Goal: Check status: Check status

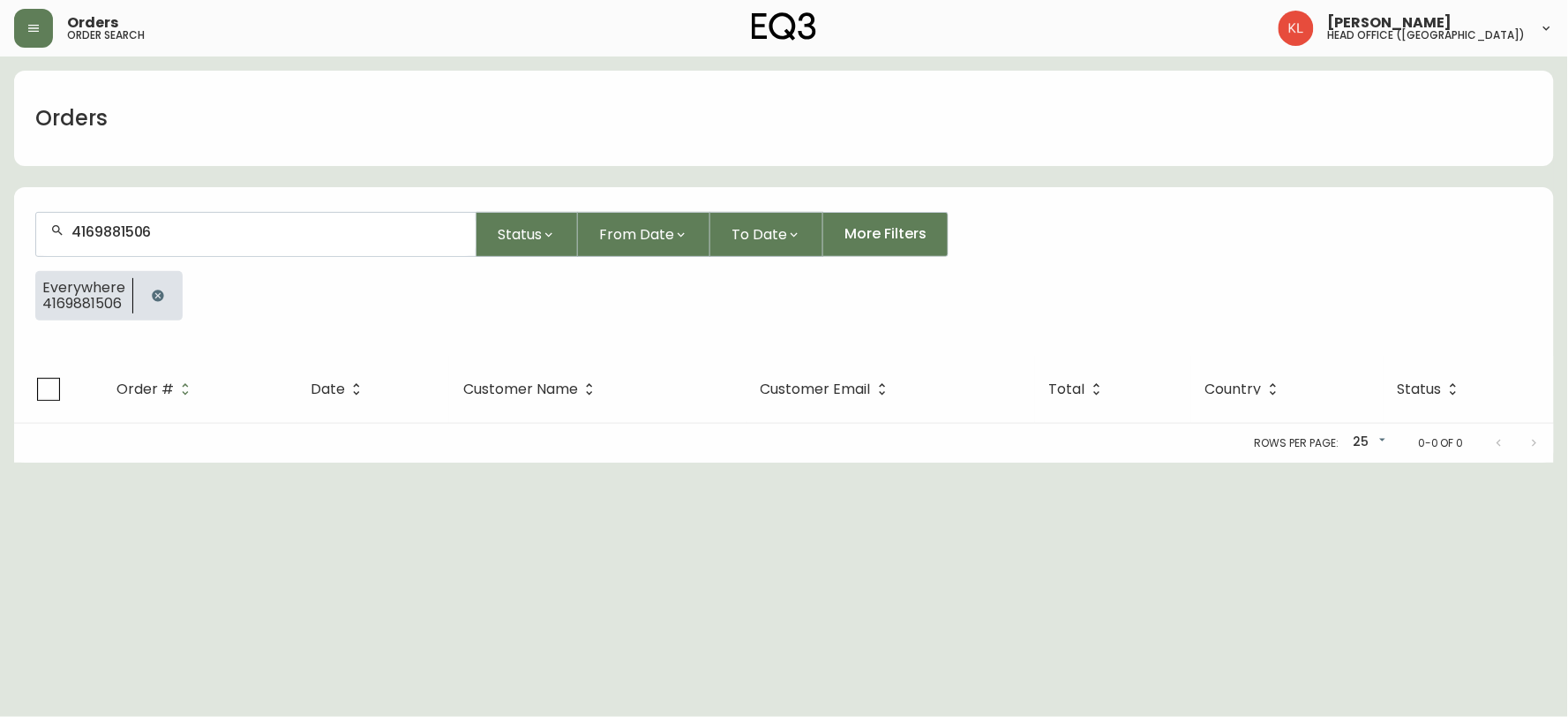
drag, startPoint x: 235, startPoint y: 231, endPoint x: 0, endPoint y: 227, distance: 235.0
click at [0, 227] on main "Orders 4169881506 Status From Date To Date More Filters Everywhere 4169881506 O…" at bounding box center [784, 259] width 1568 height 406
type input "5192397458"
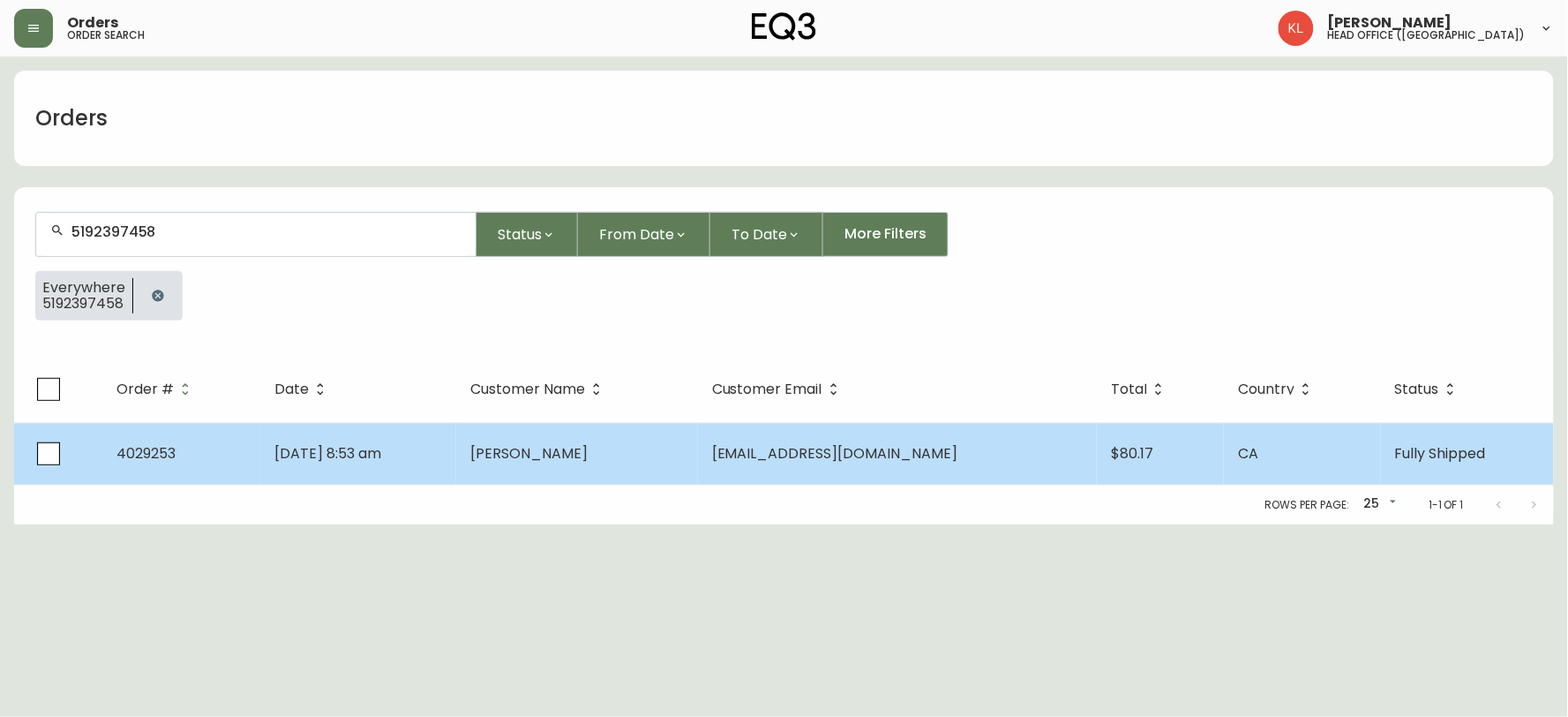
type input "5192397458"
click at [438, 441] on td "[DATE] 8:53 am" at bounding box center [359, 454] width 197 height 62
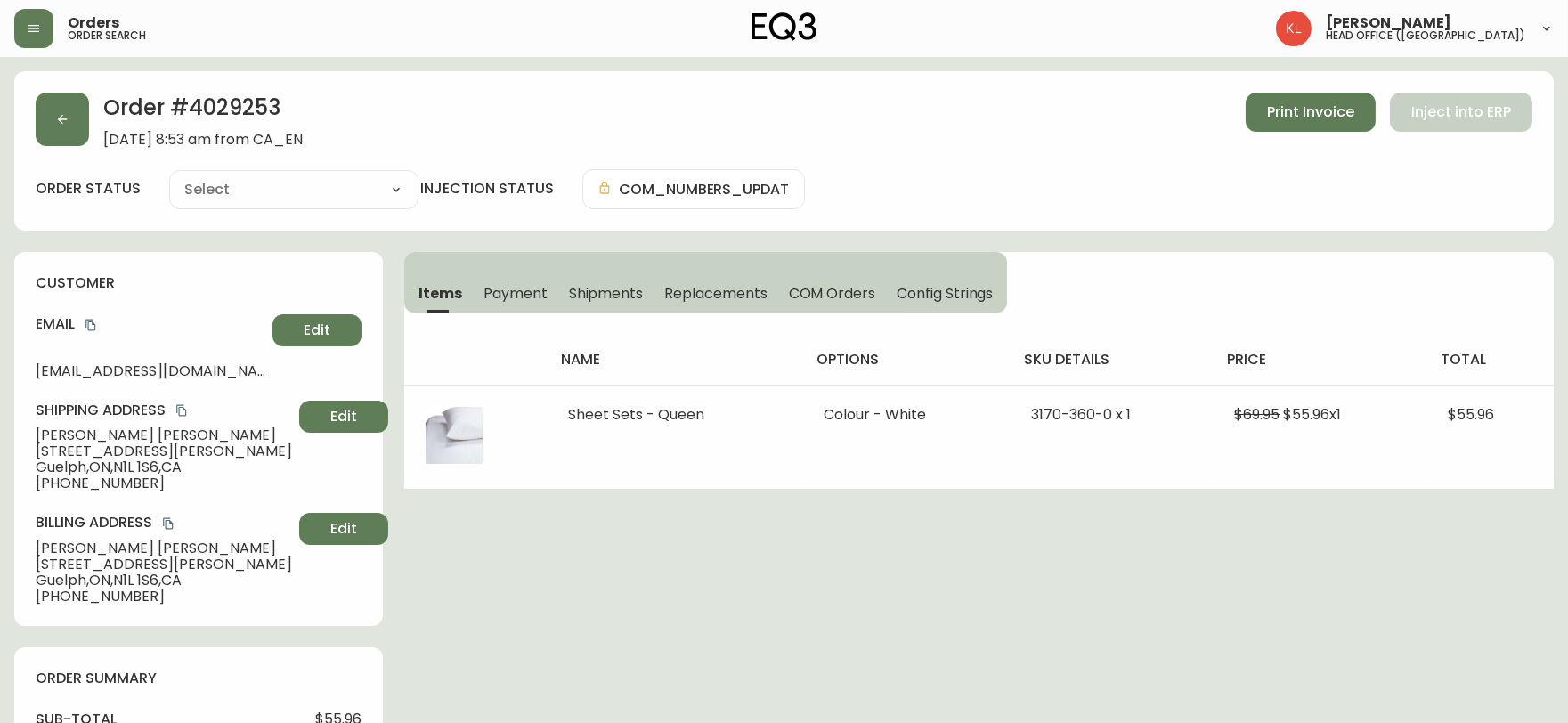
type input "Fully Shipped"
select select "FULLY_SHIPPED"
click at [597, 280] on button "Shipments" at bounding box center [606, 292] width 96 height 40
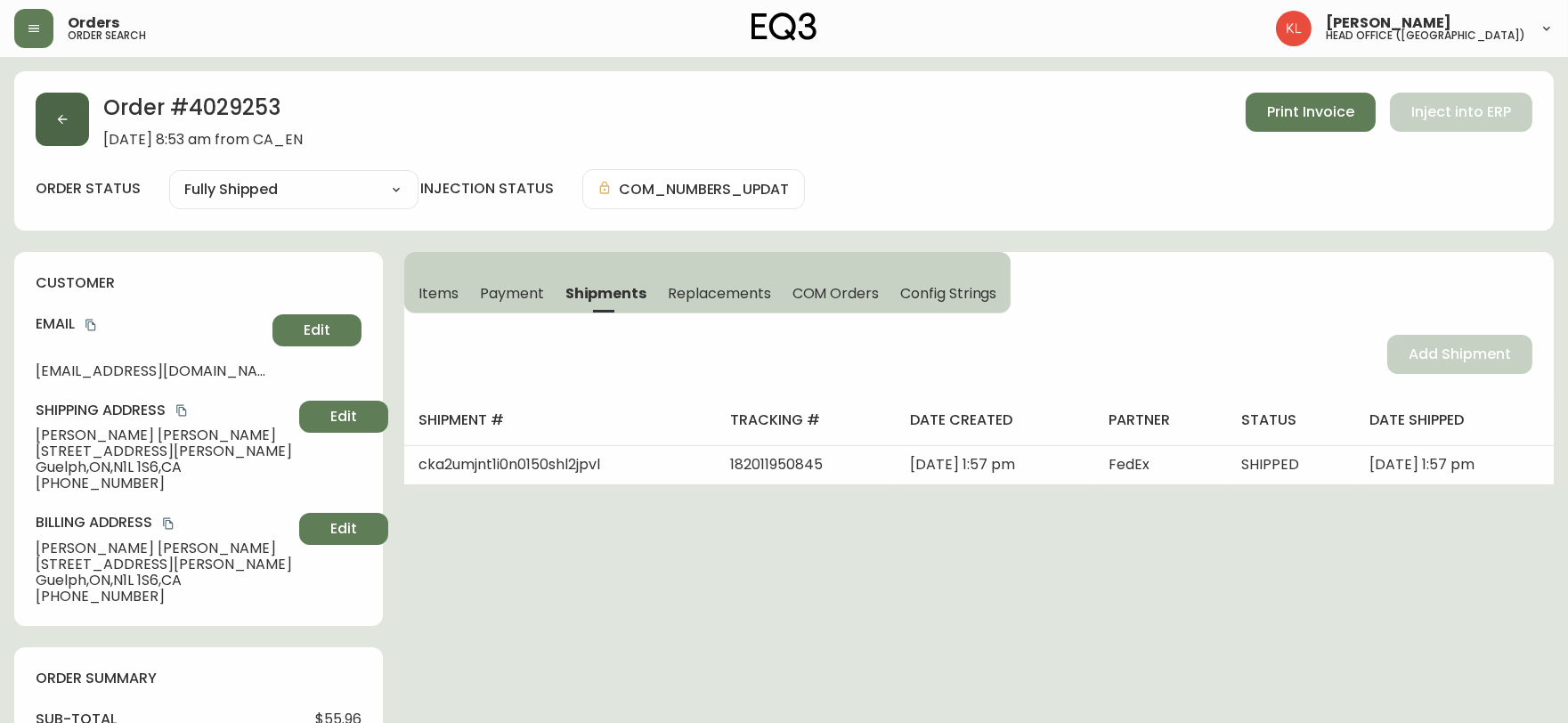
click at [47, 125] on button "button" at bounding box center [62, 119] width 53 height 53
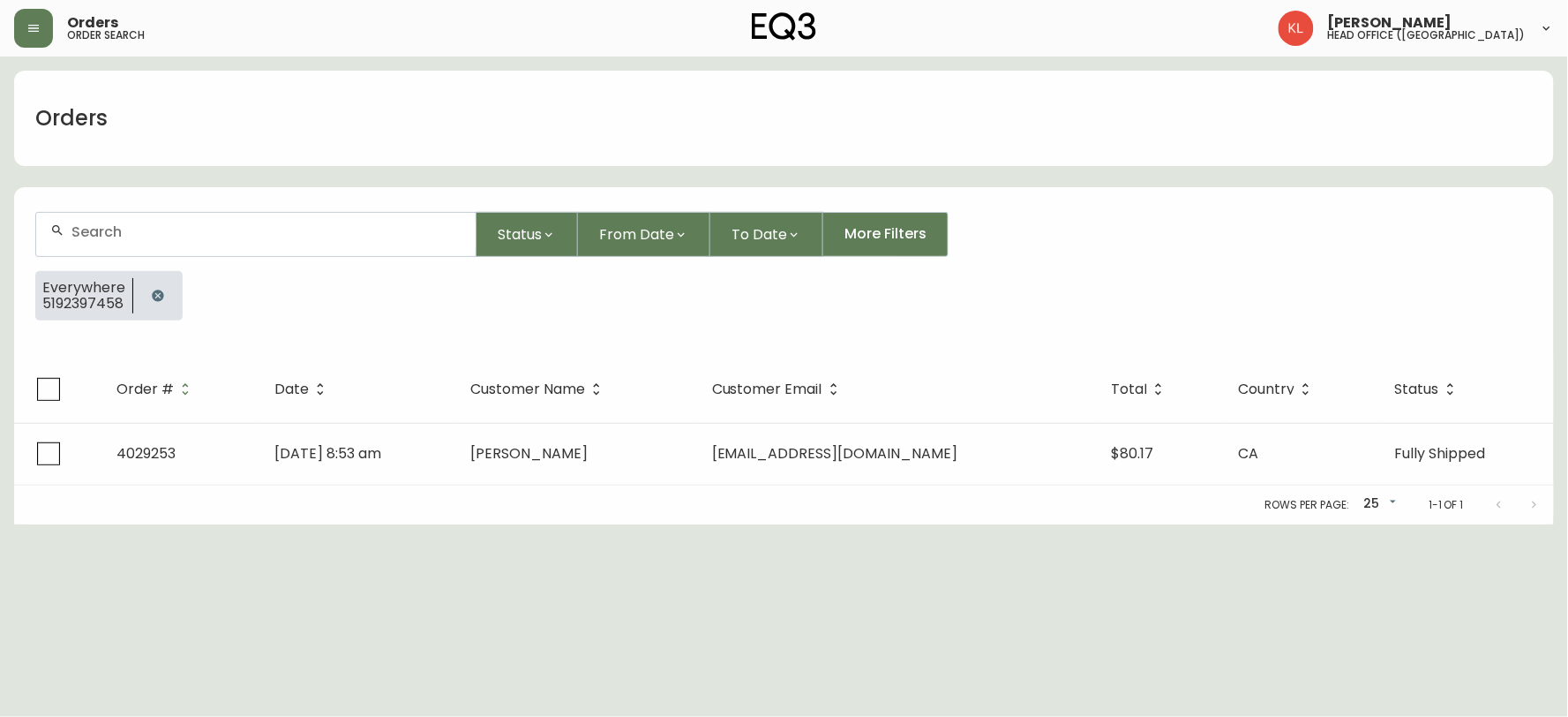
click at [175, 292] on div at bounding box center [158, 296] width 50 height 50
click at [157, 307] on button "button" at bounding box center [158, 296] width 35 height 35
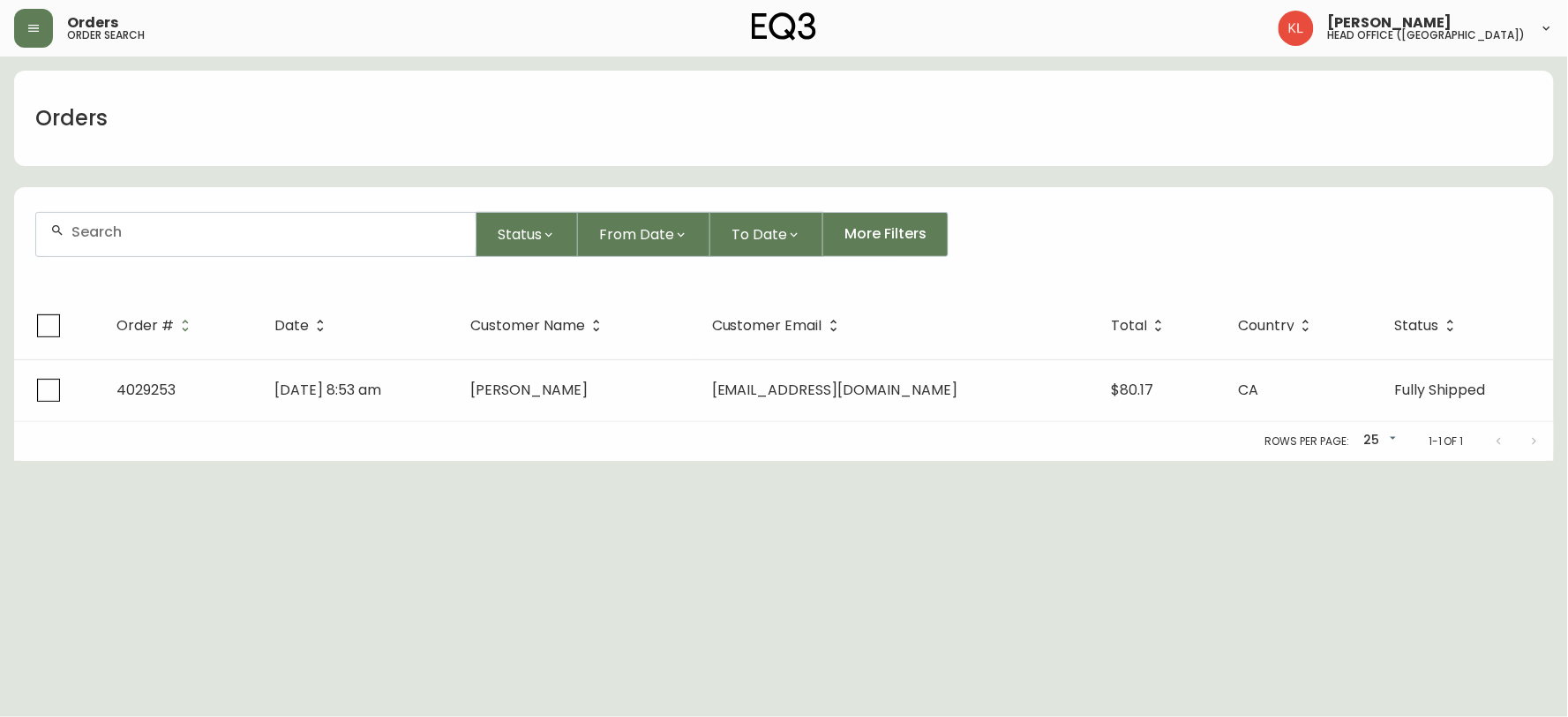
click at [183, 243] on div at bounding box center [255, 234] width 439 height 43
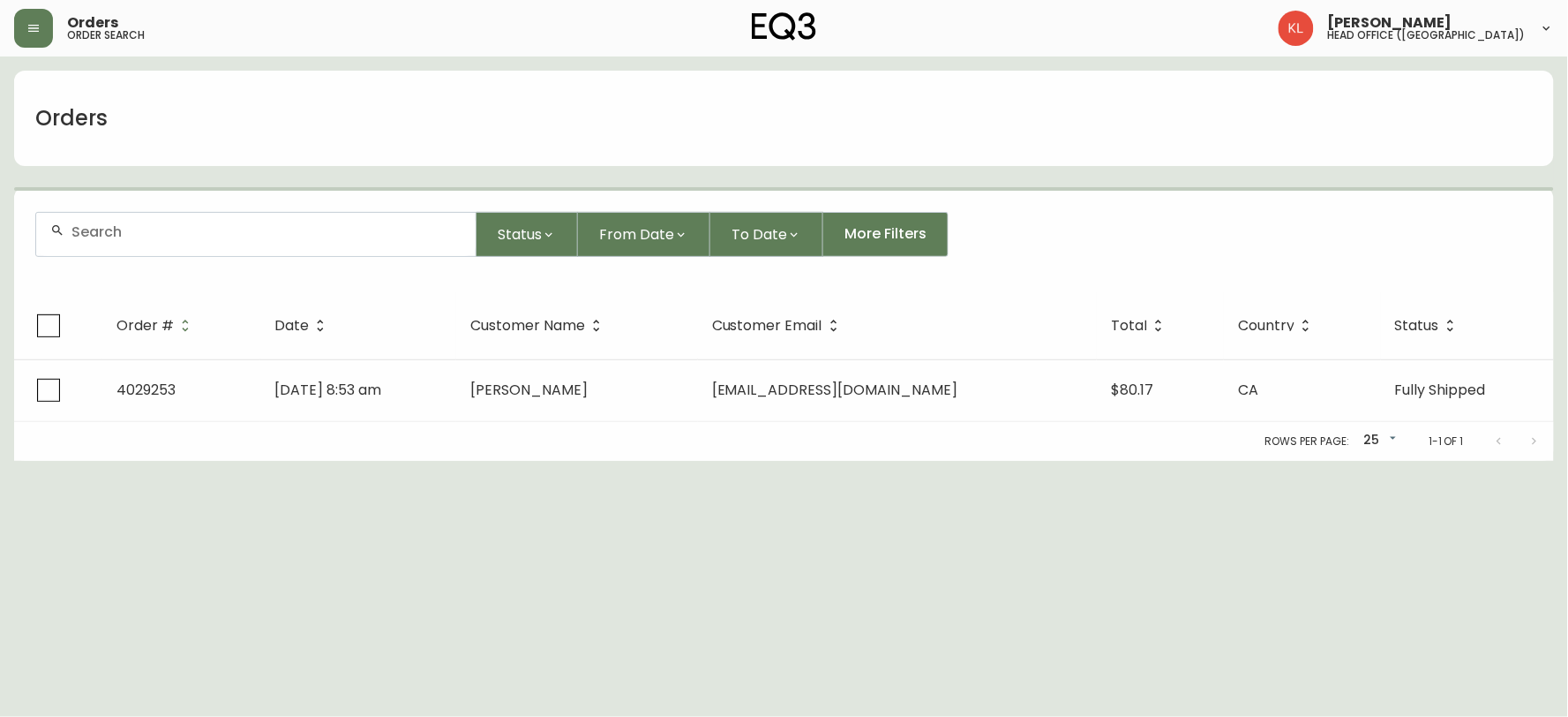
paste input "[PERSON_NAME]"
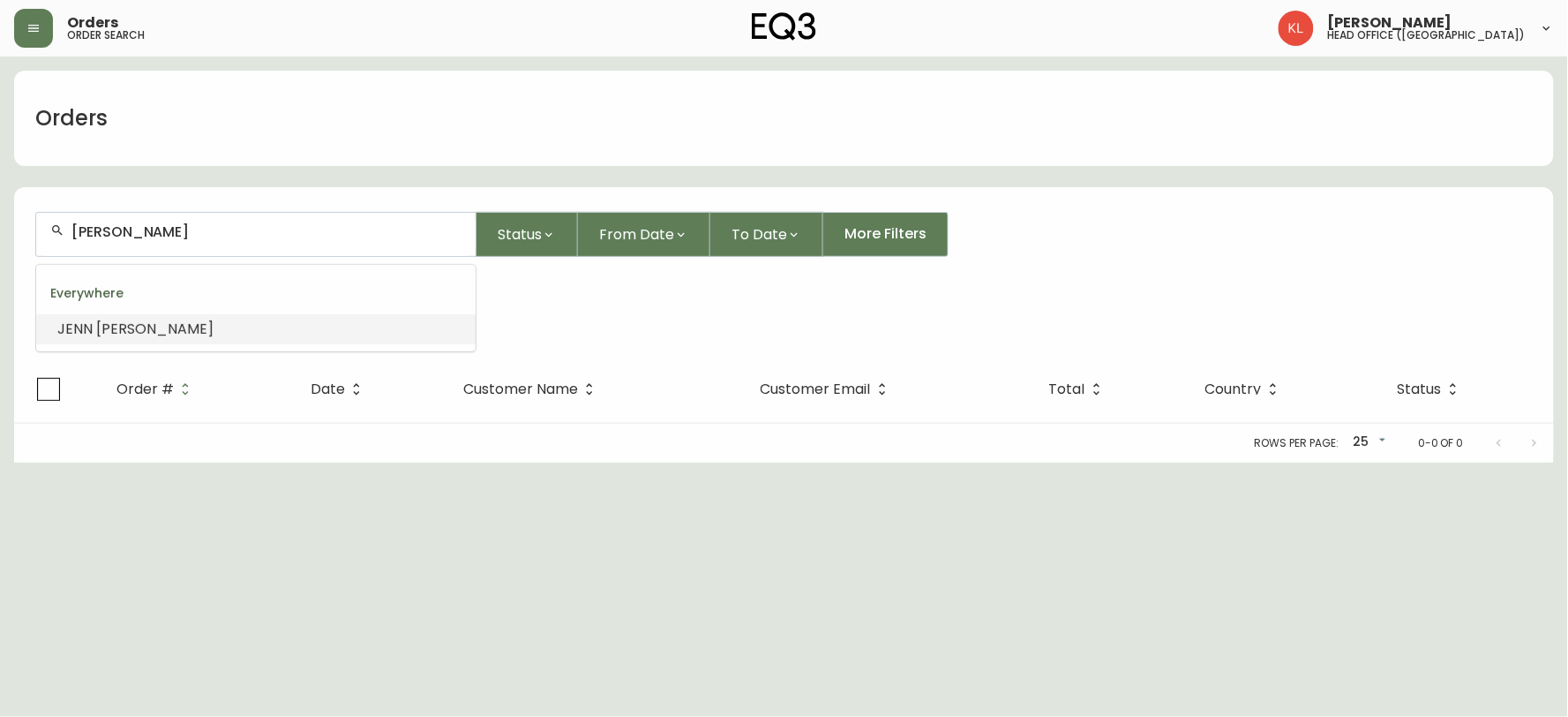
drag, startPoint x: 333, startPoint y: 236, endPoint x: 0, endPoint y: 199, distance: 335.0
click at [0, 204] on main "Orders [PERSON_NAME] Status From Date To Date More Filters Everywhere [PERSON_N…" at bounding box center [784, 259] width 1568 height 406
paste input "[EMAIL_ADDRESS][DOMAIN_NAME]"
type input "[EMAIL_ADDRESS][DOMAIN_NAME]"
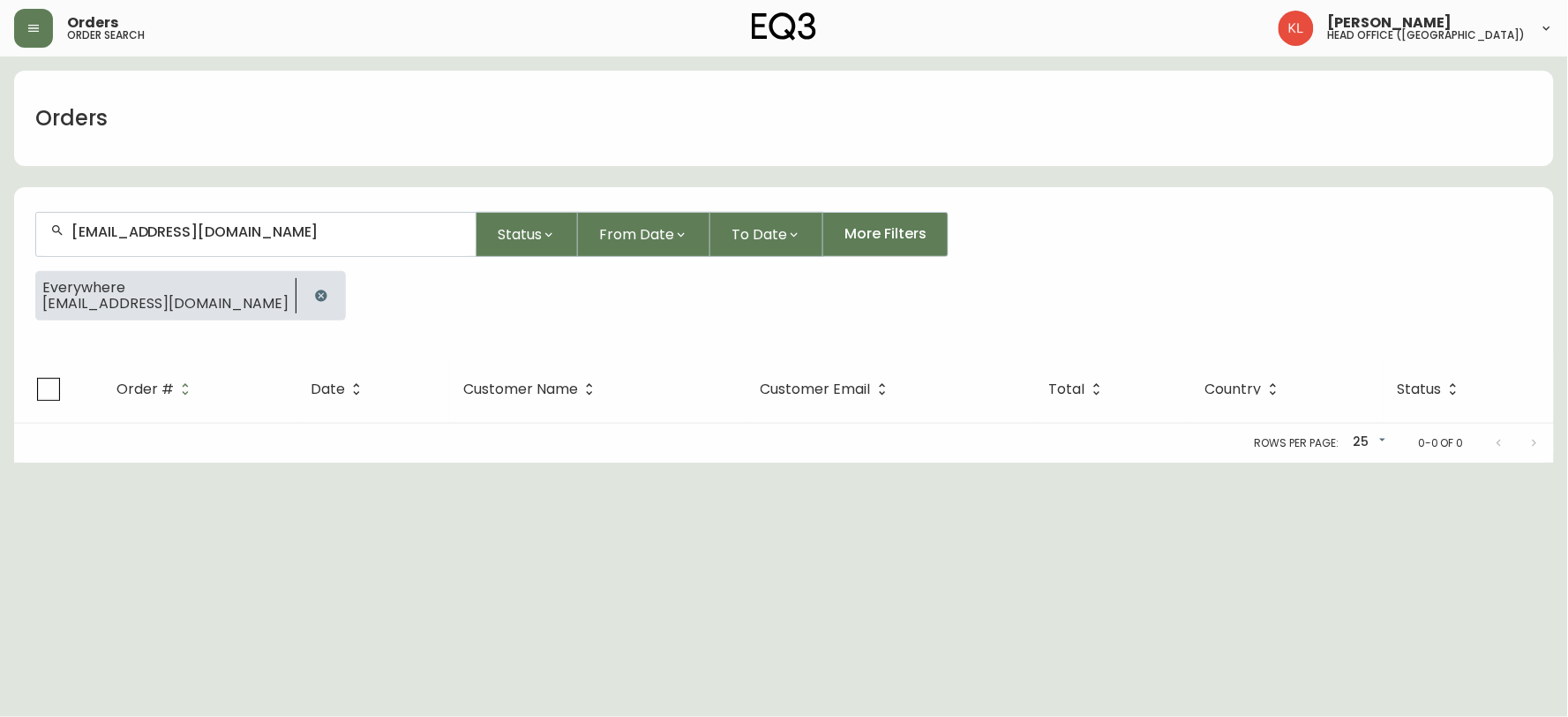
drag, startPoint x: 194, startPoint y: 234, endPoint x: 0, endPoint y: 222, distance: 194.4
click at [0, 222] on main "Orders [EMAIL_ADDRESS][DOMAIN_NAME] Status From Date To Date More Filters Every…" at bounding box center [784, 259] width 1568 height 406
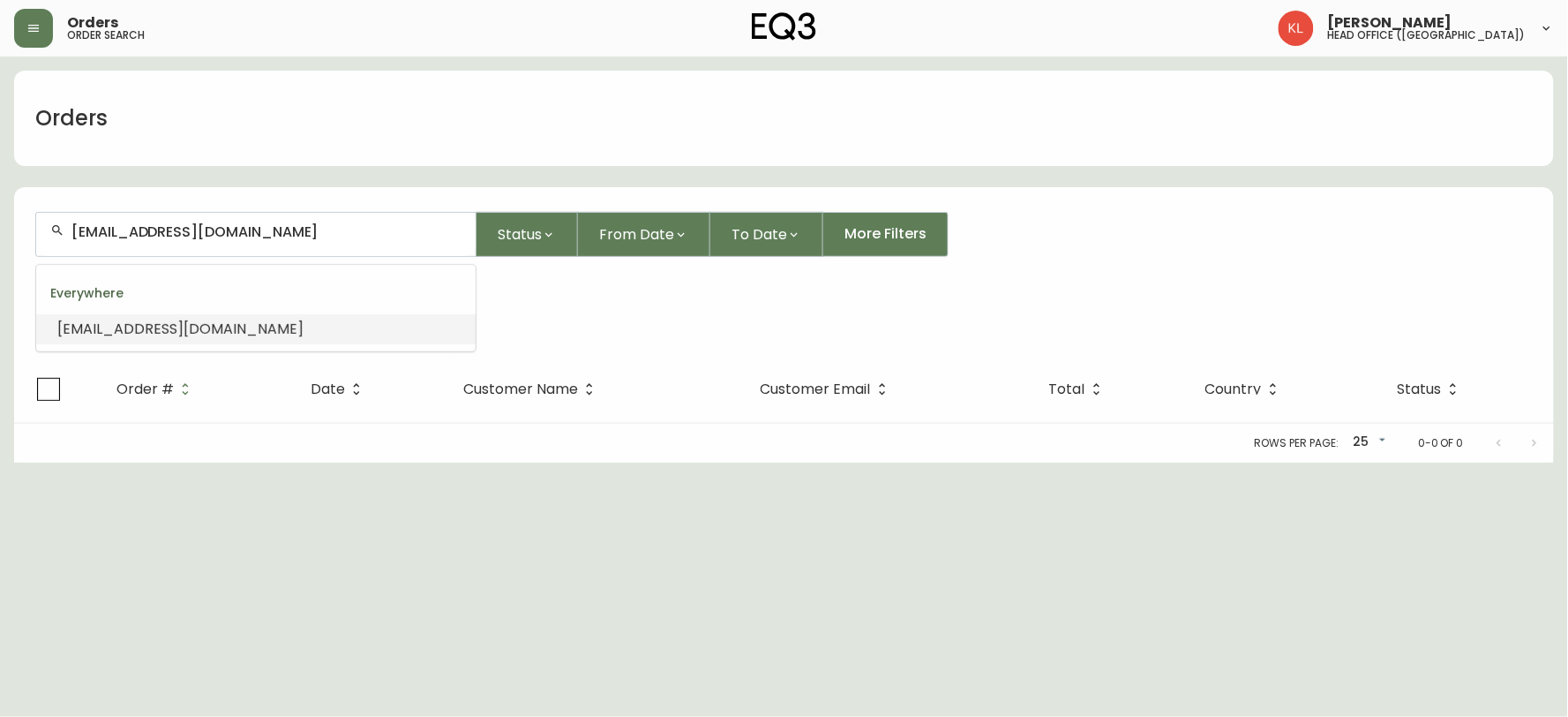
paste input "[PHONE_NUMBER]"
type input "[PHONE_NUMBER]"
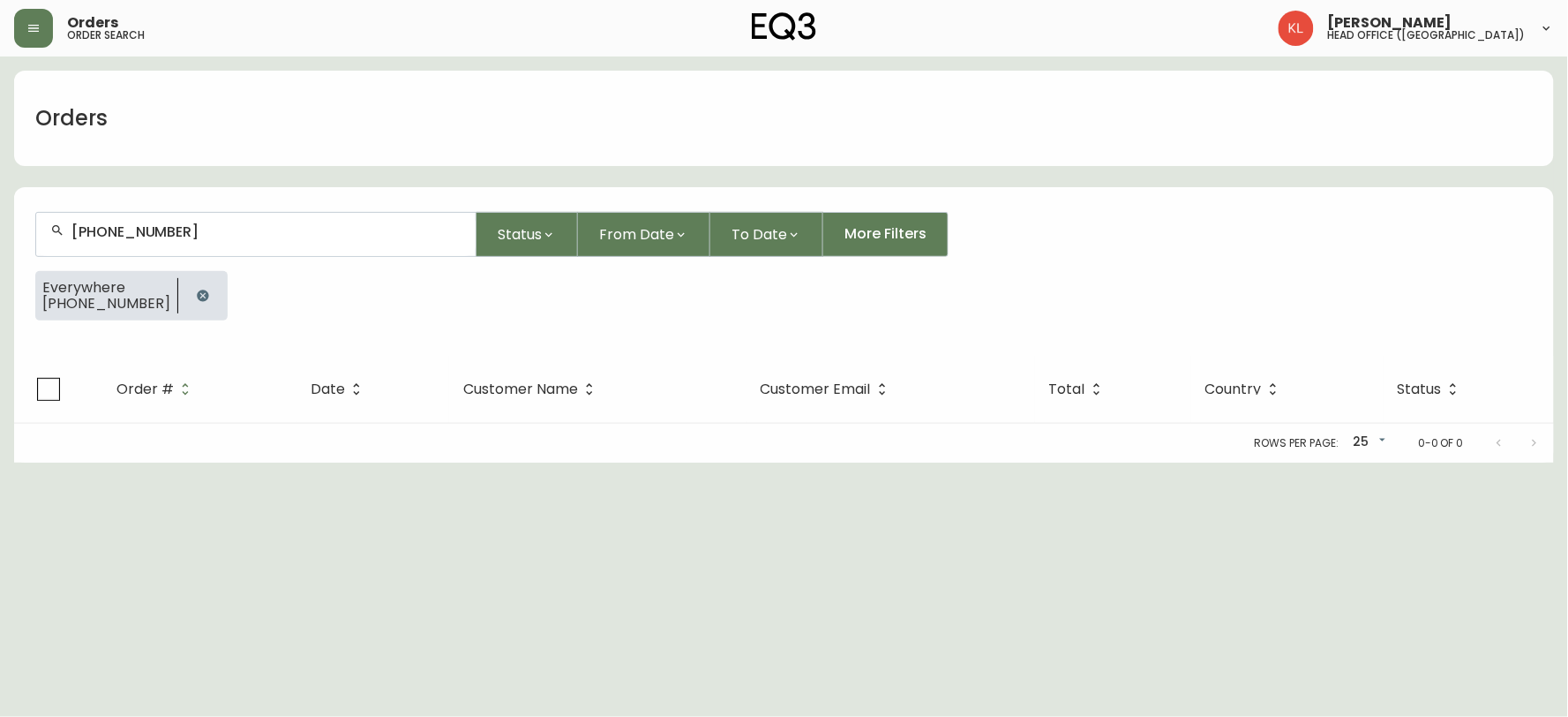
drag, startPoint x: 77, startPoint y: 212, endPoint x: 0, endPoint y: 191, distance: 79.8
click at [0, 191] on main "Orders [PHONE_NUMBER] Status From Date To Date More Filters Everywhere [PHONE_N…" at bounding box center [784, 259] width 1568 height 406
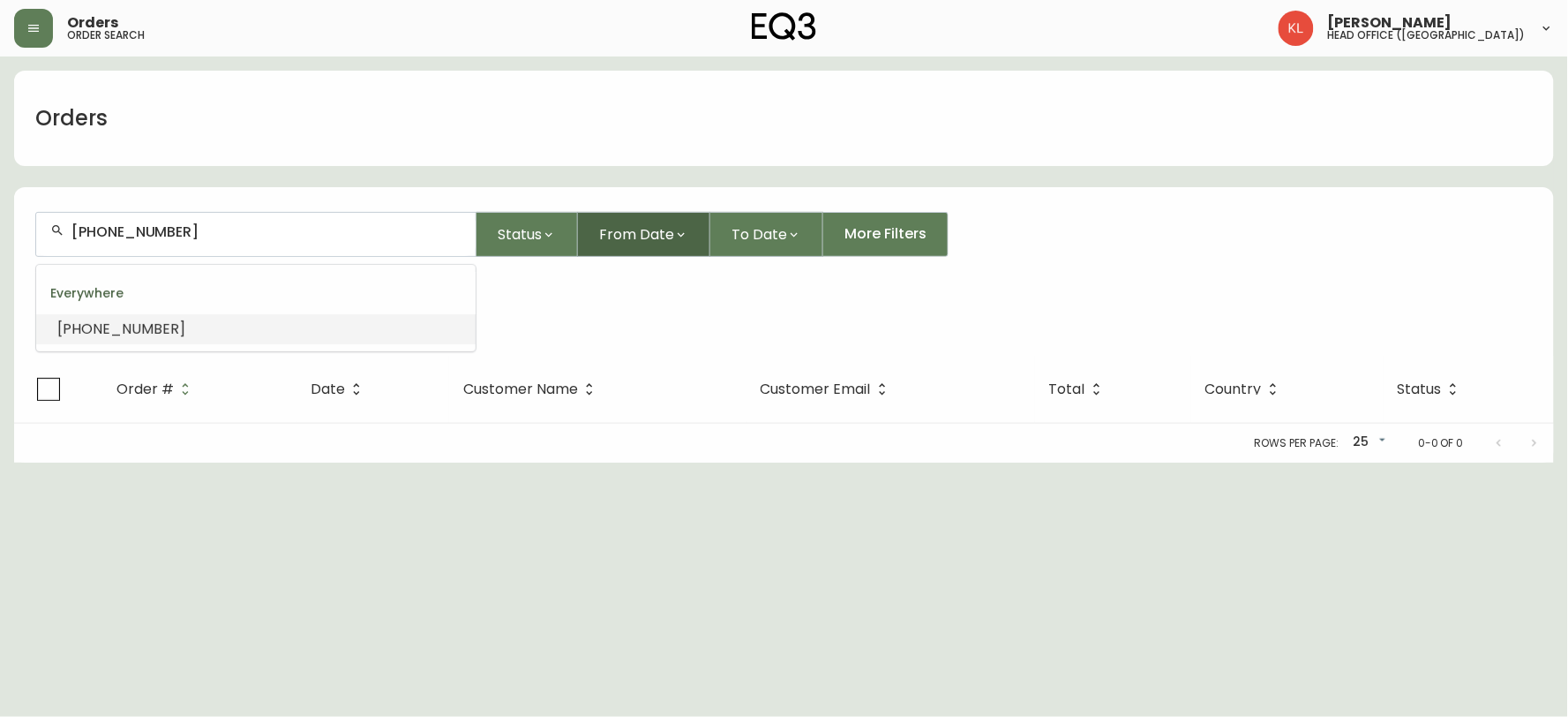
paste input "4134501"
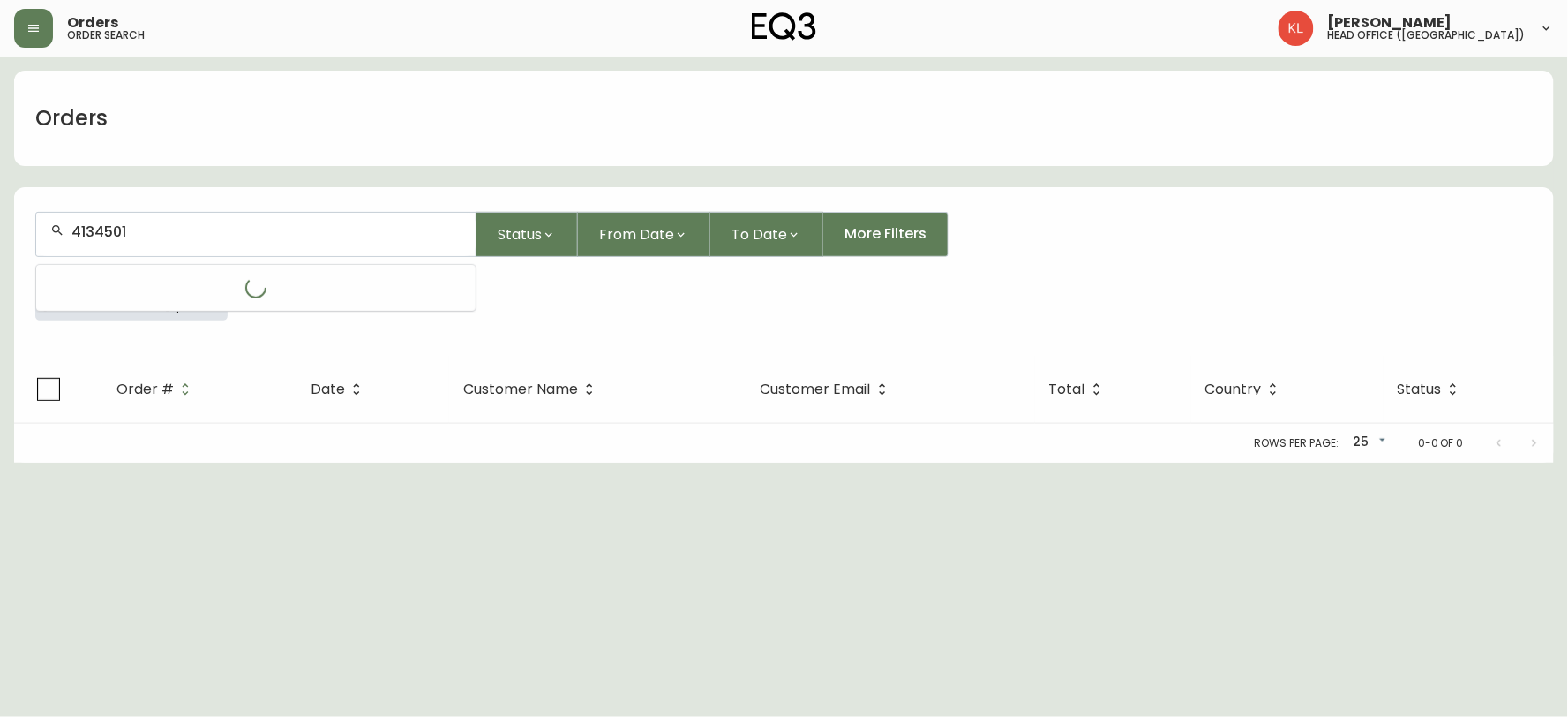
type input "4134501"
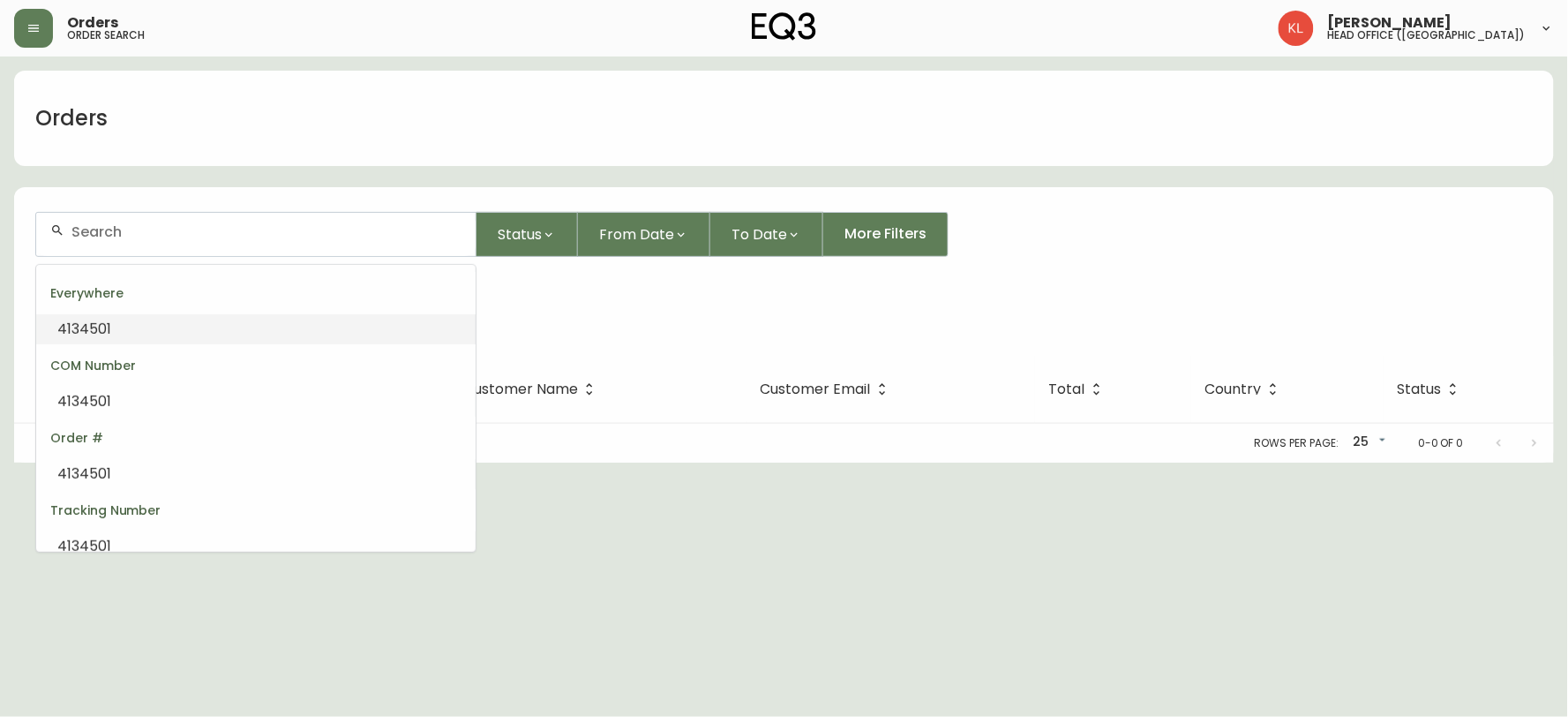
click at [154, 323] on li "4134501" at bounding box center [255, 328] width 439 height 30
type input "4134501"
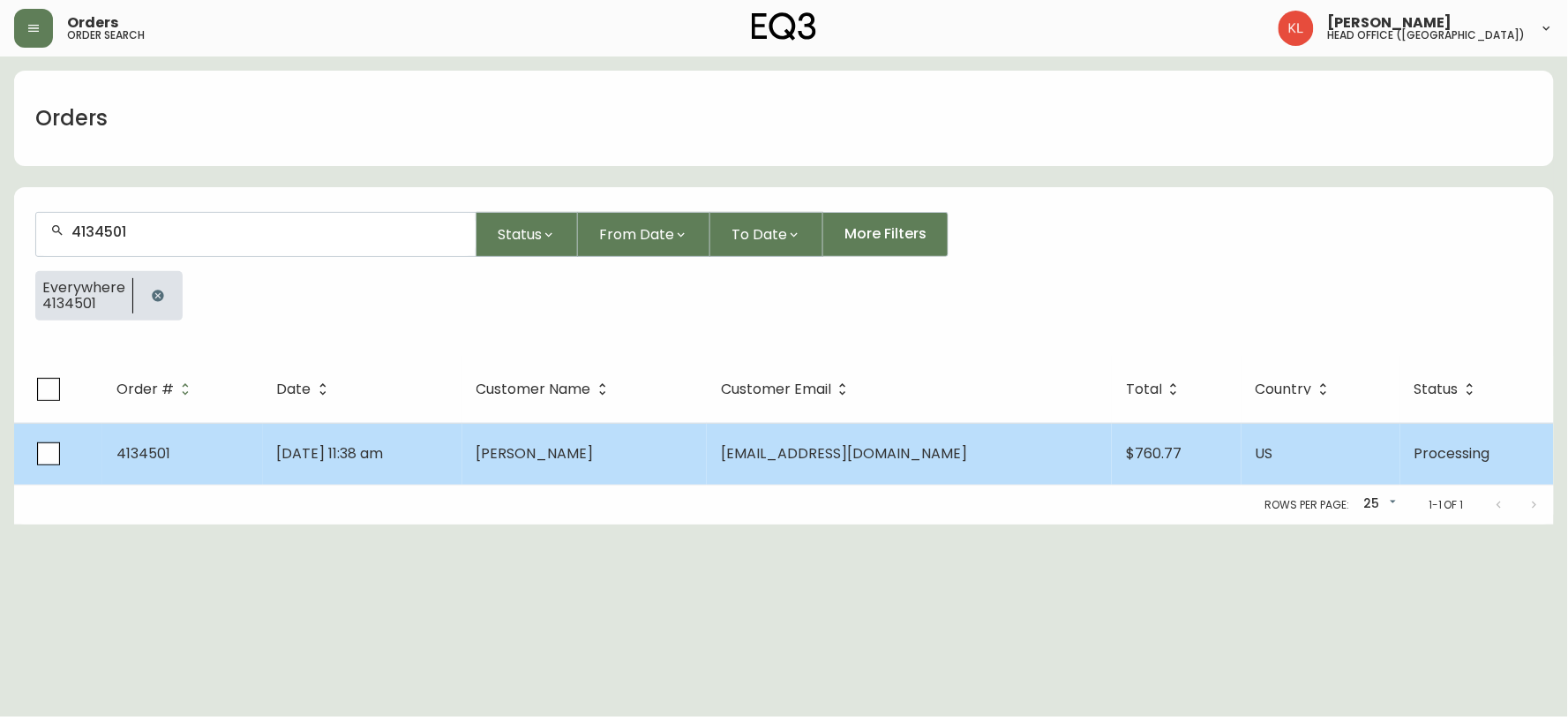
click at [594, 445] on span "[PERSON_NAME]" at bounding box center [535, 453] width 118 height 20
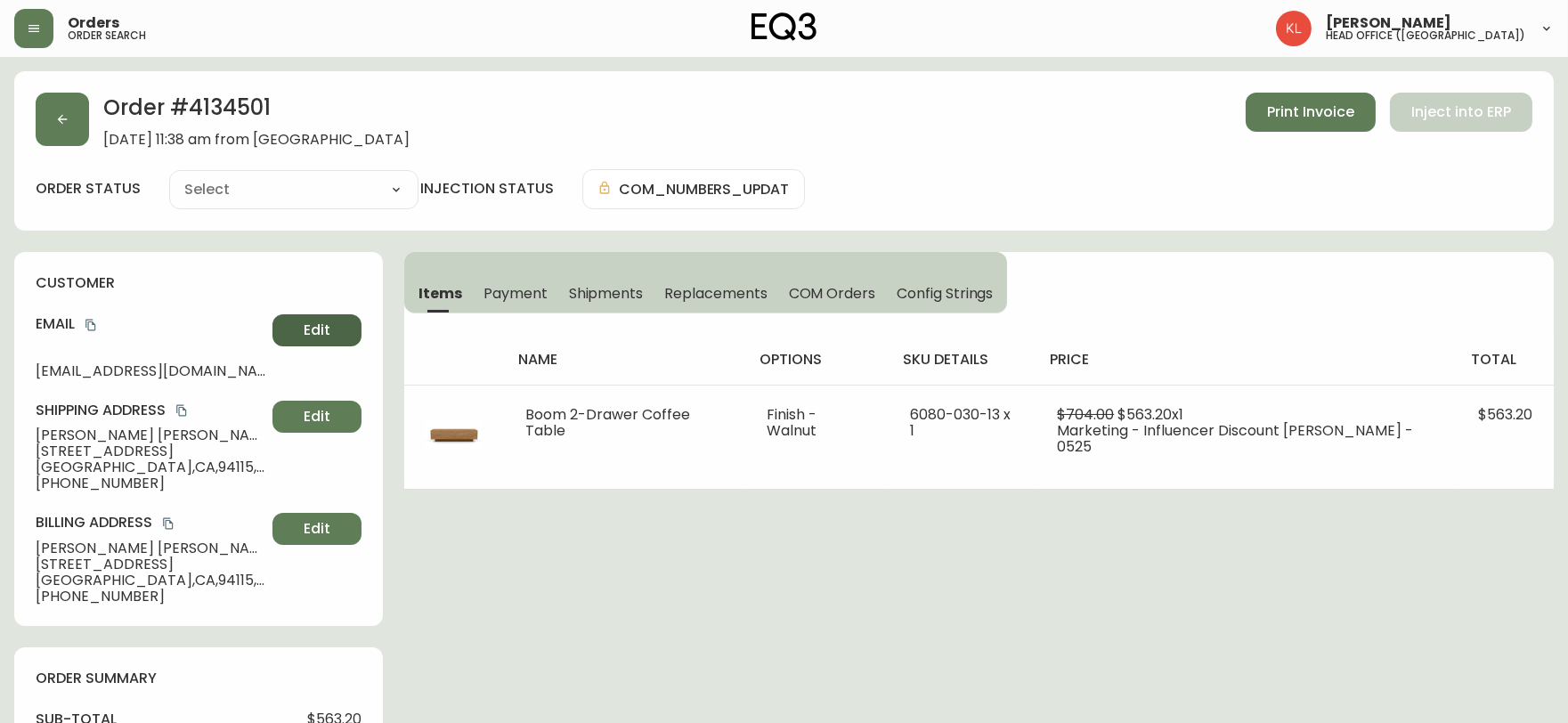
type input "Processing"
select select "PROCESSING"
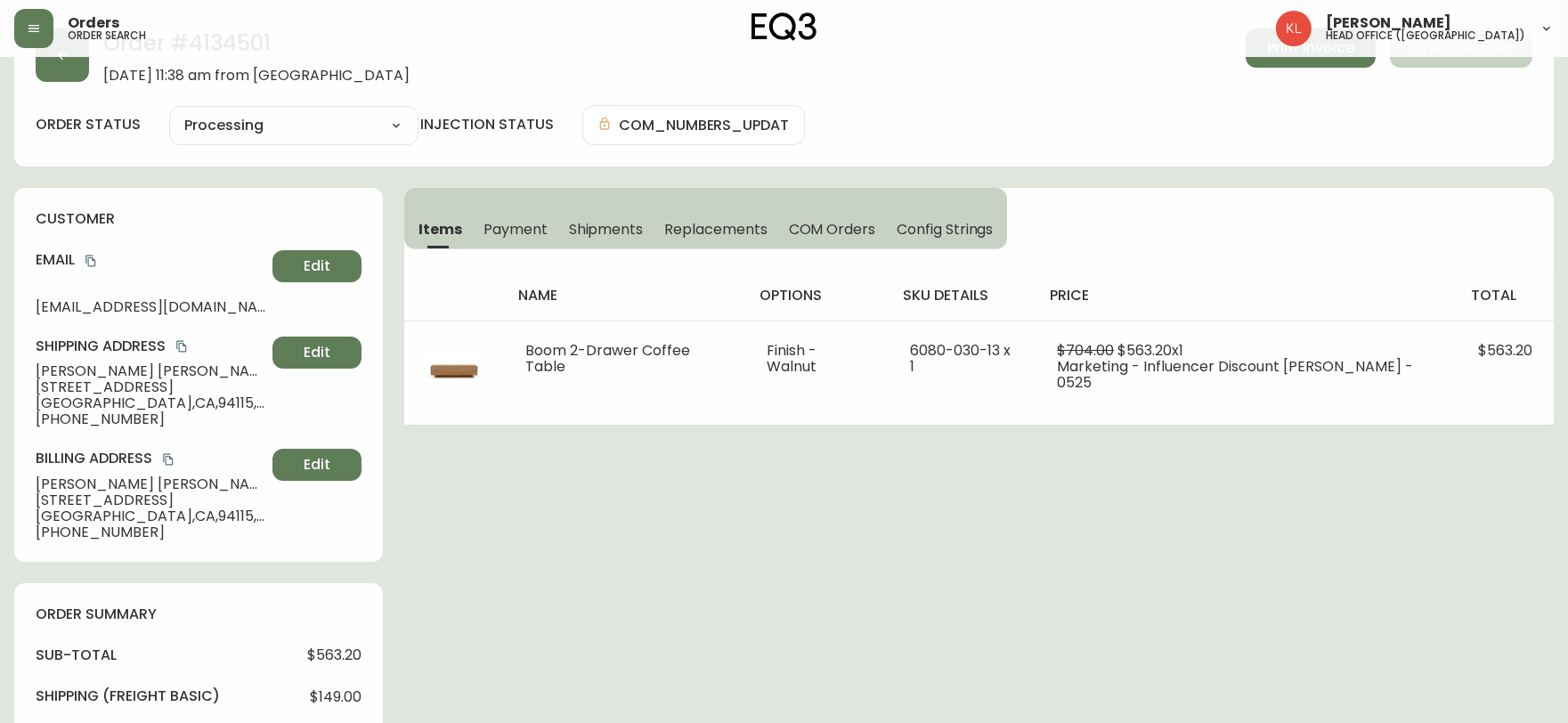
scroll to position [98, 0]
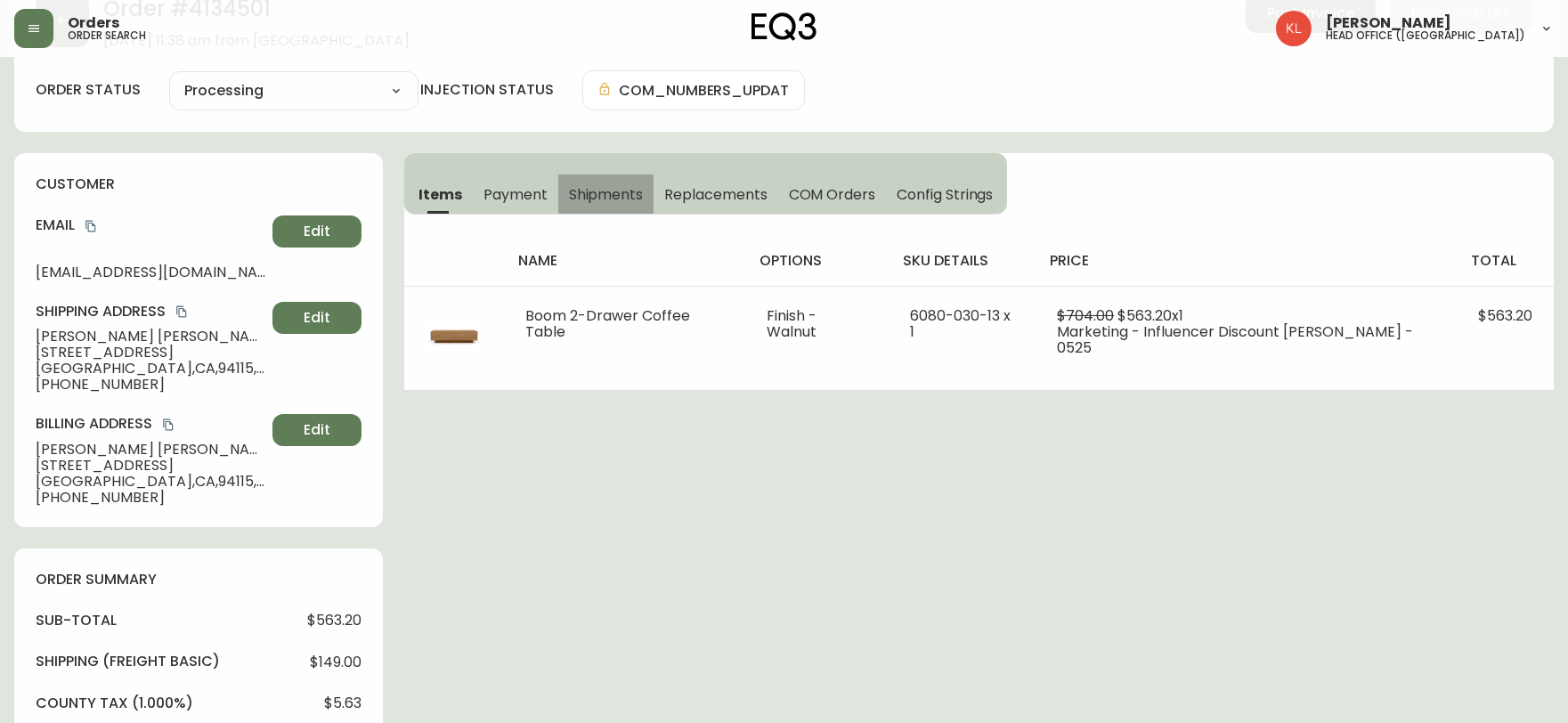
click at [568, 189] on span "Shipments" at bounding box center [605, 194] width 74 height 18
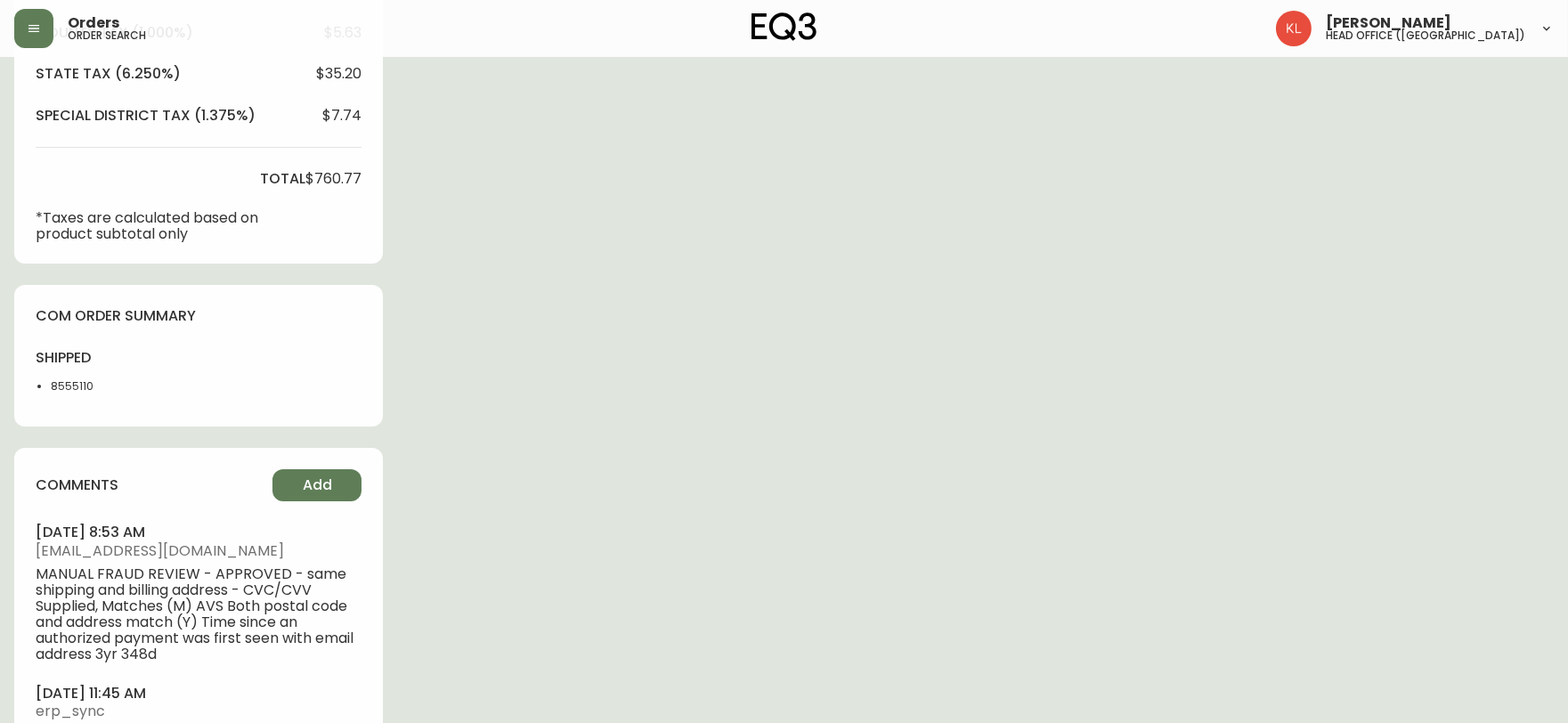
scroll to position [875, 0]
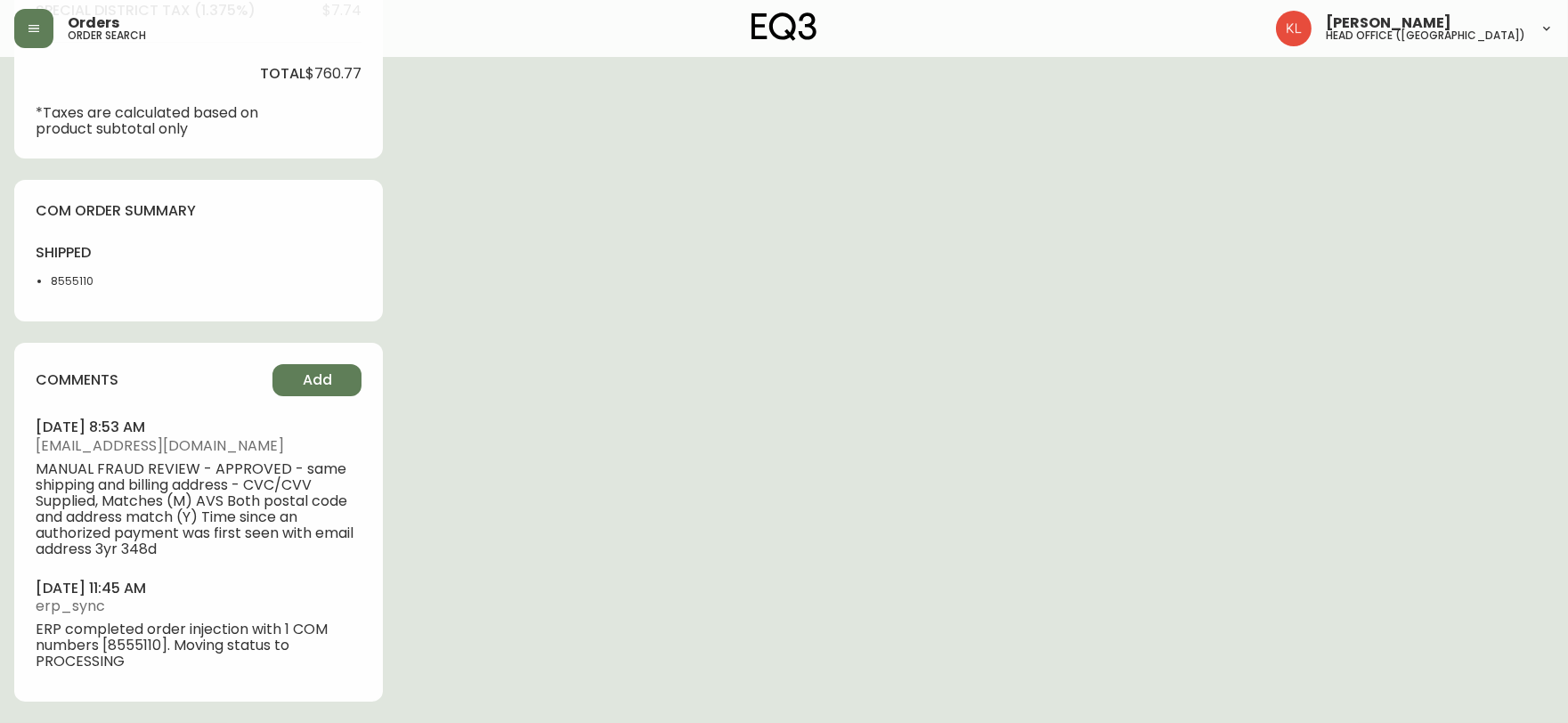
drag, startPoint x: 1499, startPoint y: 324, endPoint x: 1462, endPoint y: 312, distance: 38.9
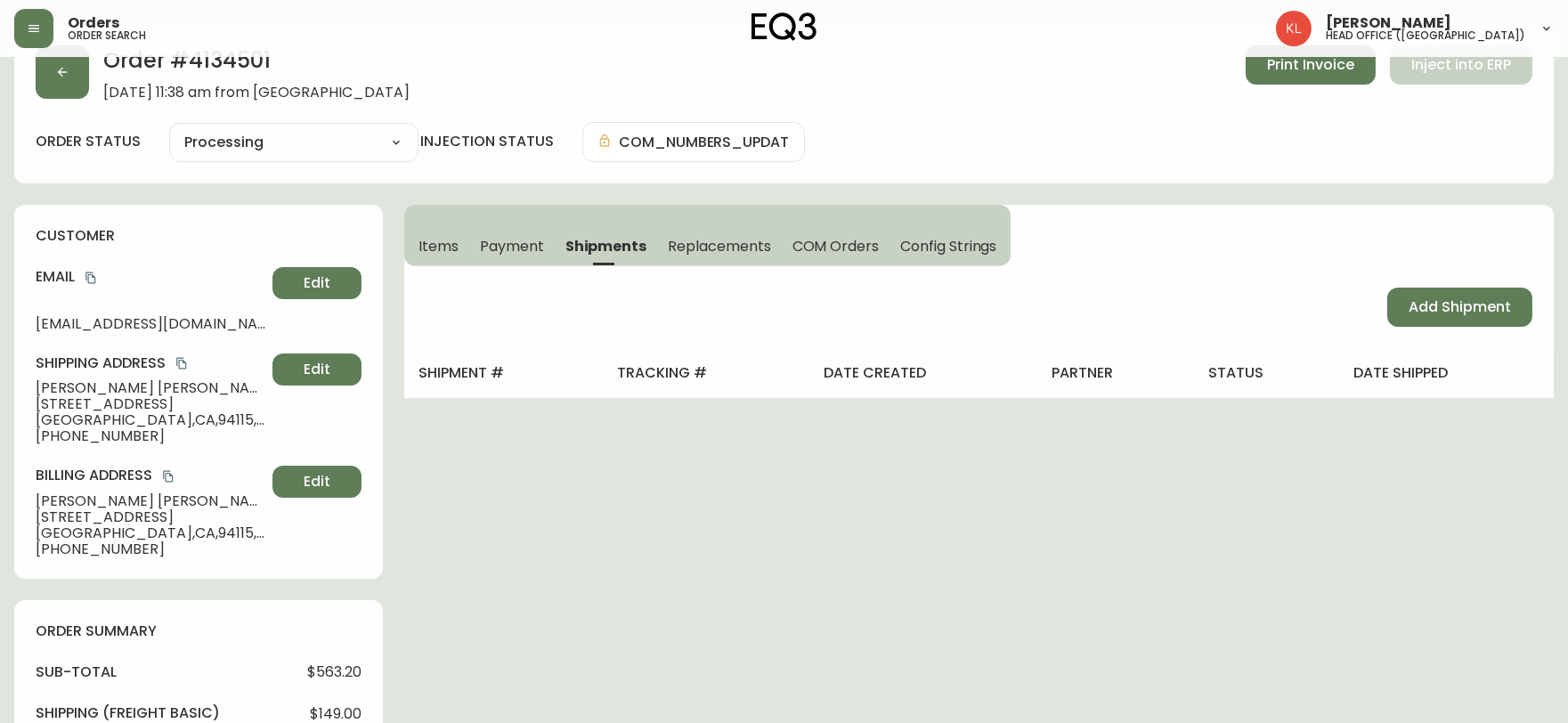
scroll to position [0, 0]
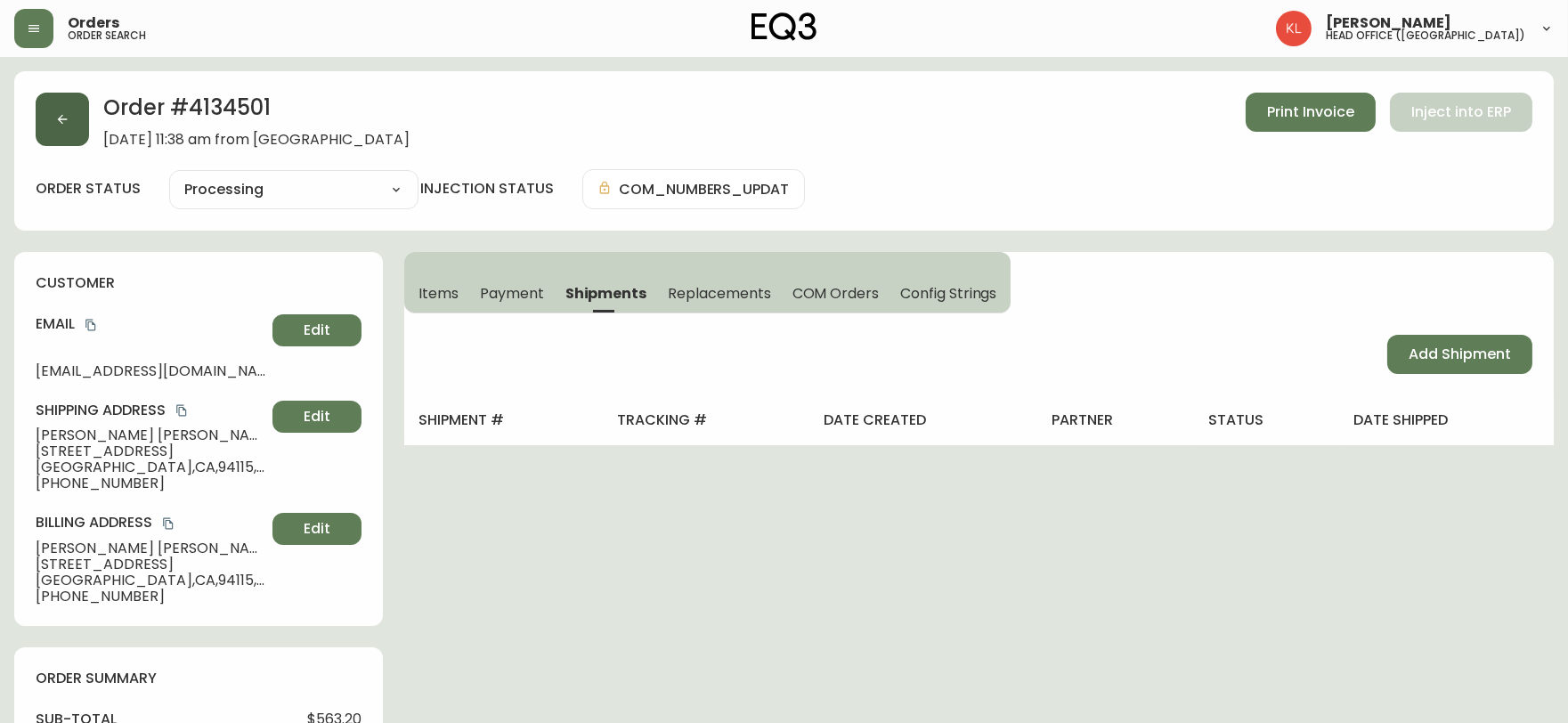
click at [63, 125] on icon "button" at bounding box center [62, 119] width 14 height 14
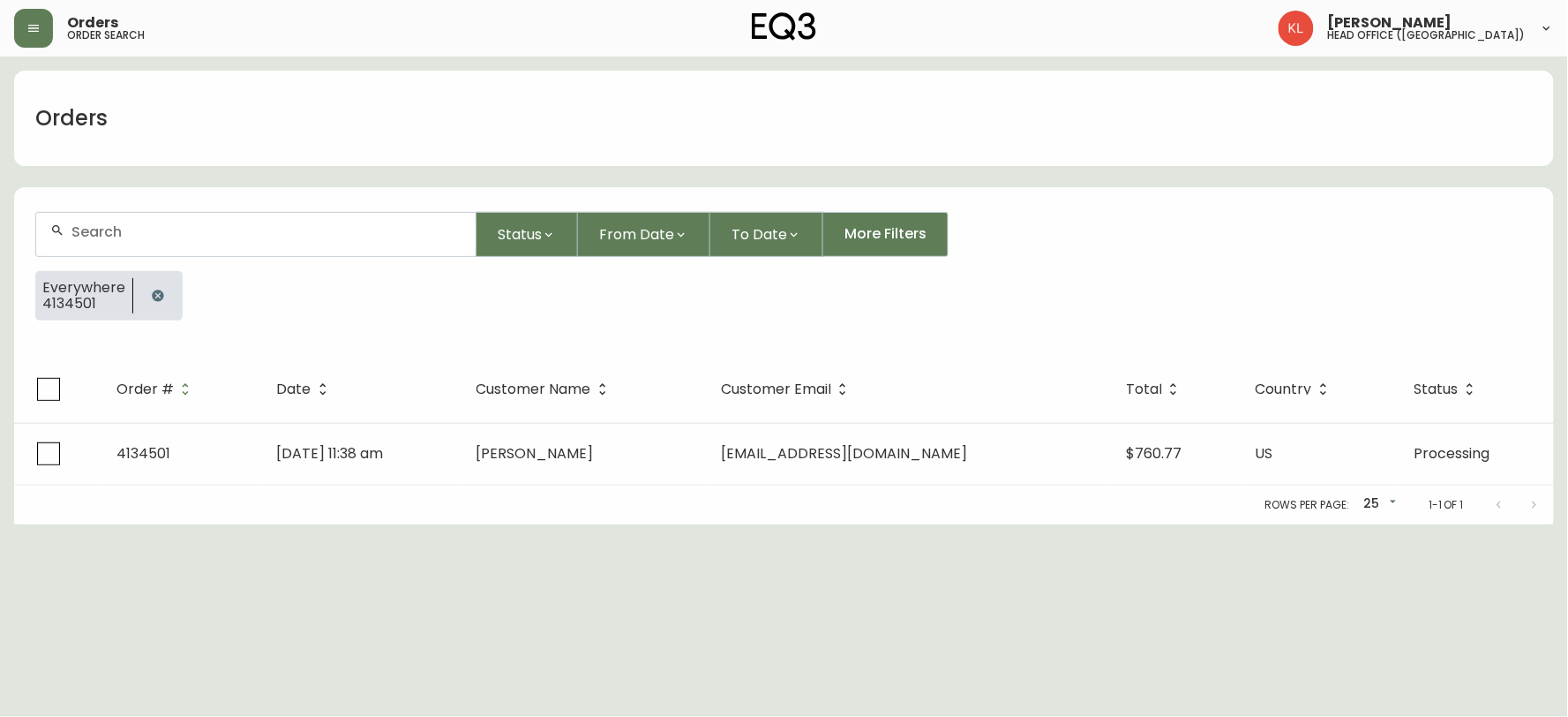
click at [159, 291] on icon "button" at bounding box center [158, 296] width 11 height 11
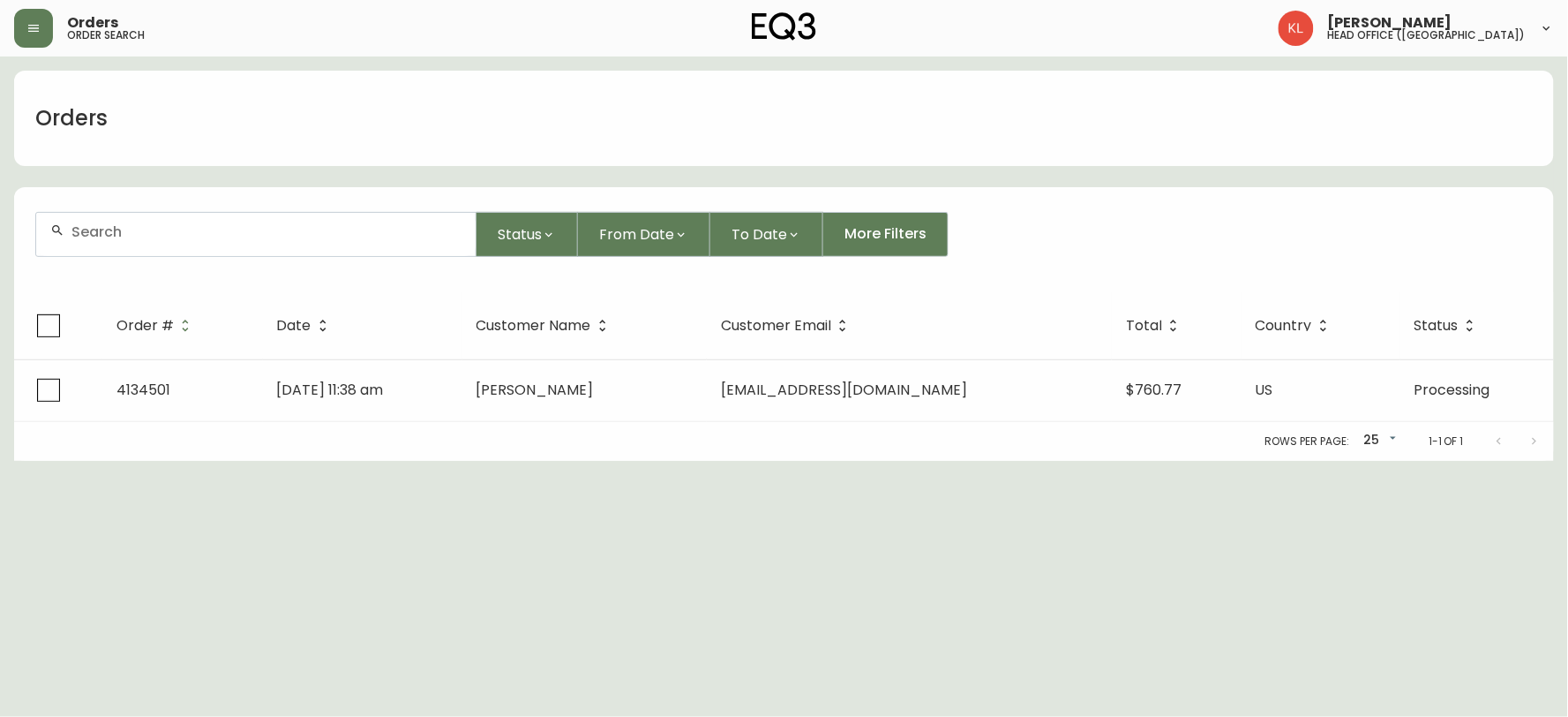
click at [188, 243] on div at bounding box center [255, 234] width 439 height 43
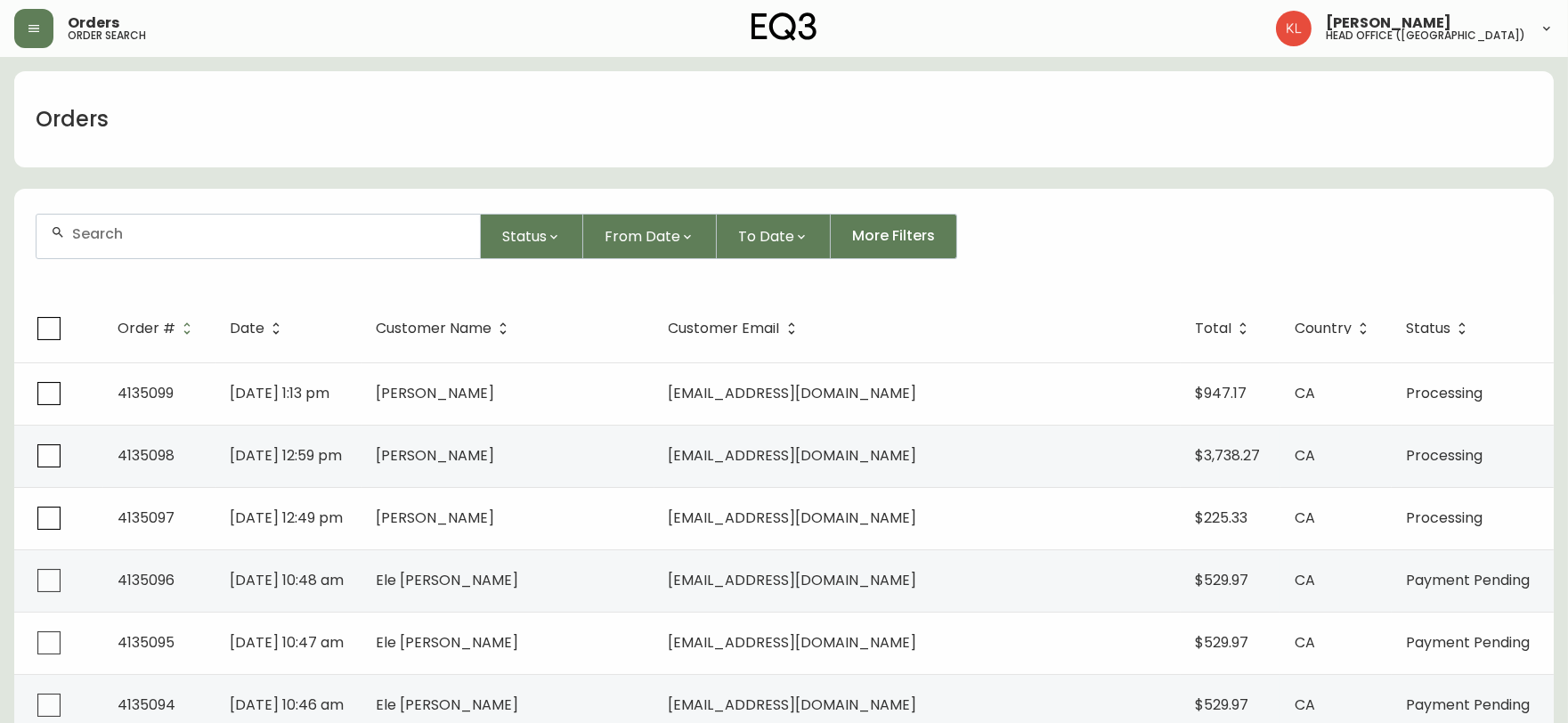
click at [193, 236] on input "text" at bounding box center [269, 234] width 394 height 17
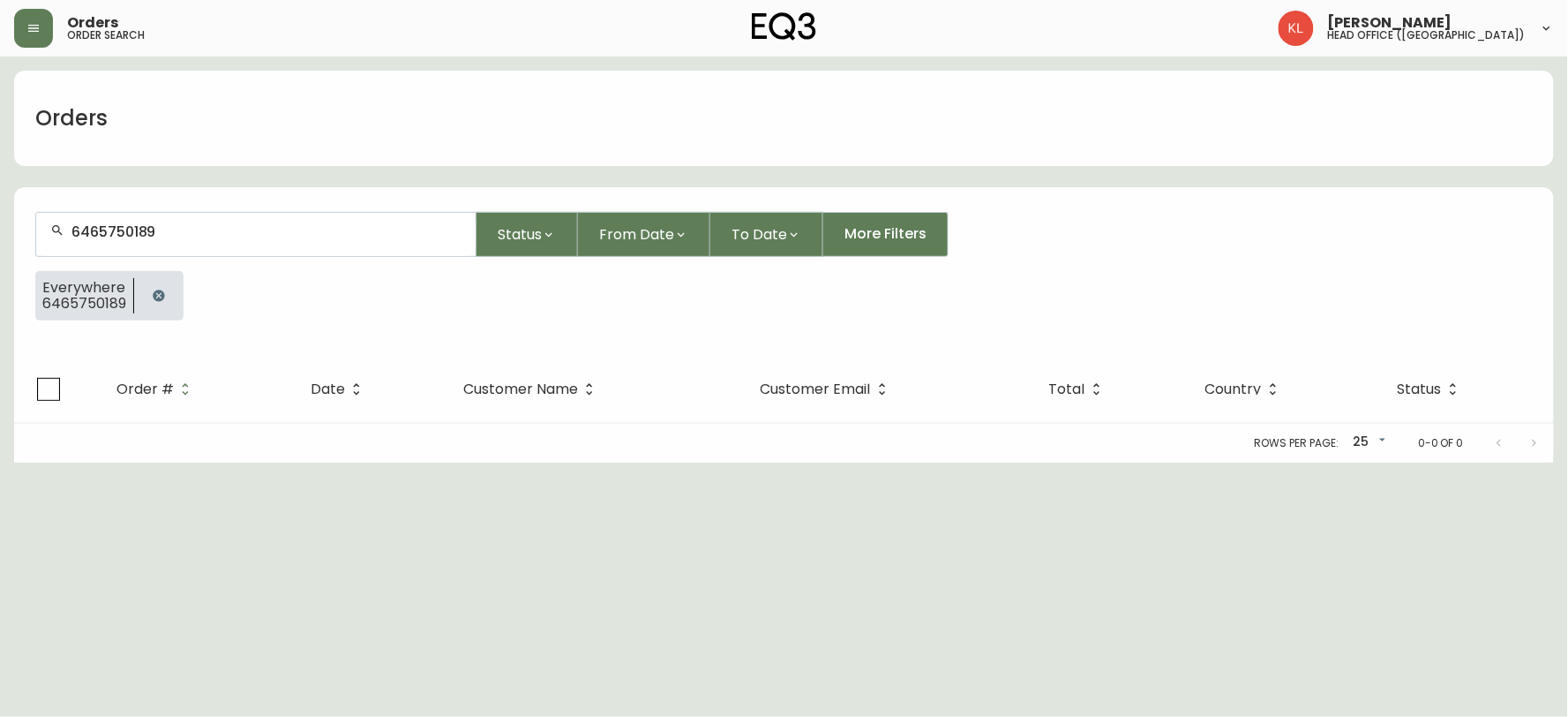
drag, startPoint x: 258, startPoint y: 201, endPoint x: 250, endPoint y: 203, distance: 8.2
click at [250, 203] on form "6465750189 Status From Date To Date More Filters Everywhere 6465750189" at bounding box center [784, 273] width 1540 height 166
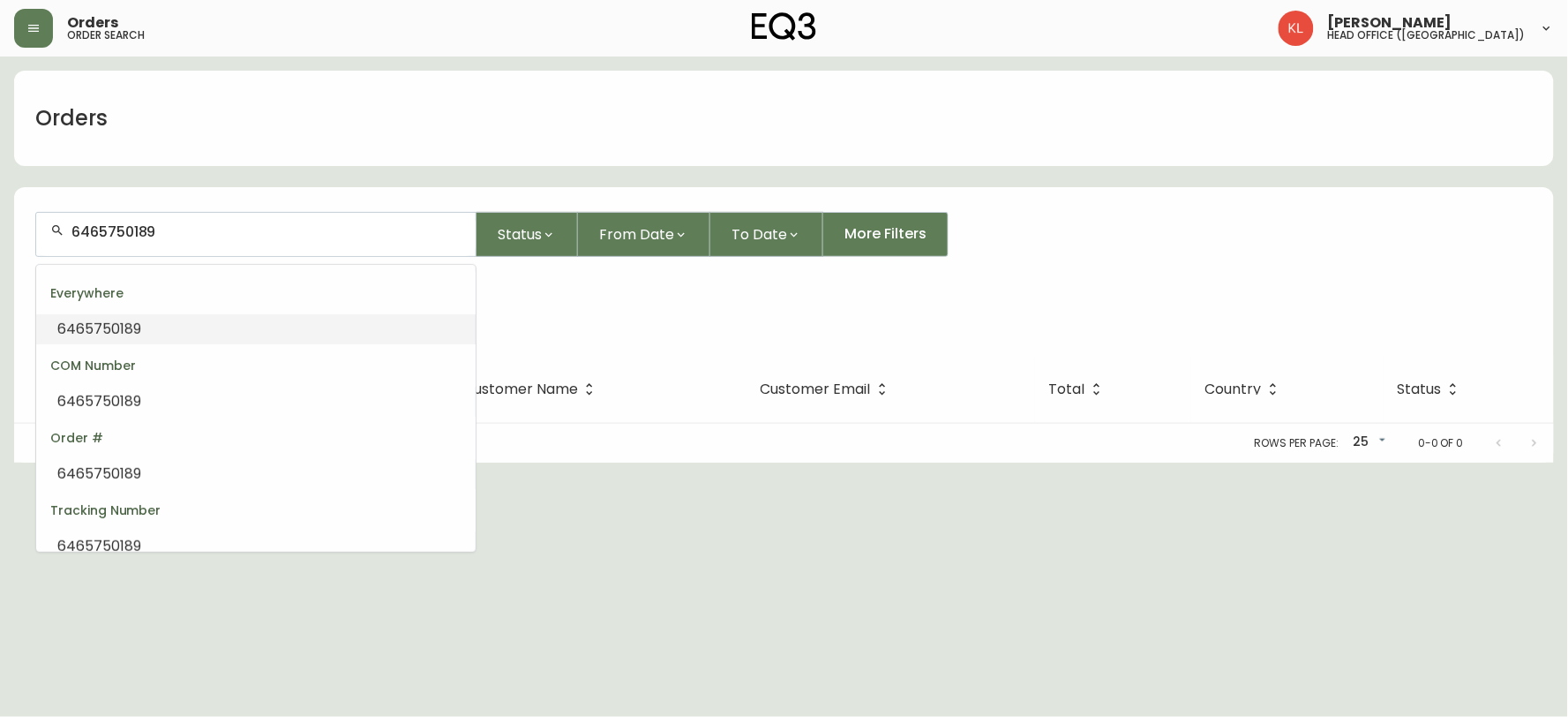
drag, startPoint x: 247, startPoint y: 233, endPoint x: 0, endPoint y: 233, distance: 247.0
click at [0, 233] on main "Orders 6465750189 Status From Date To Date More Filters Everywhere 6465750189 O…" at bounding box center [784, 259] width 1568 height 406
paste input "[PHONE_NUMBER]"
type input "[PHONE_NUMBER]"
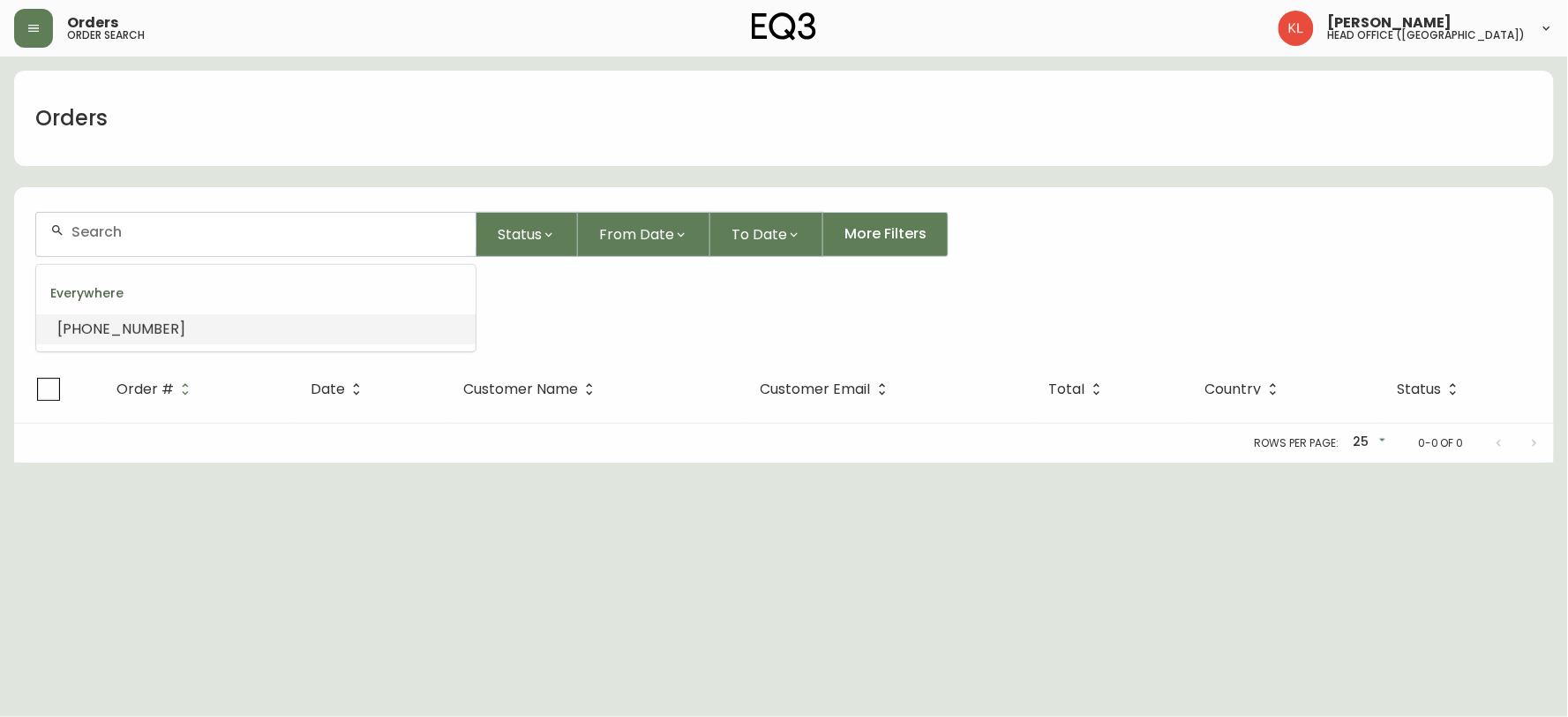
type input "6"
paste input "[PHONE_NUMBER]"
drag, startPoint x: 258, startPoint y: 236, endPoint x: 0, endPoint y: 235, distance: 258.0
click at [0, 236] on main "Orders [PHONE_NUMBER] Status From Date To Date More Filters Everywhere [PHONE_N…" at bounding box center [784, 259] width 1568 height 406
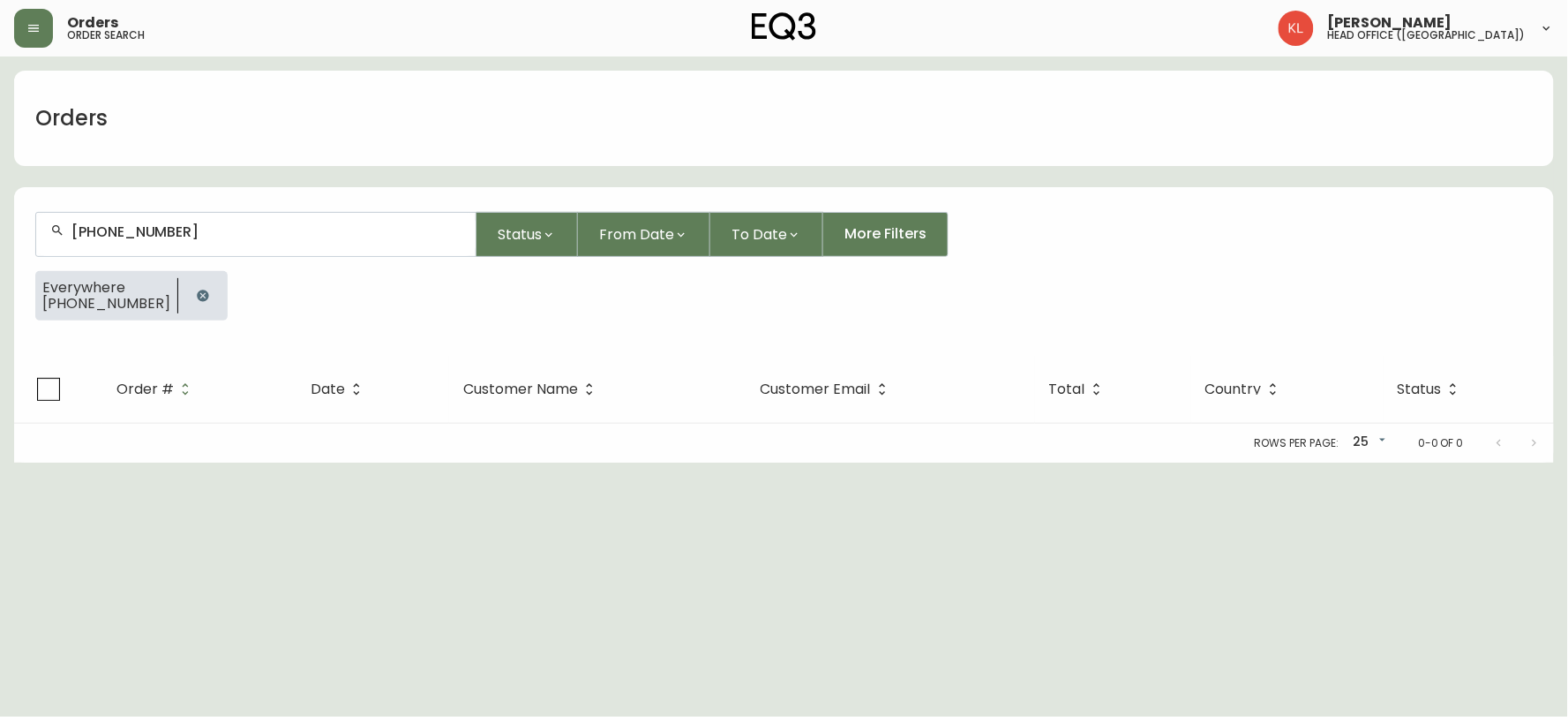
click at [466, 462] on html "Orders order search [PERSON_NAME] head office ([GEOGRAPHIC_DATA]) Orders [PHONE…" at bounding box center [784, 231] width 1568 height 462
click at [0, 205] on main "Orders [PHONE_NUMBER] Status From Date To Date More Filters Everywhere [PHONE_N…" at bounding box center [784, 259] width 1568 height 406
paste input "[PERSON_NAME][EMAIL_ADDRESS][PERSON_NAME][DOMAIN_NAME]"
type input "[PERSON_NAME][EMAIL_ADDRESS][PERSON_NAME][DOMAIN_NAME]"
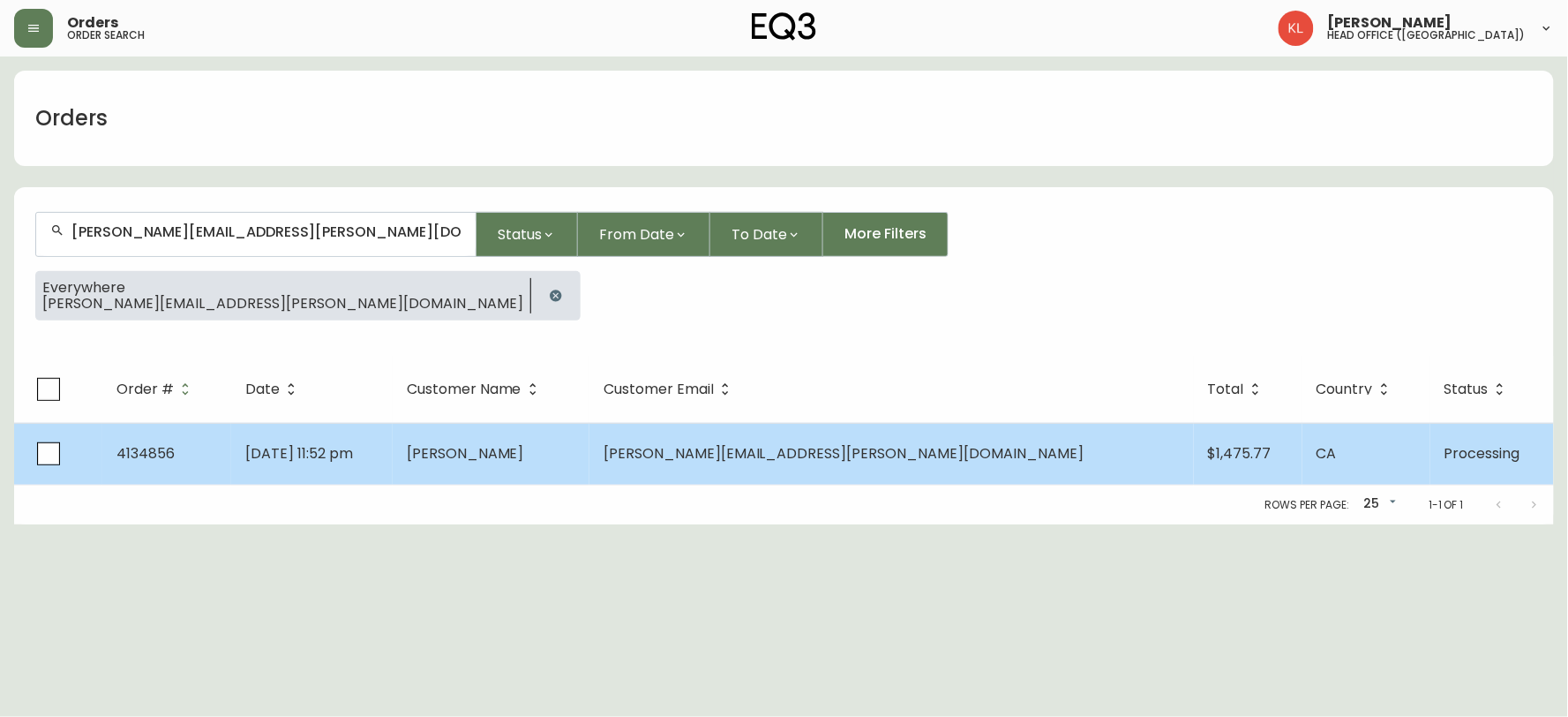
type input "[PERSON_NAME][EMAIL_ADDRESS][PERSON_NAME][DOMAIN_NAME]"
click at [331, 449] on span "[DATE] 11:52 pm" at bounding box center [298, 453] width 108 height 20
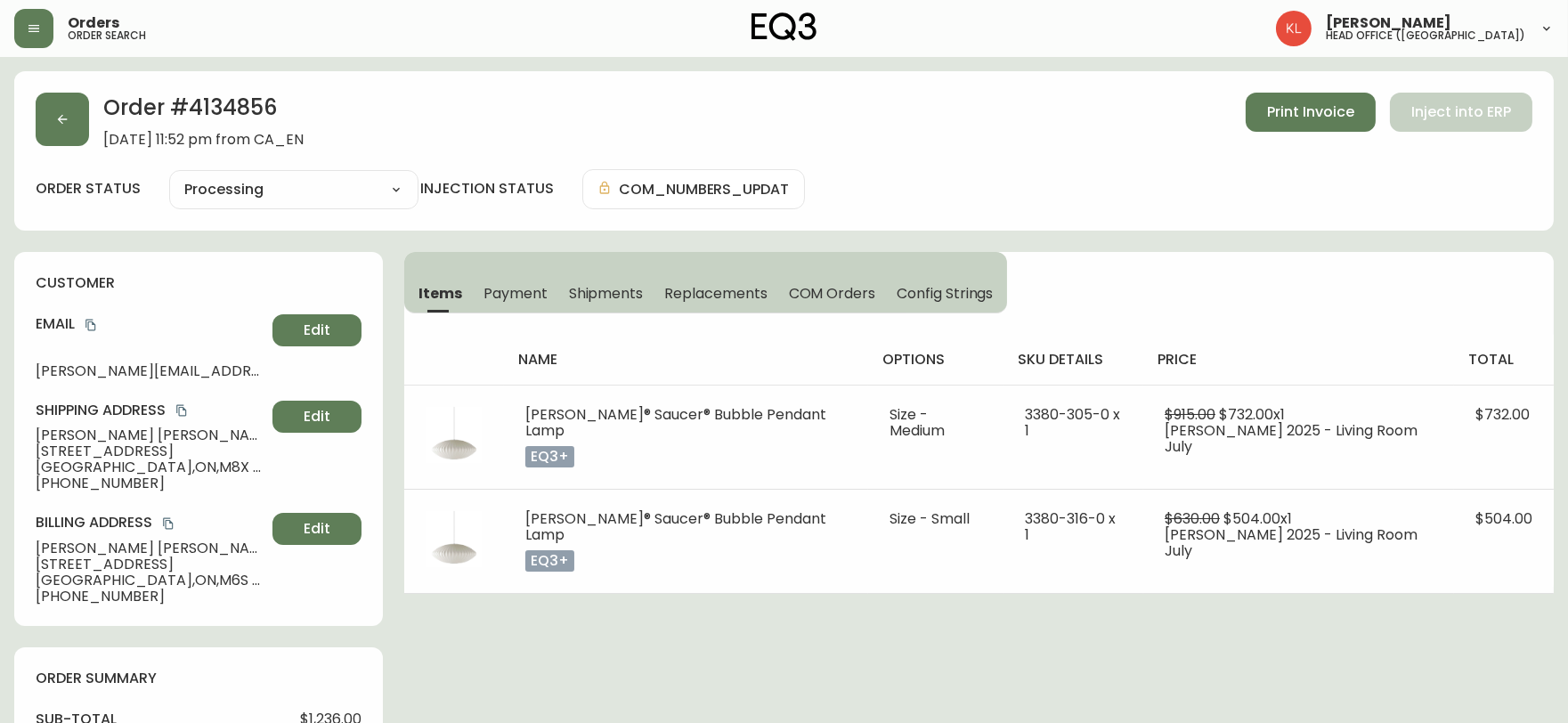
type input "Processing"
select select "PROCESSING"
drag, startPoint x: 593, startPoint y: 679, endPoint x: 148, endPoint y: 303, distance: 582.6
click at [60, 102] on button "button" at bounding box center [62, 119] width 53 height 53
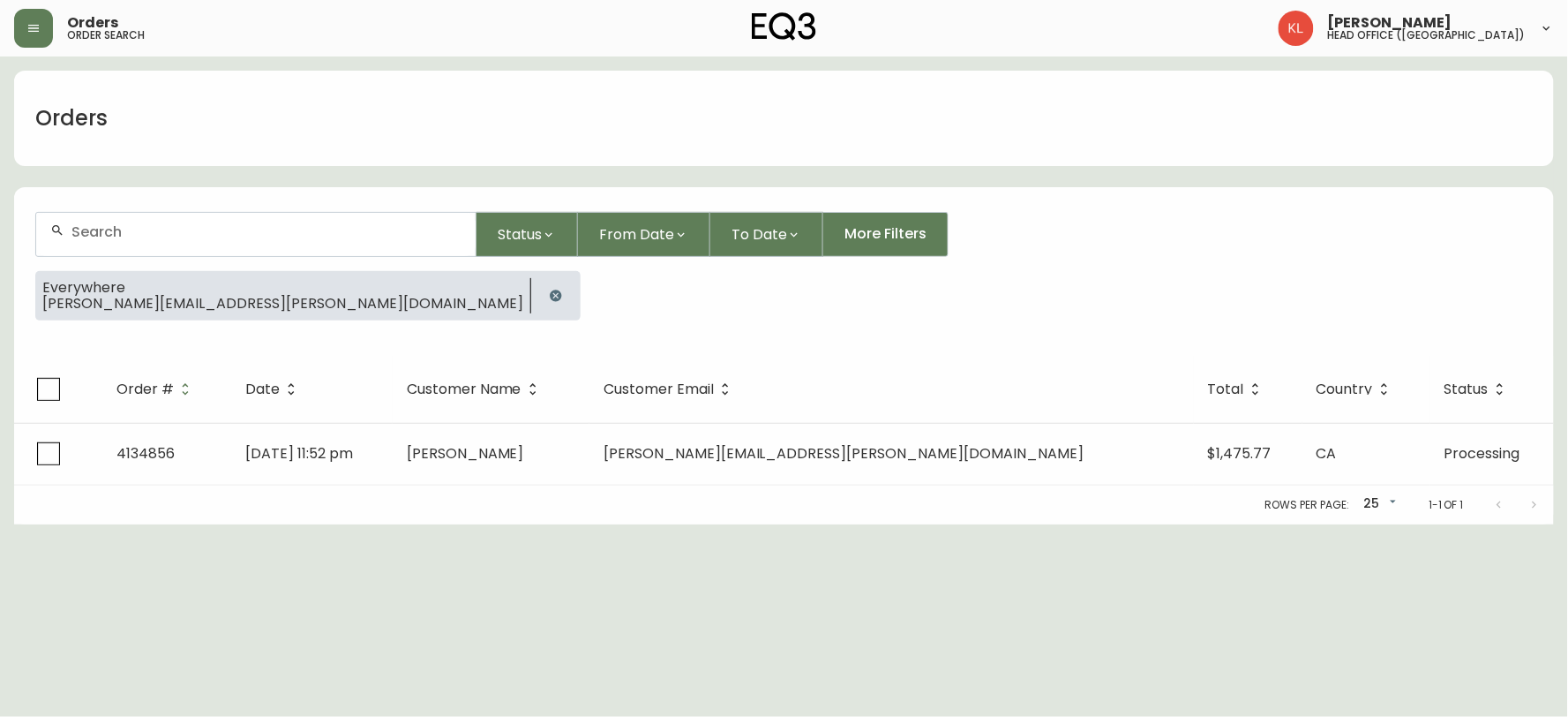
click at [539, 302] on button "button" at bounding box center [556, 296] width 35 height 35
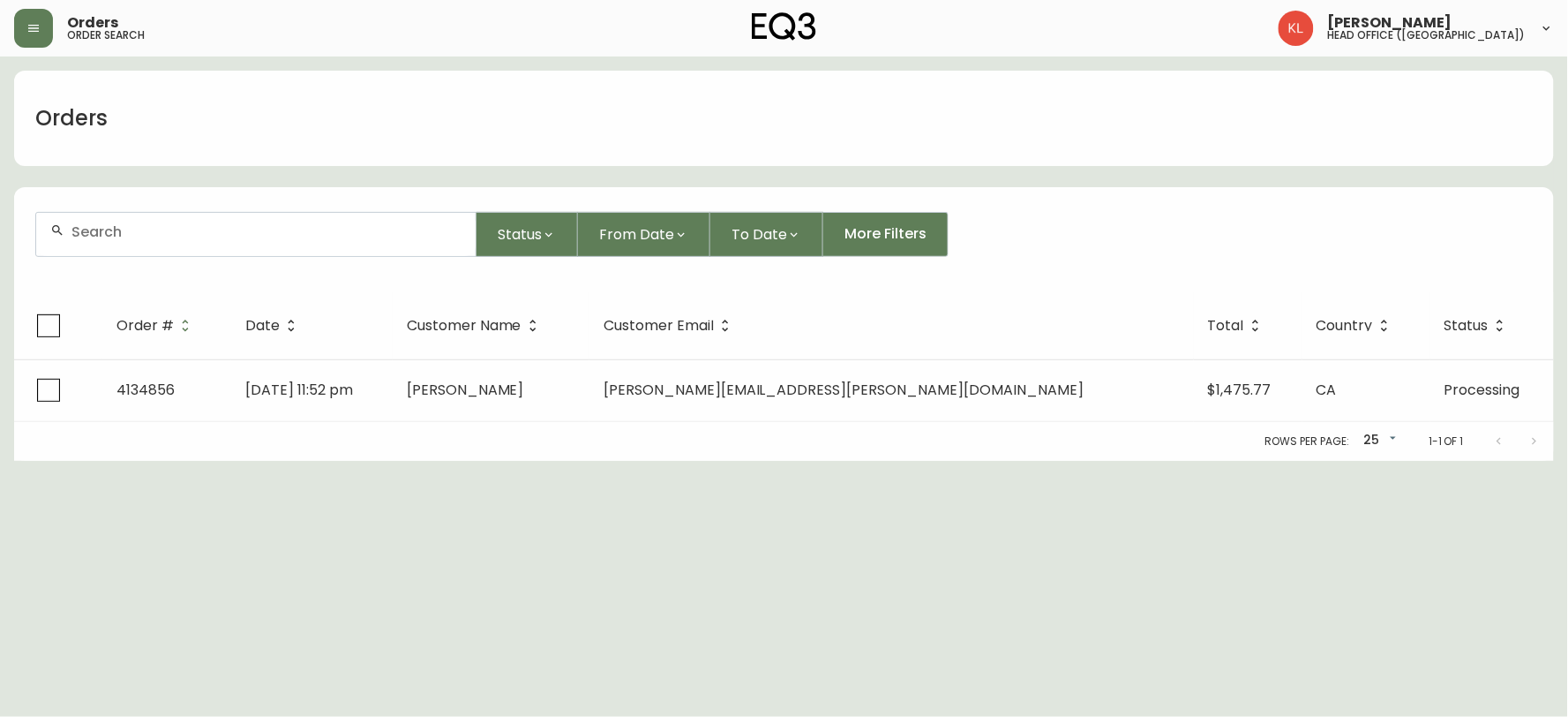
click at [261, 247] on div at bounding box center [255, 234] width 439 height 43
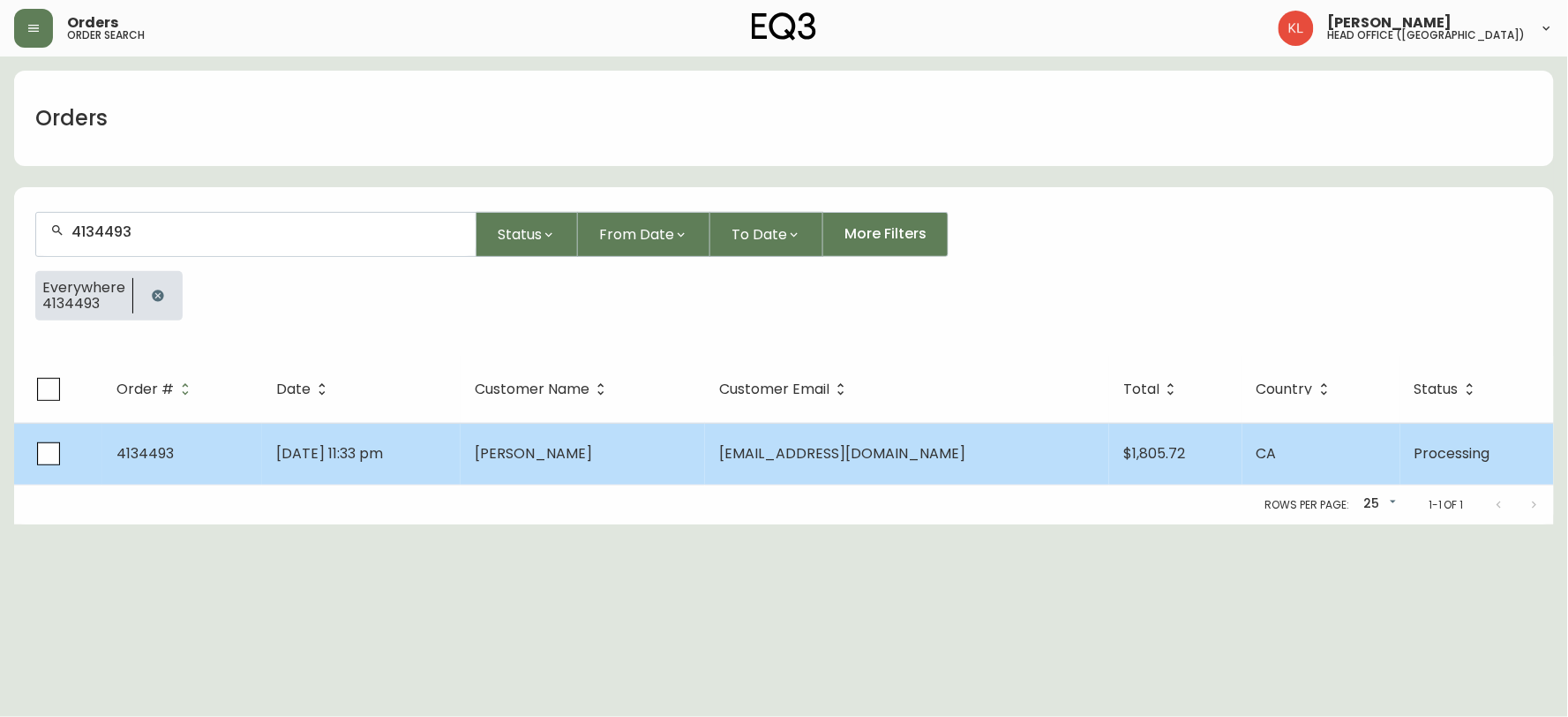
type input "4134493"
click at [461, 459] on td "[DATE] 11:33 pm" at bounding box center [362, 454] width 199 height 62
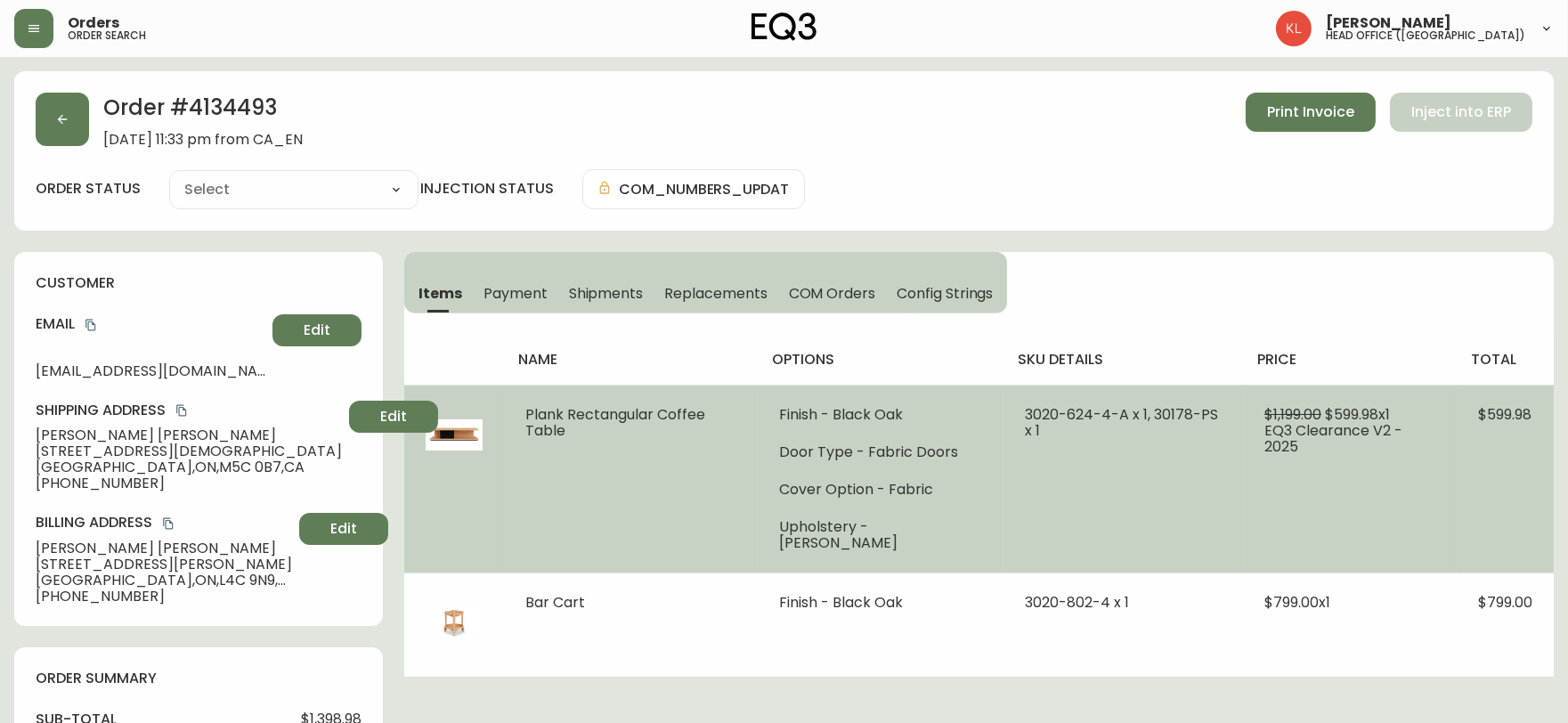
type input "Processing"
select select "PROCESSING"
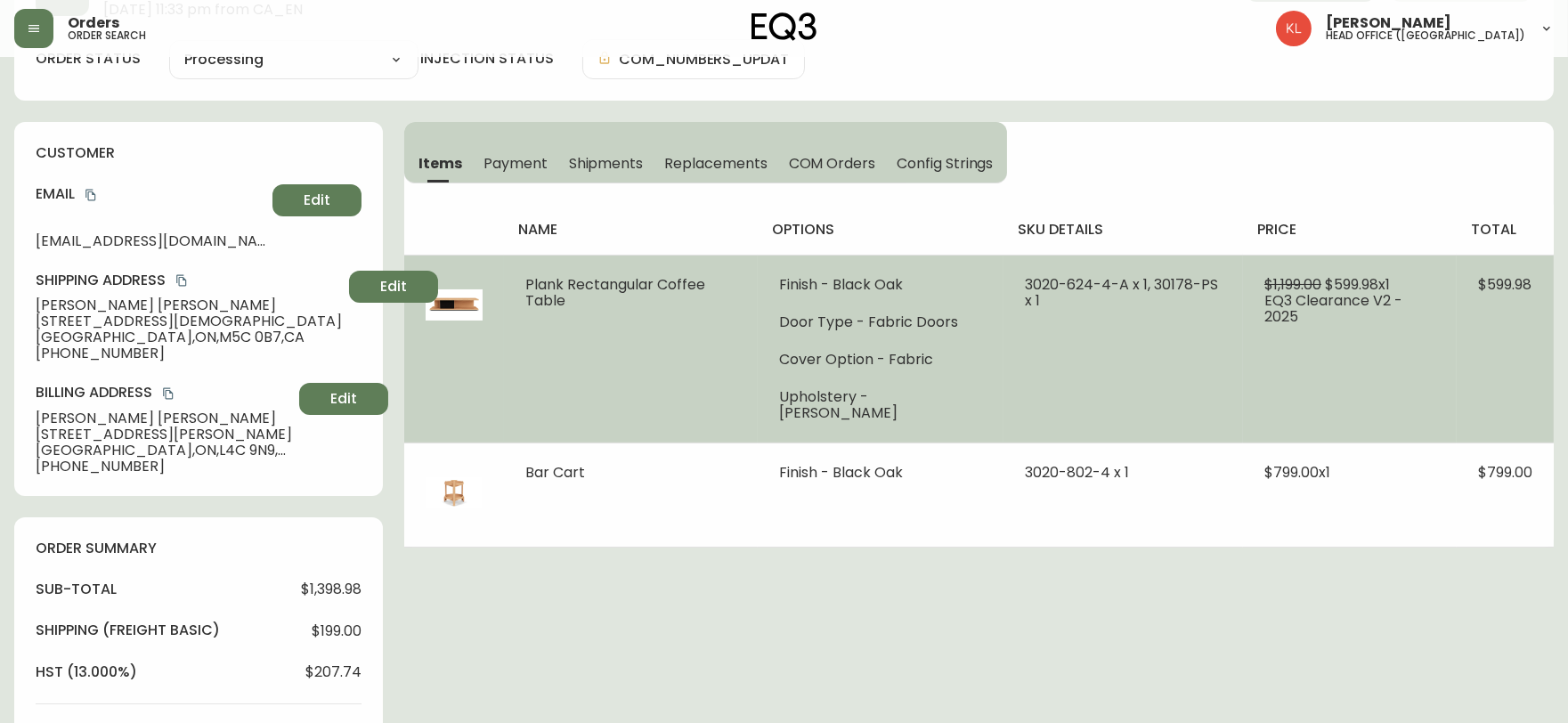
scroll to position [396, 0]
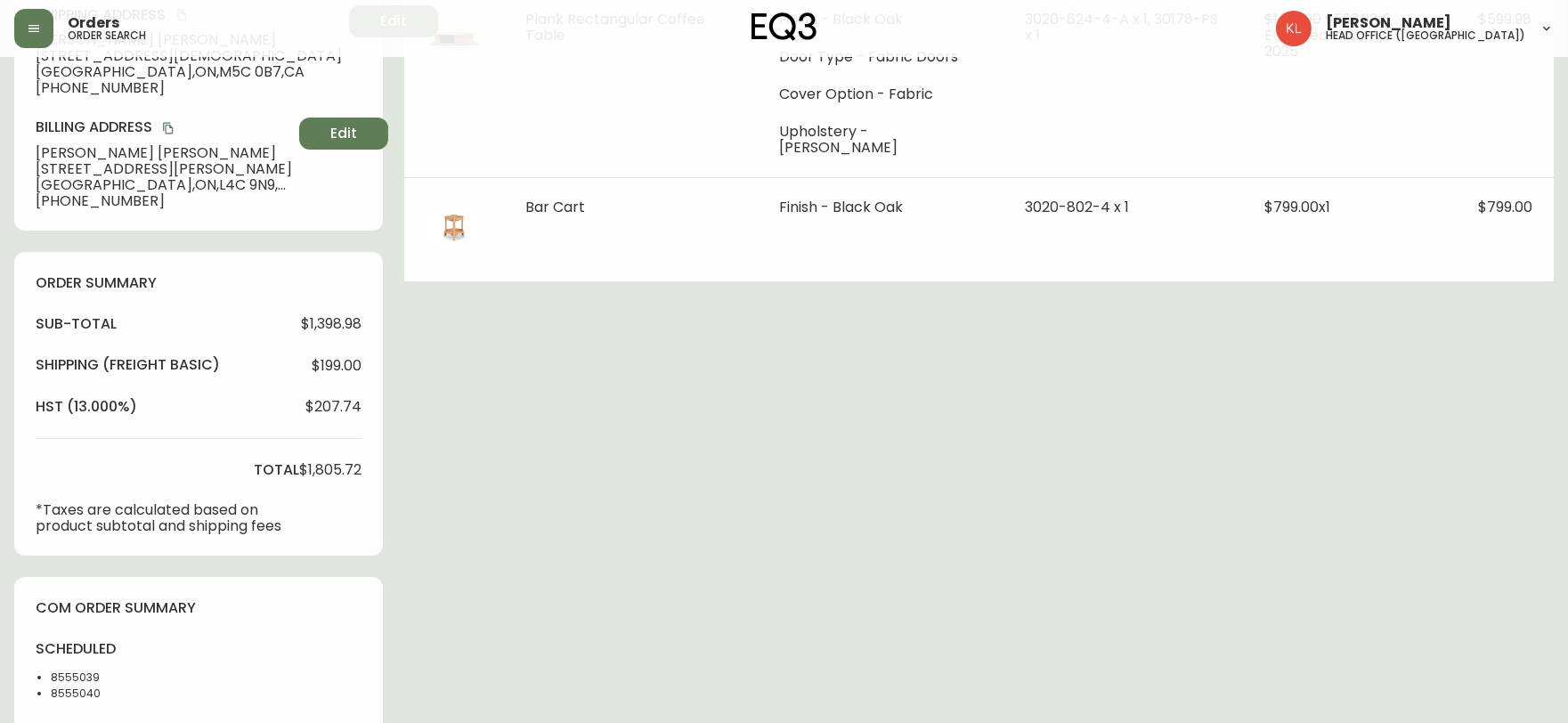
drag, startPoint x: 1479, startPoint y: 390, endPoint x: 394, endPoint y: 92, distance: 1125.2
click at [1479, 390] on div "Order # 4134493 [DATE] 11:33 pm from CA_EN Print Invoice Inject into ERP order …" at bounding box center [784, 397] width 1539 height 1443
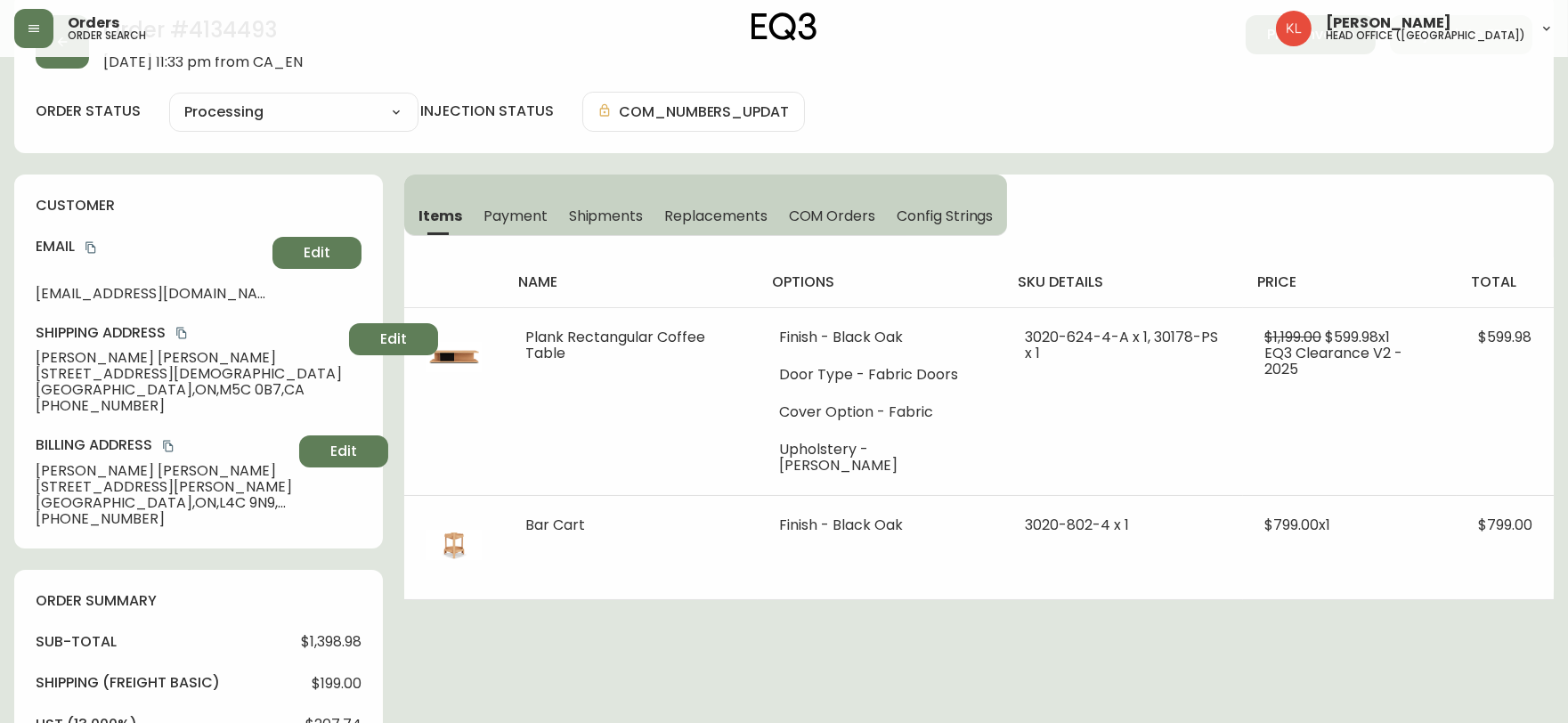
scroll to position [0, 0]
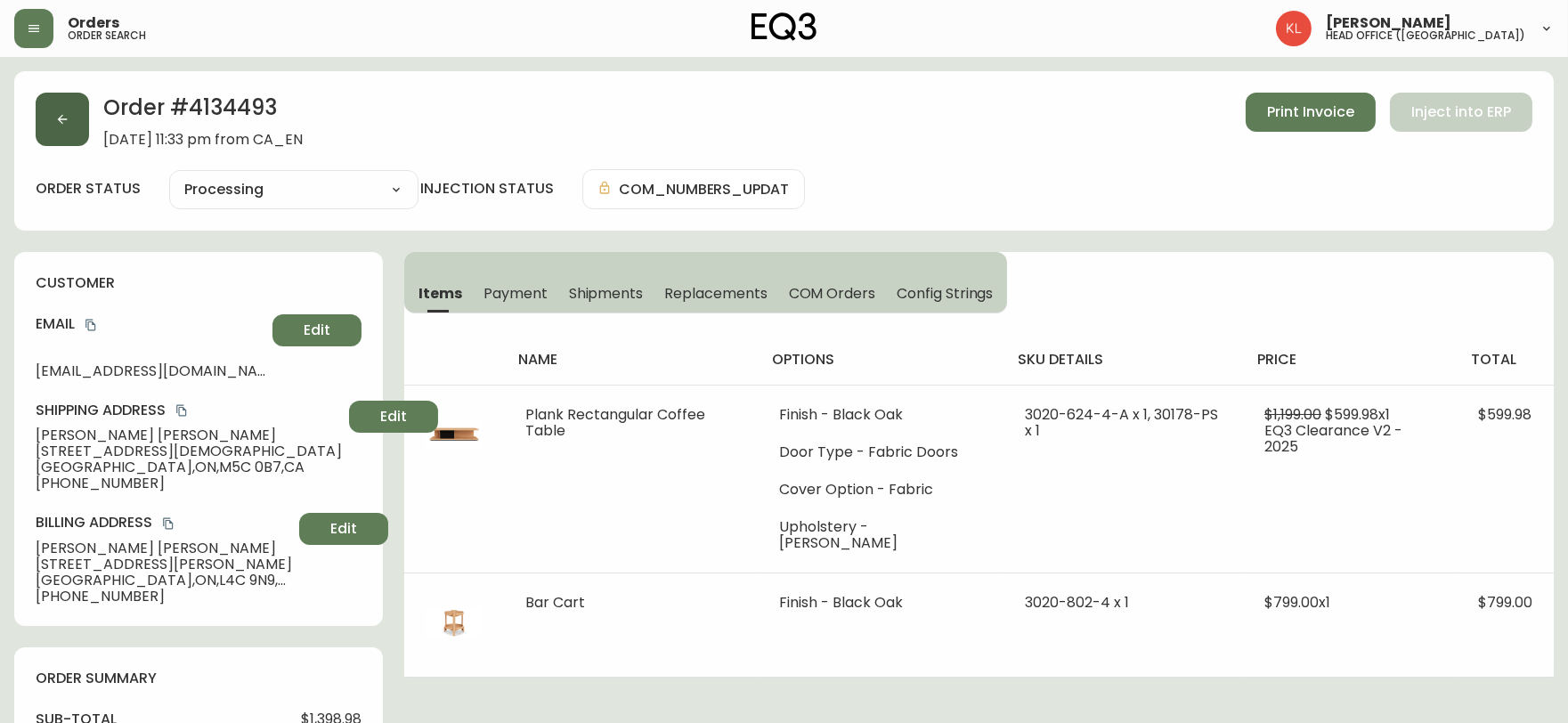
click at [66, 136] on button "button" at bounding box center [62, 119] width 53 height 53
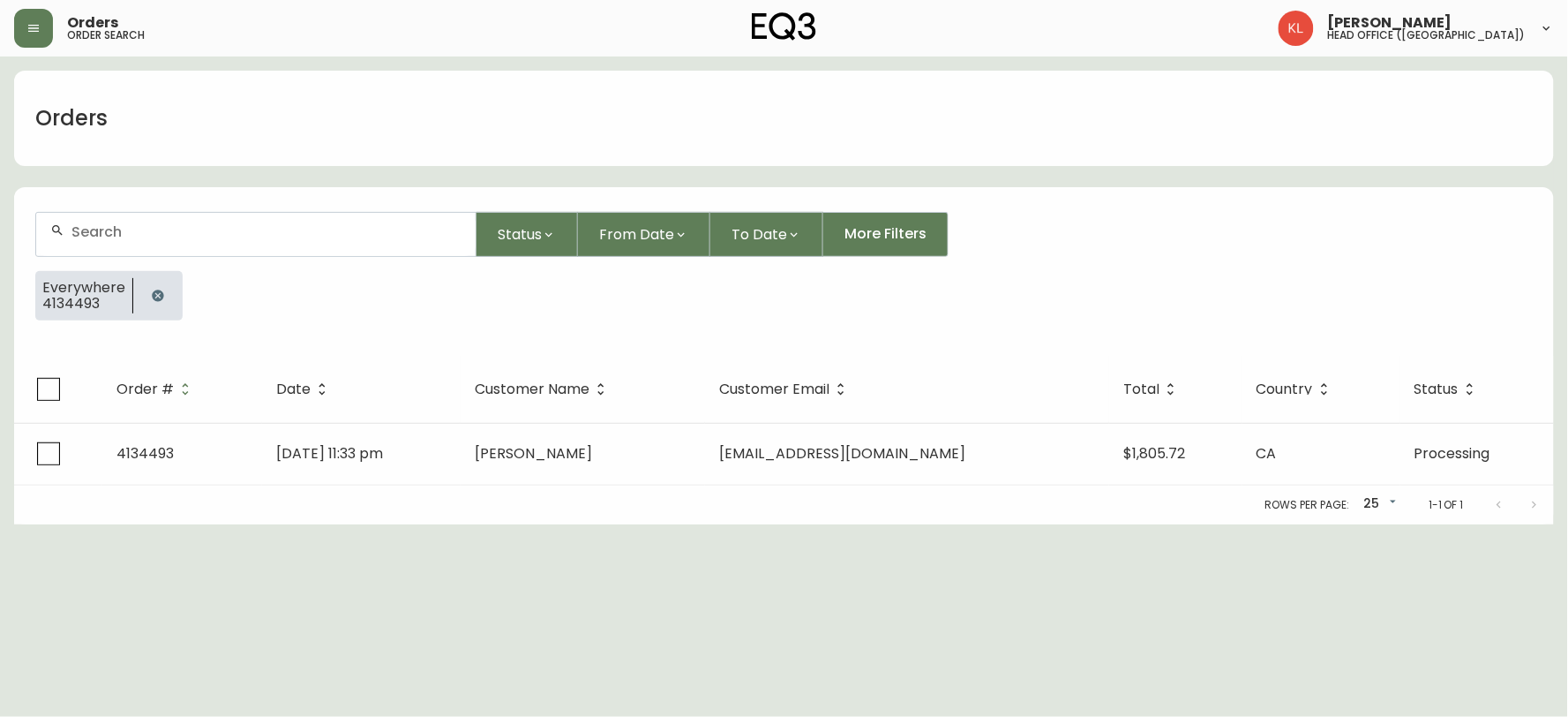
click at [165, 302] on button "button" at bounding box center [158, 296] width 35 height 35
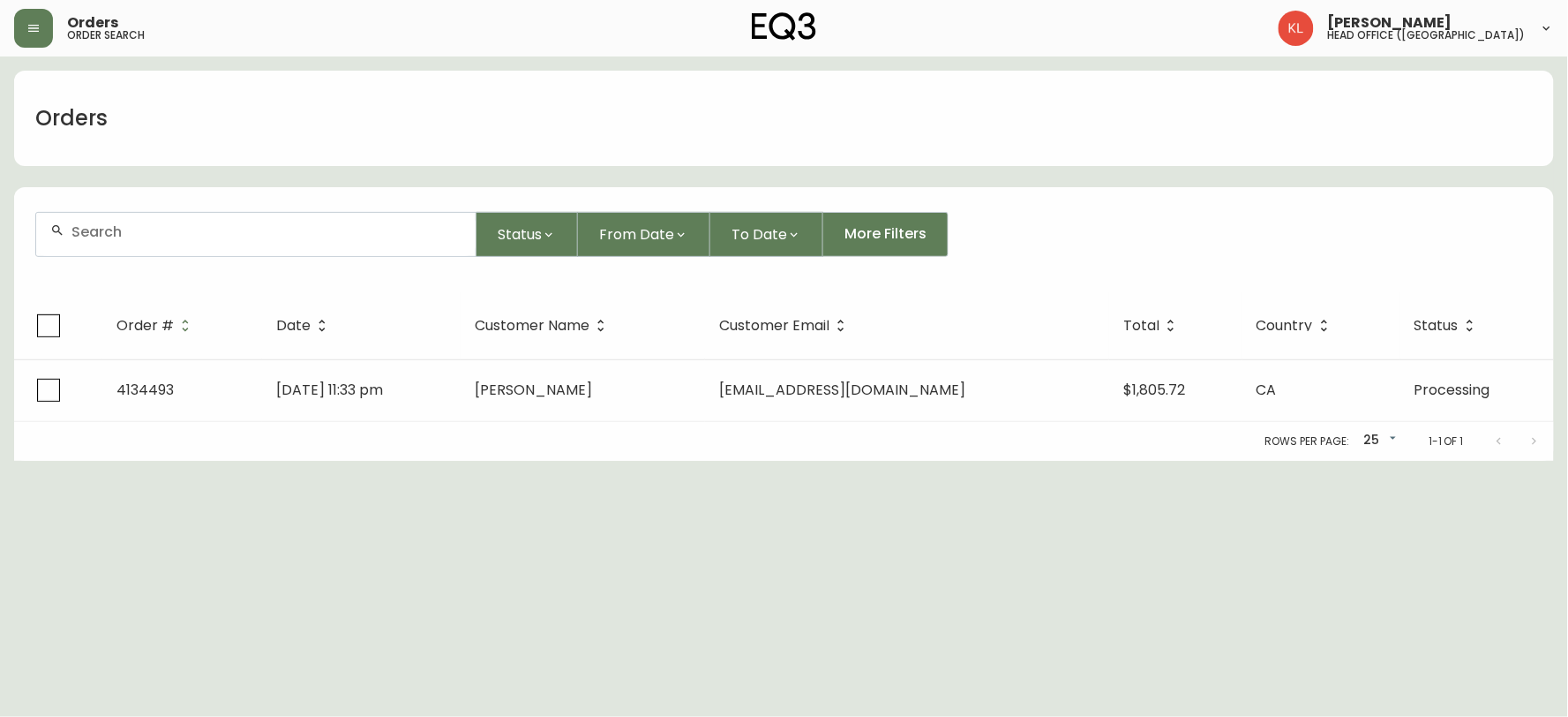
click at [188, 199] on form "Status From Date To Date More Filters" at bounding box center [784, 241] width 1540 height 101
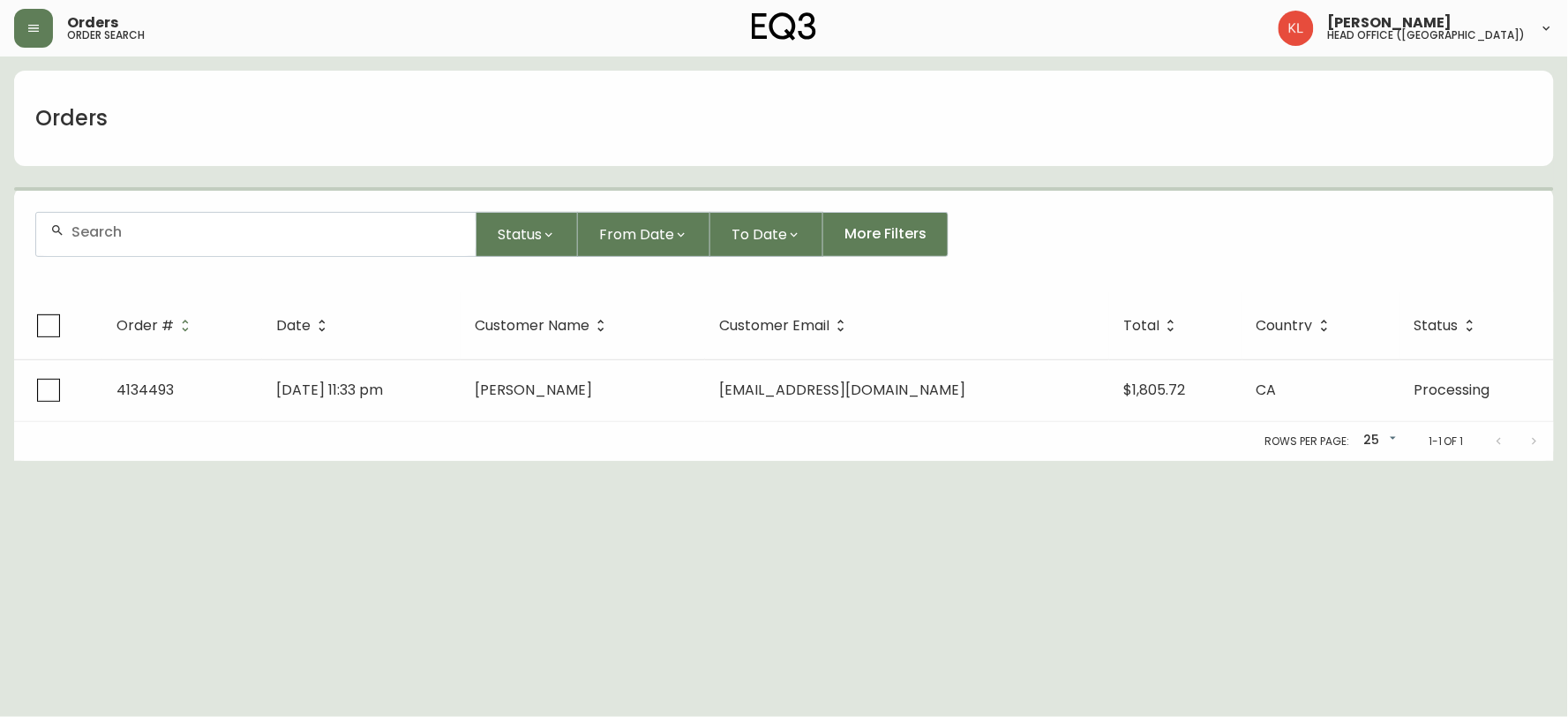
click at [180, 215] on div at bounding box center [255, 234] width 439 height 43
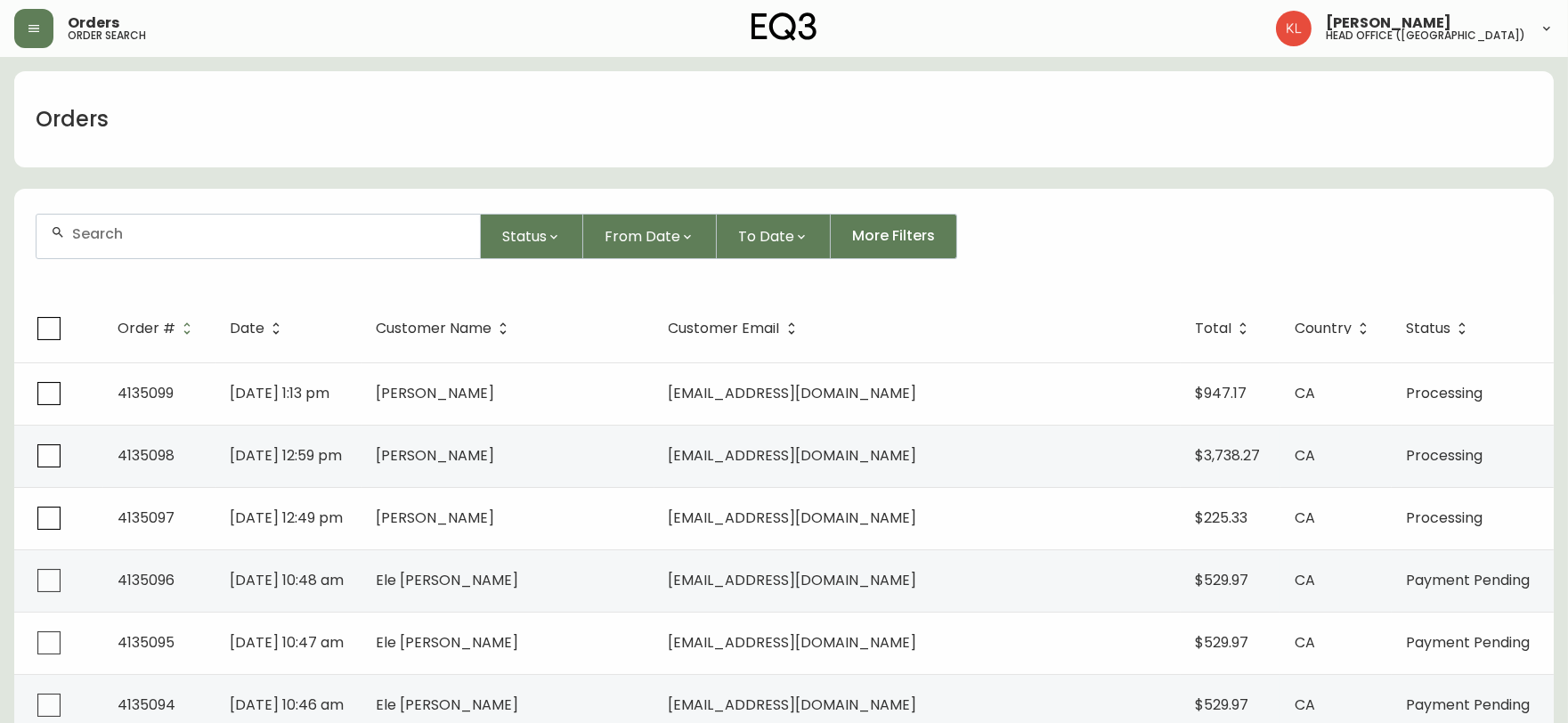
paste input "4134983I"
type input "4134983"
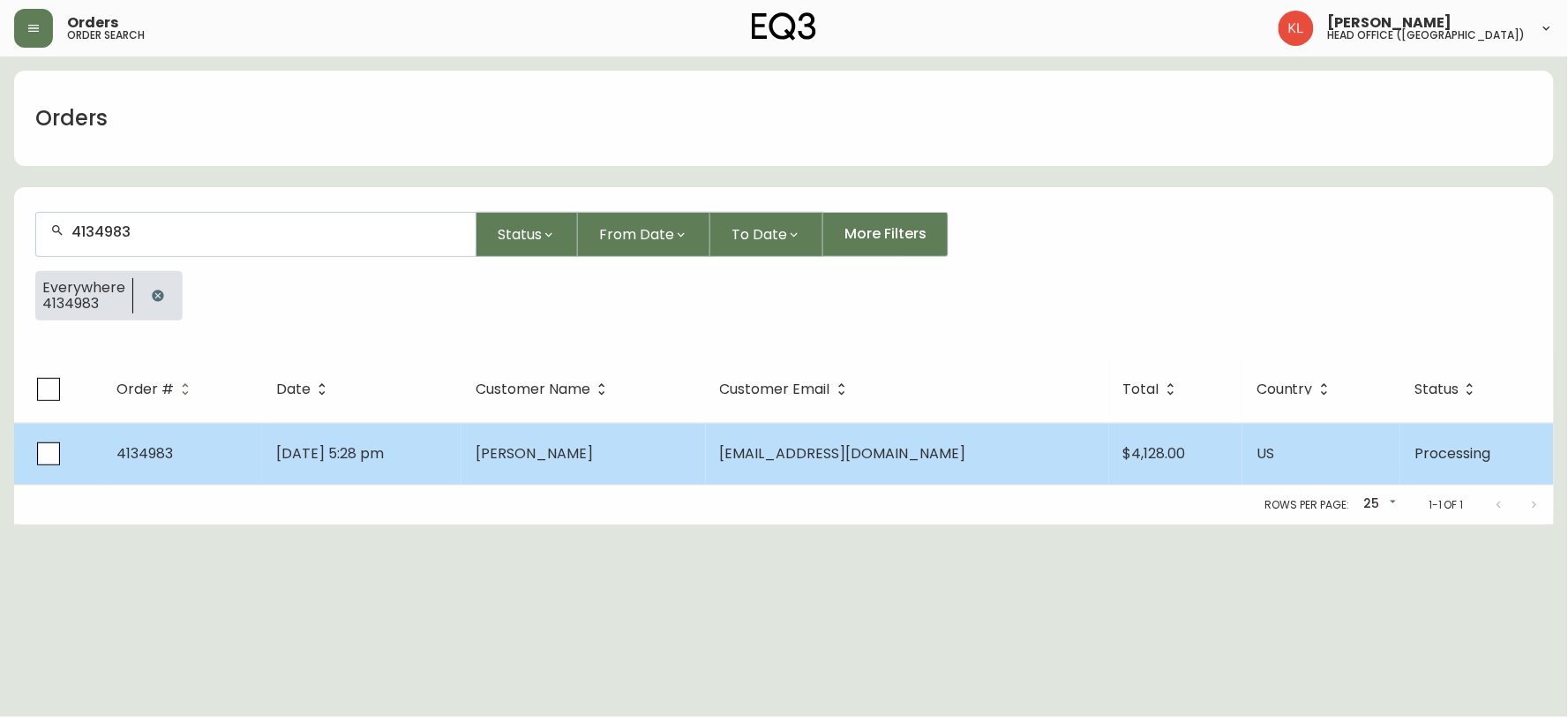
click at [450, 443] on td "[DATE] 5:28 pm" at bounding box center [362, 454] width 199 height 62
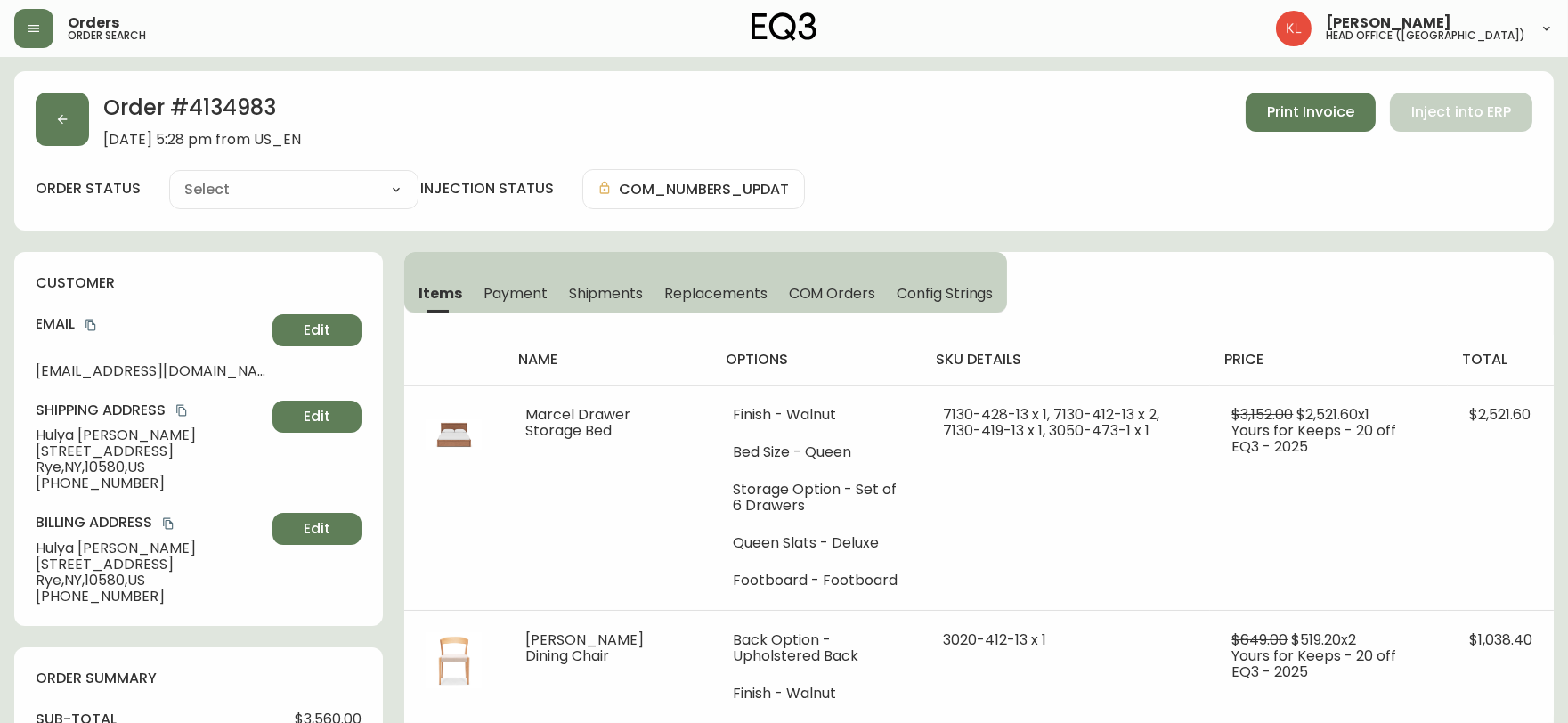
type input "Processing"
select select "PROCESSING"
click at [49, 121] on button "button" at bounding box center [62, 119] width 53 height 53
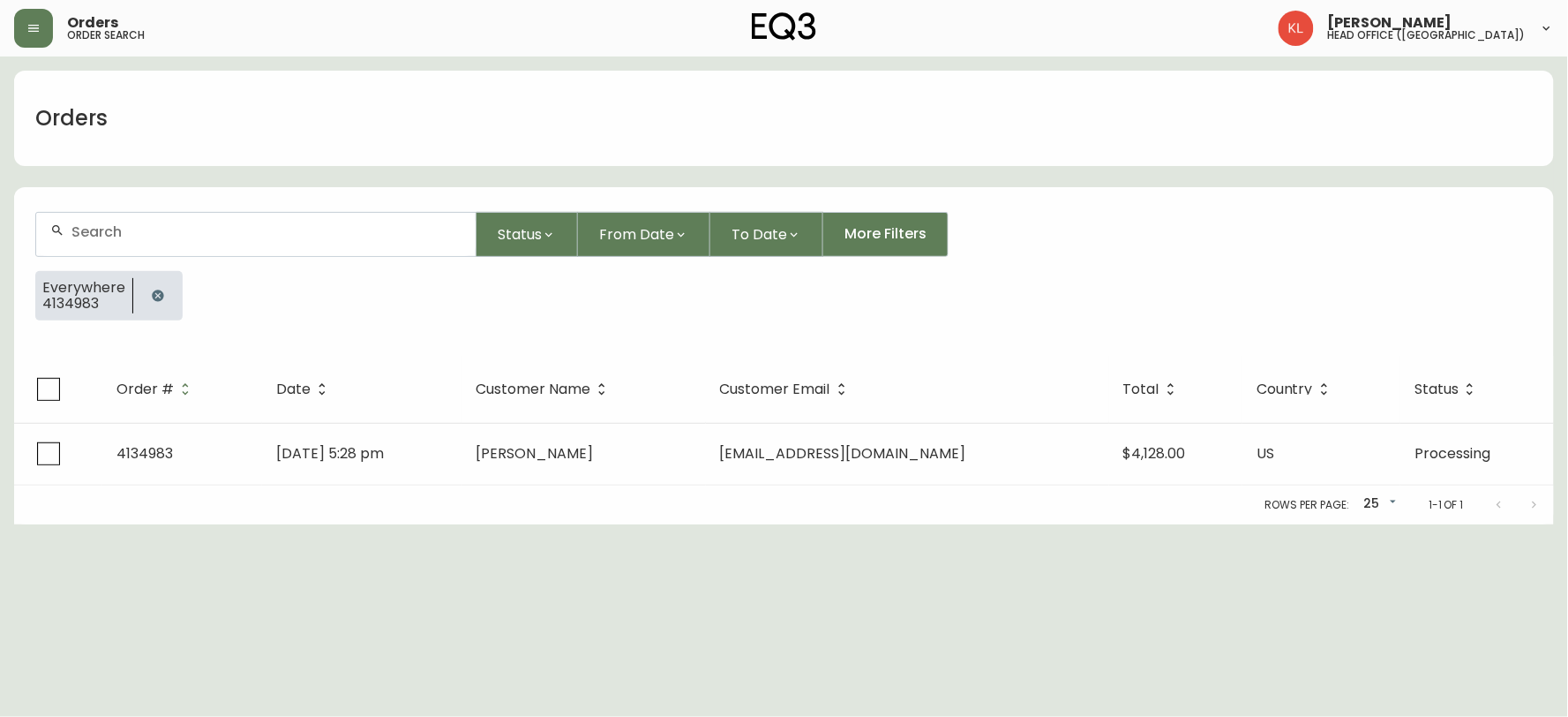
click at [168, 296] on button "button" at bounding box center [158, 296] width 35 height 35
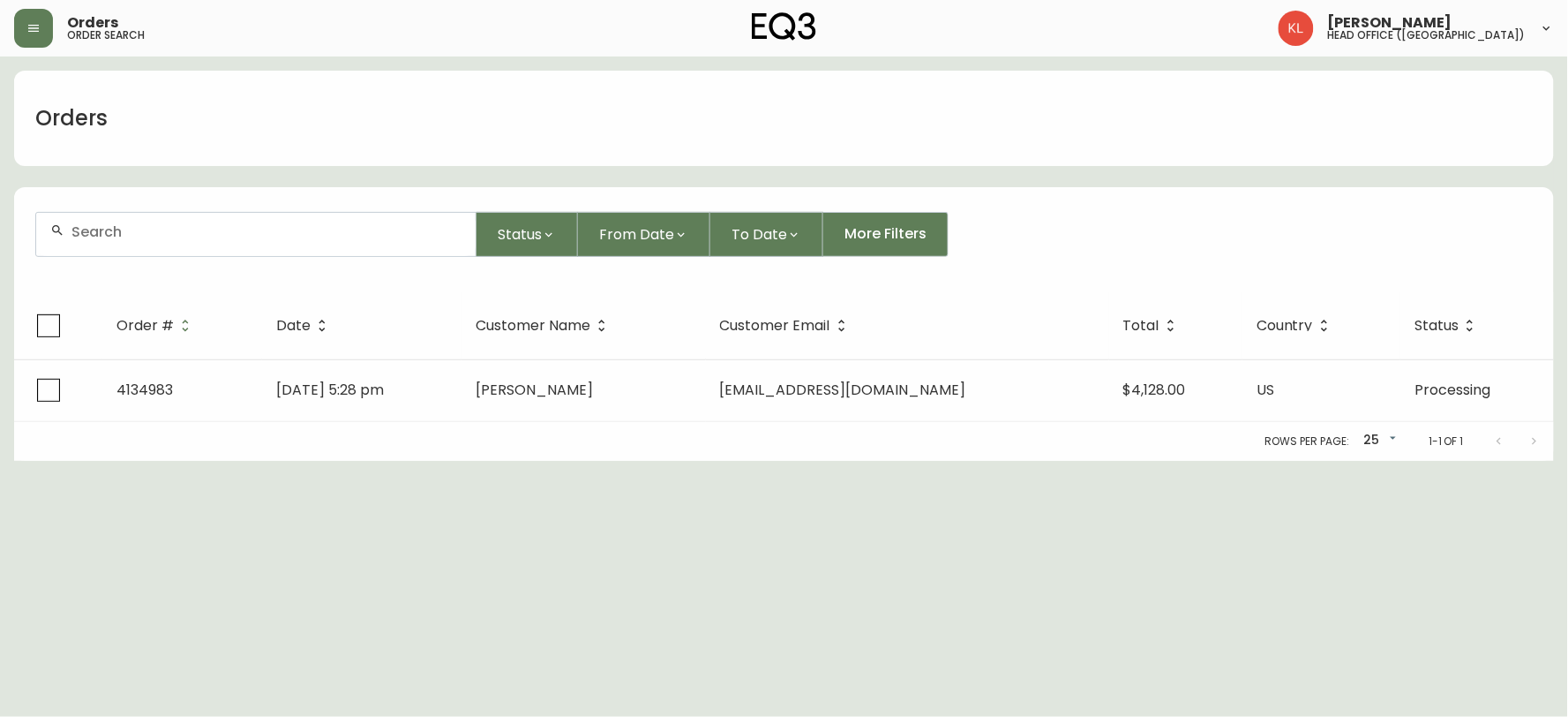
click at [170, 235] on input "text" at bounding box center [267, 232] width 390 height 17
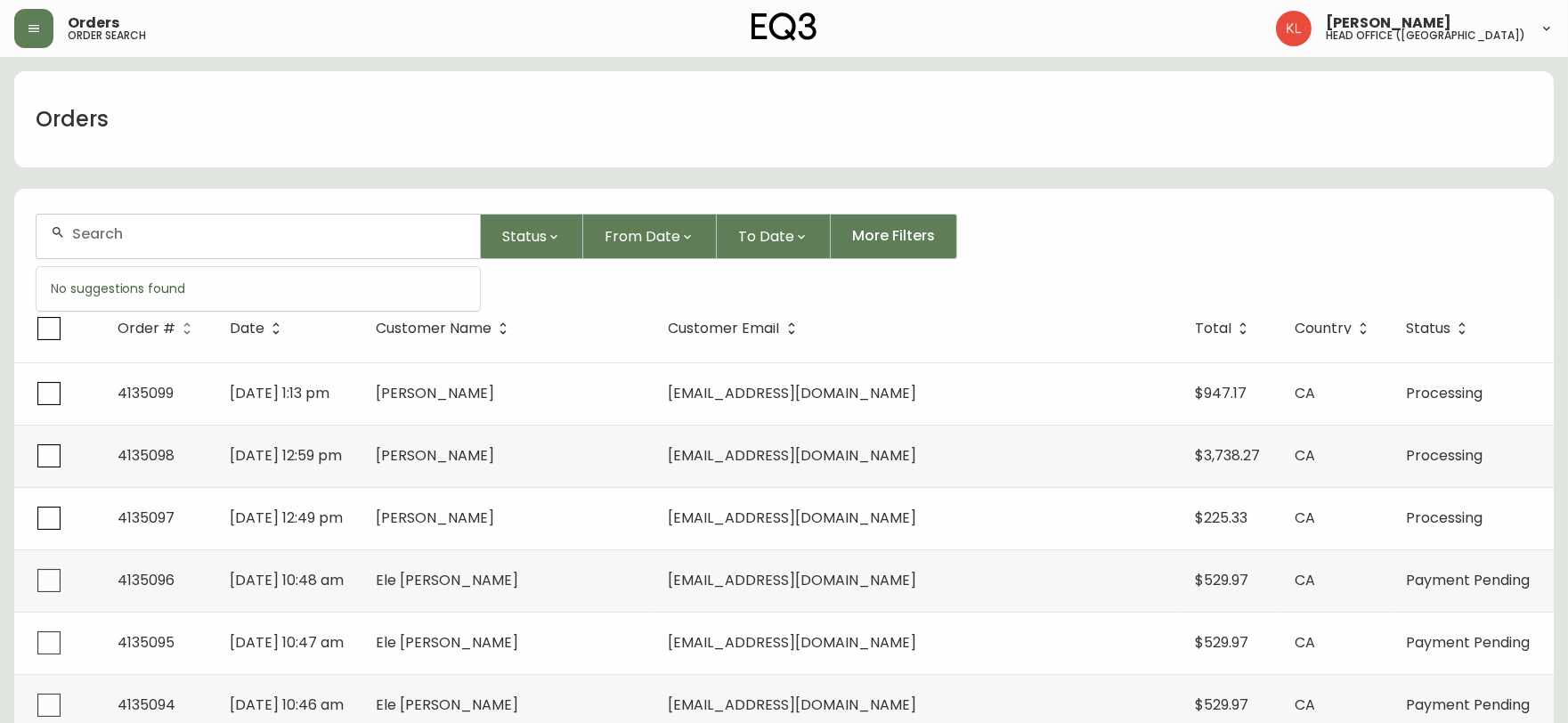
paste input "4134983I"
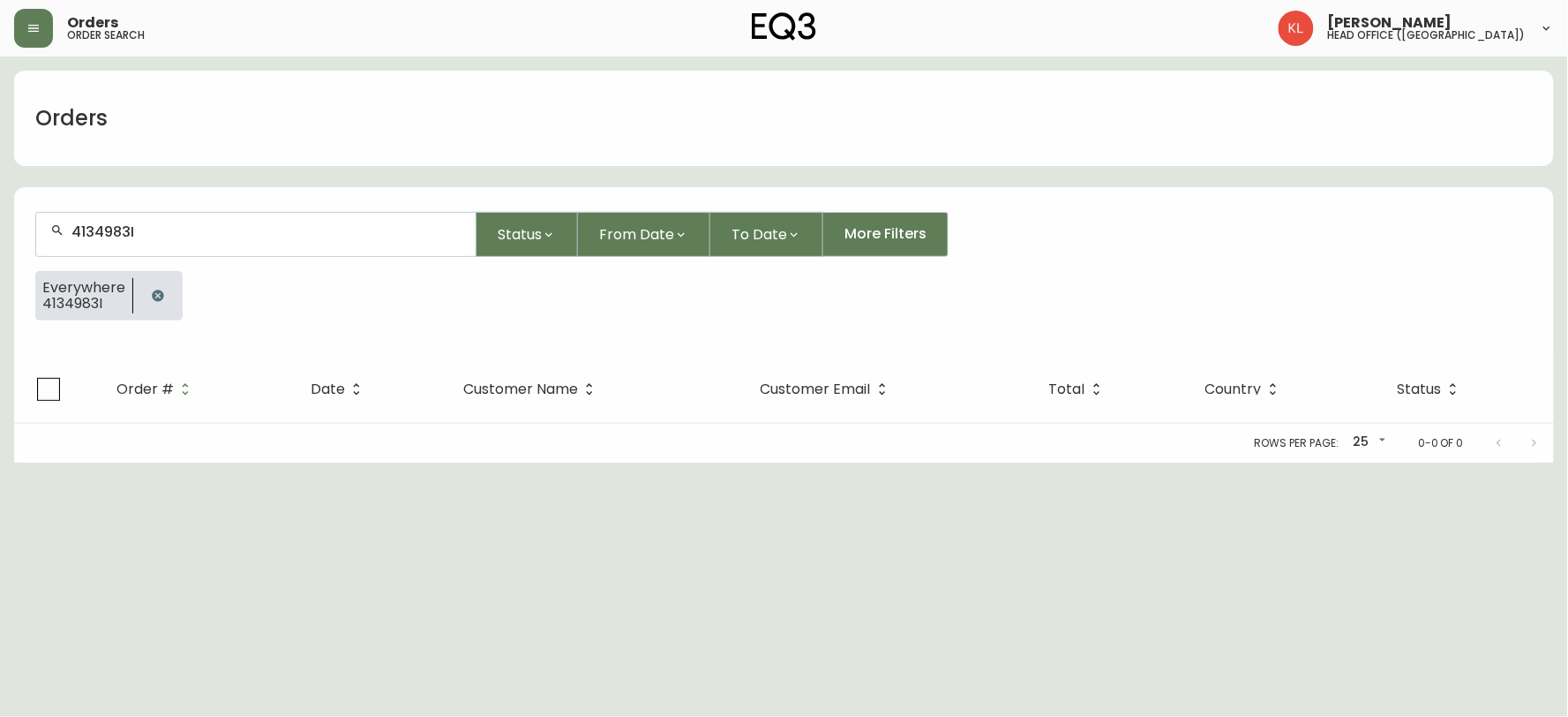
drag, startPoint x: 1487, startPoint y: 245, endPoint x: 1449, endPoint y: 238, distance: 38.6
click at [1487, 245] on div "4134983I Status From Date To Date More Filters" at bounding box center [784, 234] width 1497 height 45
drag, startPoint x: 181, startPoint y: 239, endPoint x: 0, endPoint y: 207, distance: 183.8
click at [0, 207] on main "Orders 4134983I Status From Date To Date More Filters Everywhere 4134983I Order…" at bounding box center [784, 259] width 1568 height 406
paste input "3761"
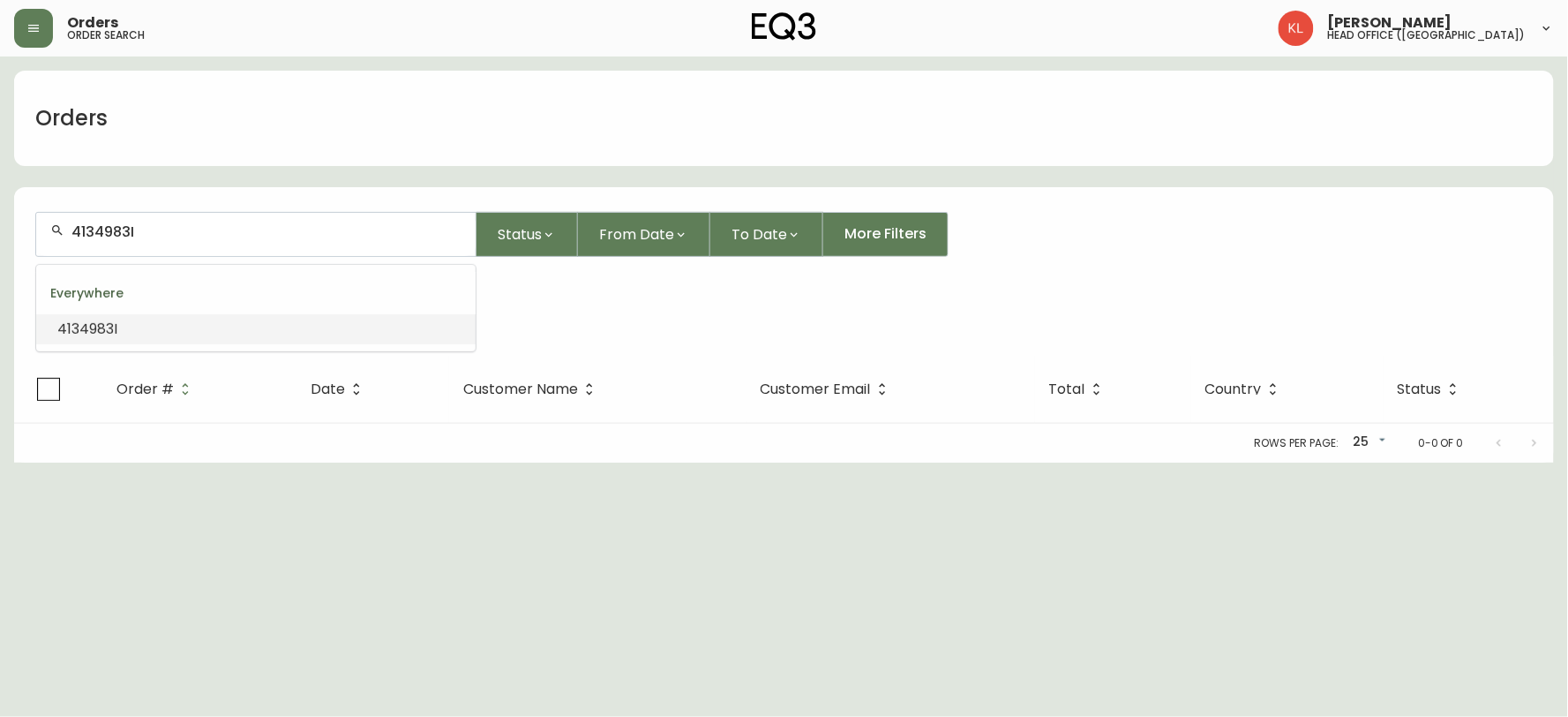
type input "4133761"
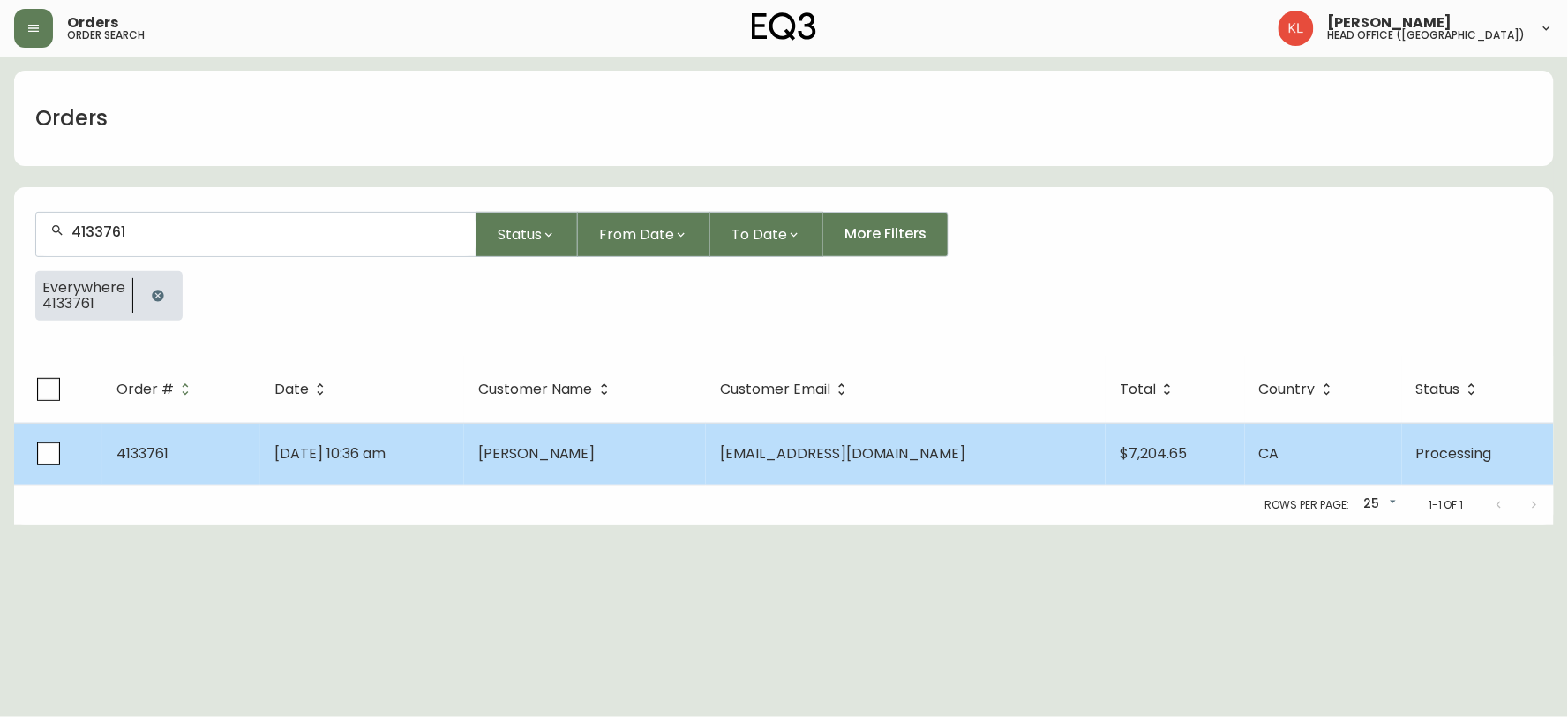
type input "4133761"
click at [249, 465] on td "4133761" at bounding box center [181, 454] width 158 height 62
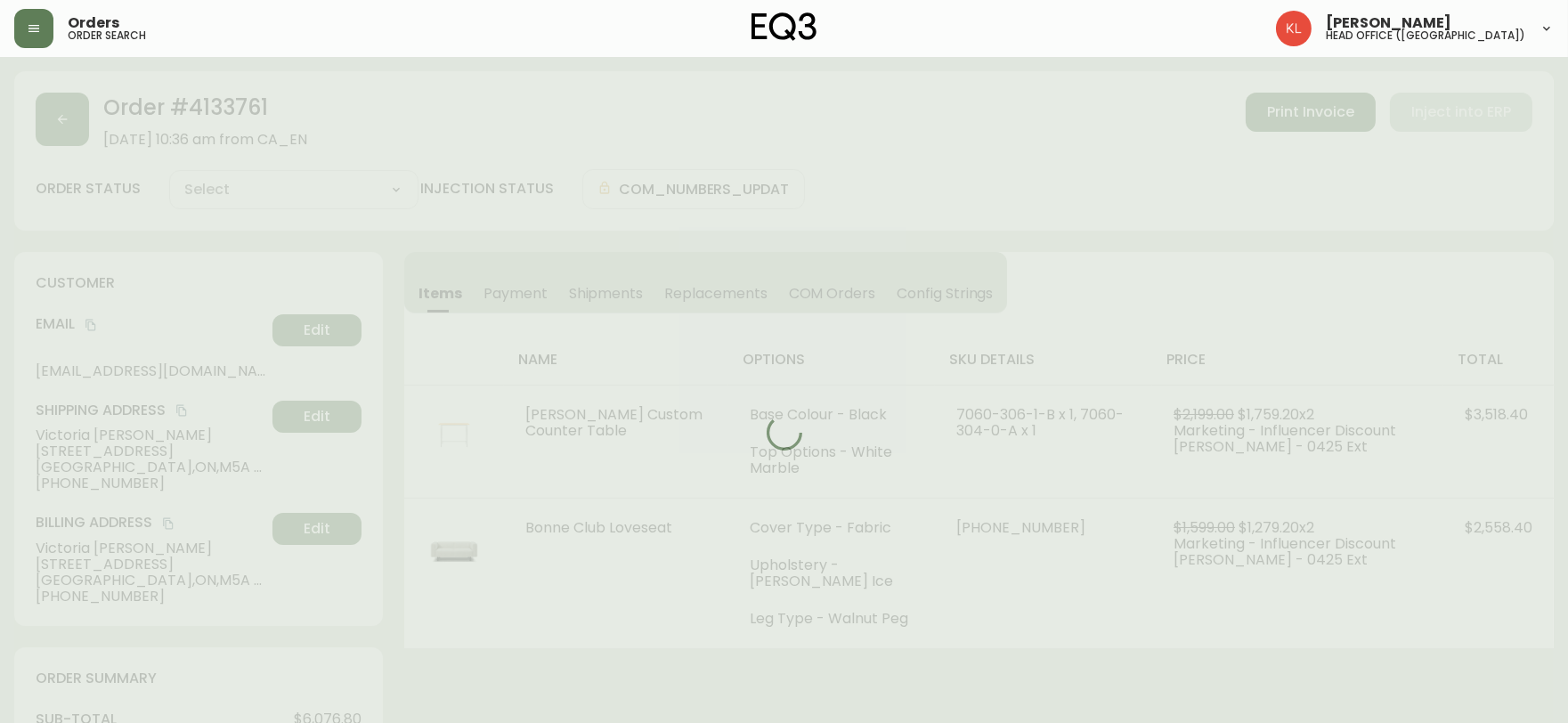
type input "Processing"
select select "PROCESSING"
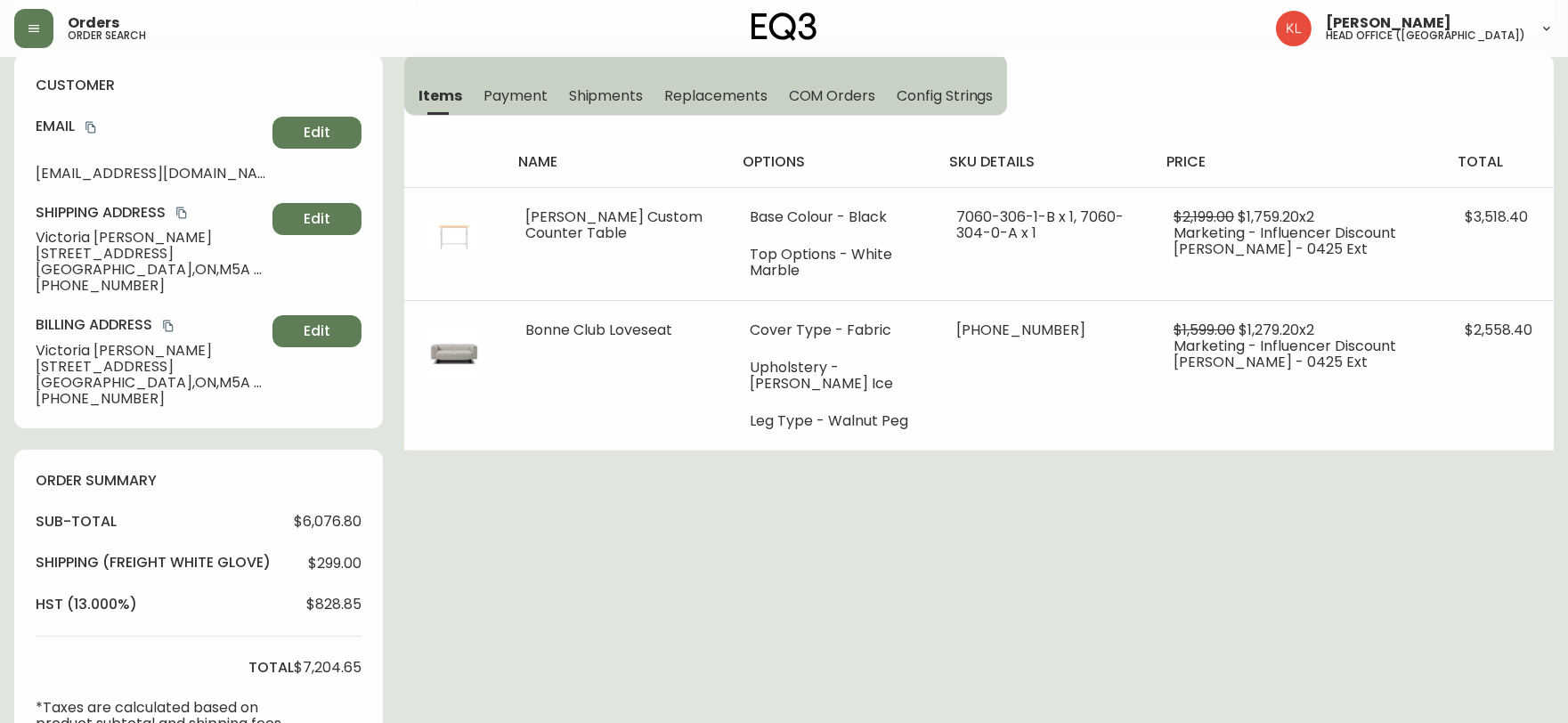
scroll to position [296, 0]
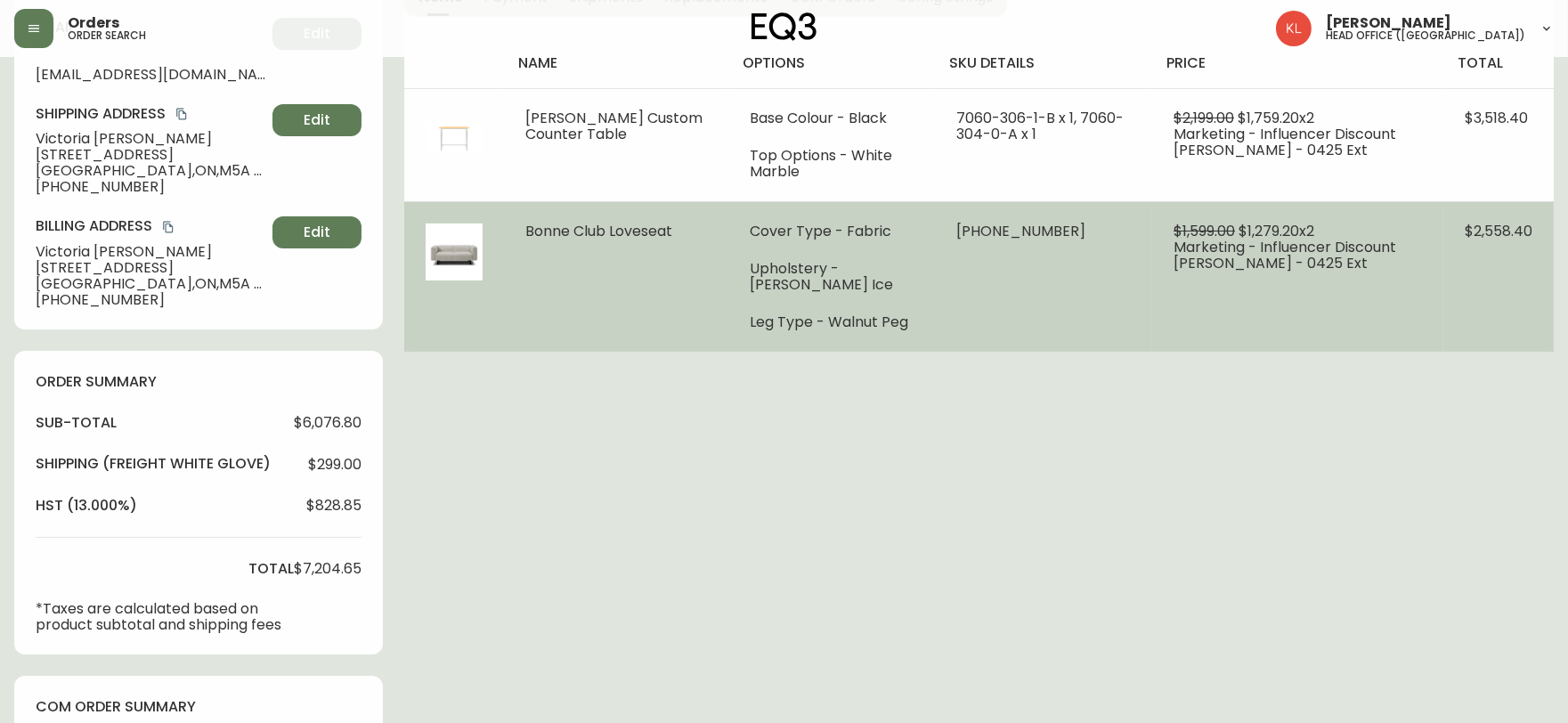
drag, startPoint x: 1454, startPoint y: 410, endPoint x: 1300, endPoint y: 335, distance: 171.3
click at [1454, 410] on div "Order # 4133761 [DATE] 10:36 am from [GEOGRAPHIC_DATA] Print Invoice Inject int…" at bounding box center [784, 553] width 1539 height 1557
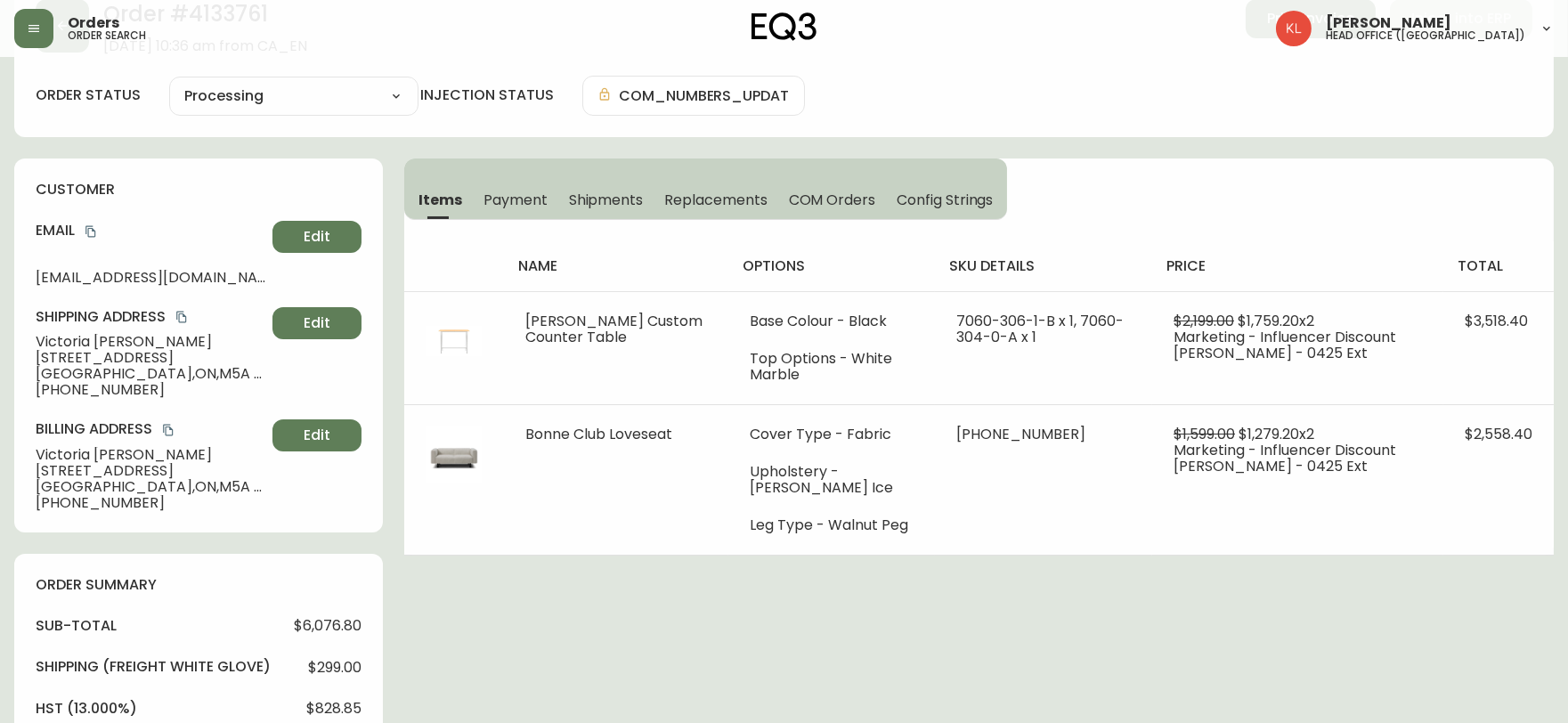
scroll to position [0, 0]
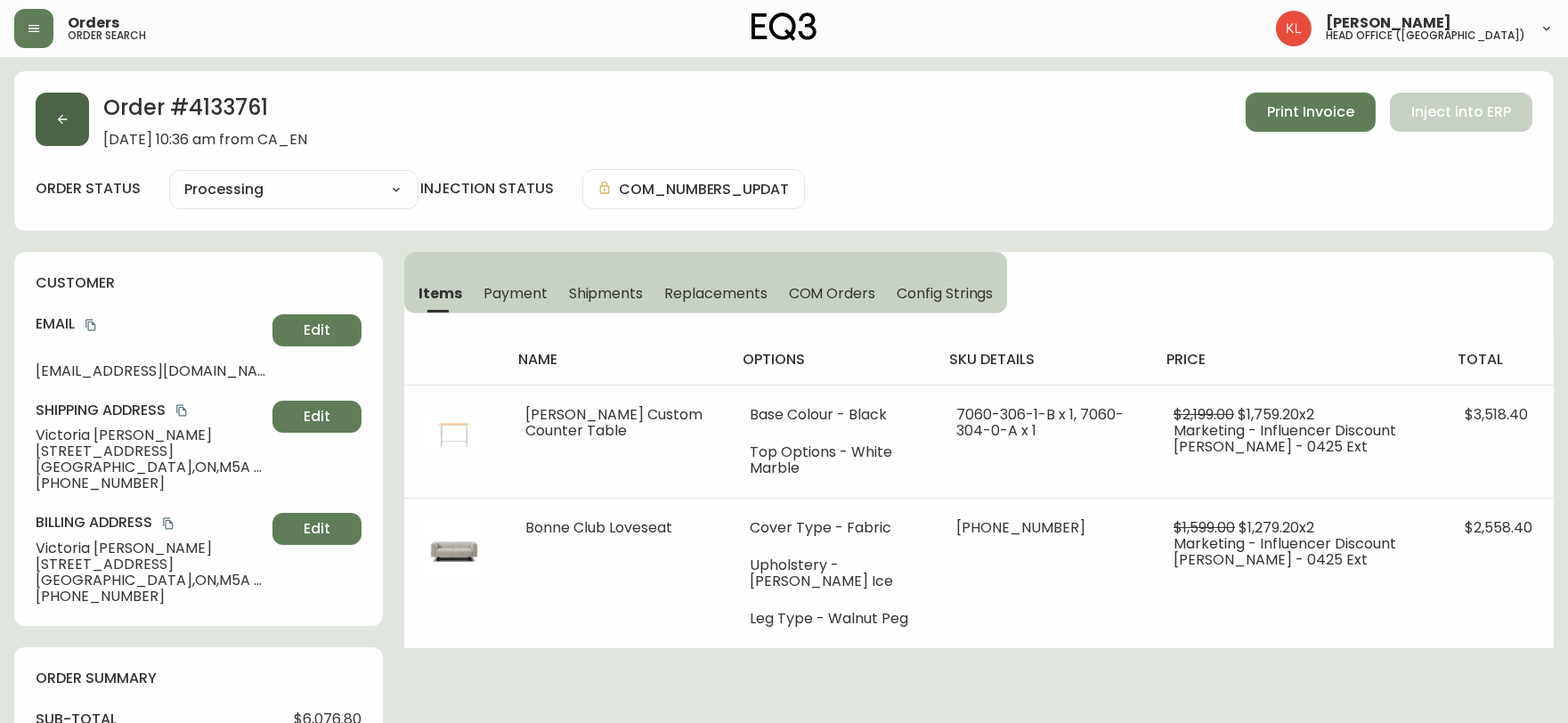
click at [64, 125] on button "button" at bounding box center [62, 119] width 53 height 53
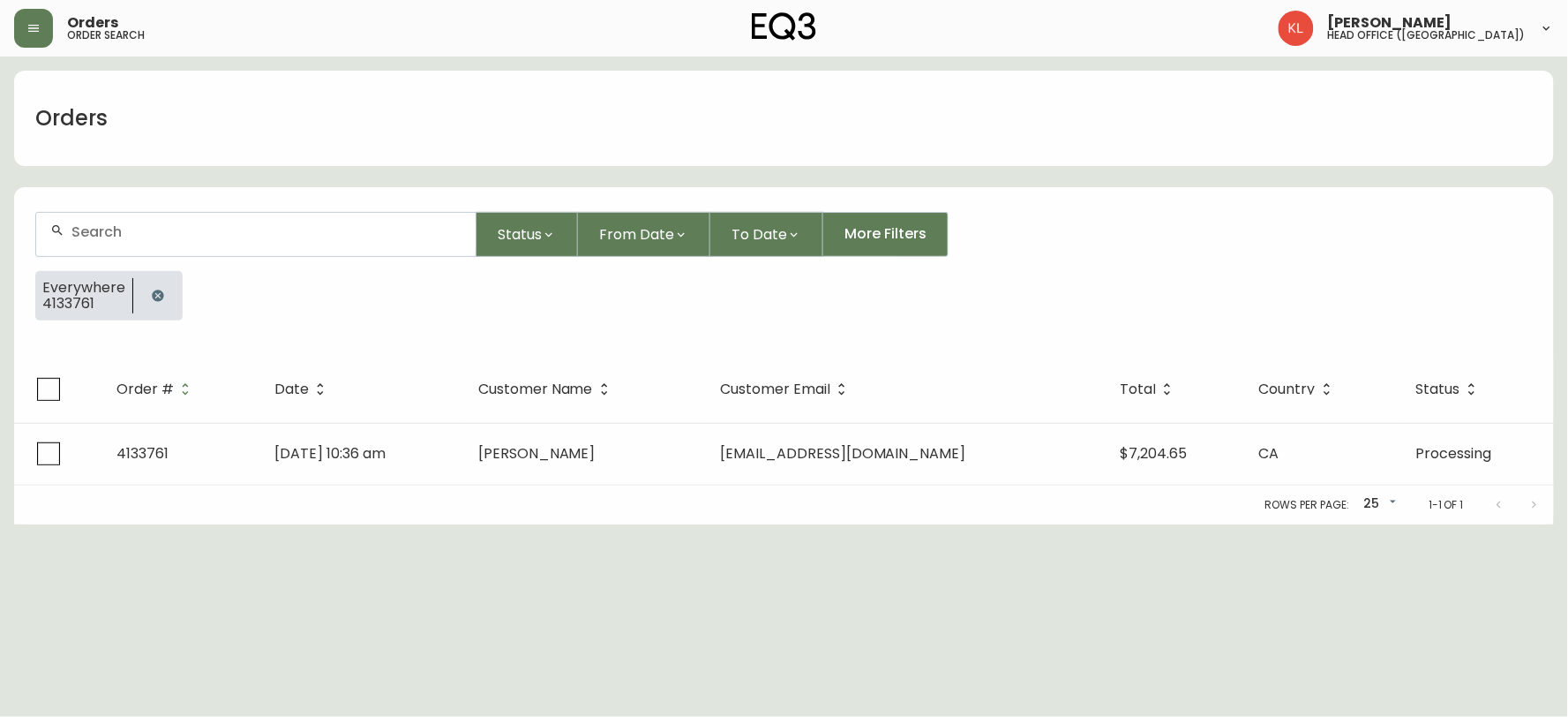
click at [133, 290] on div at bounding box center [158, 296] width 50 height 50
click at [164, 291] on button "button" at bounding box center [158, 296] width 35 height 35
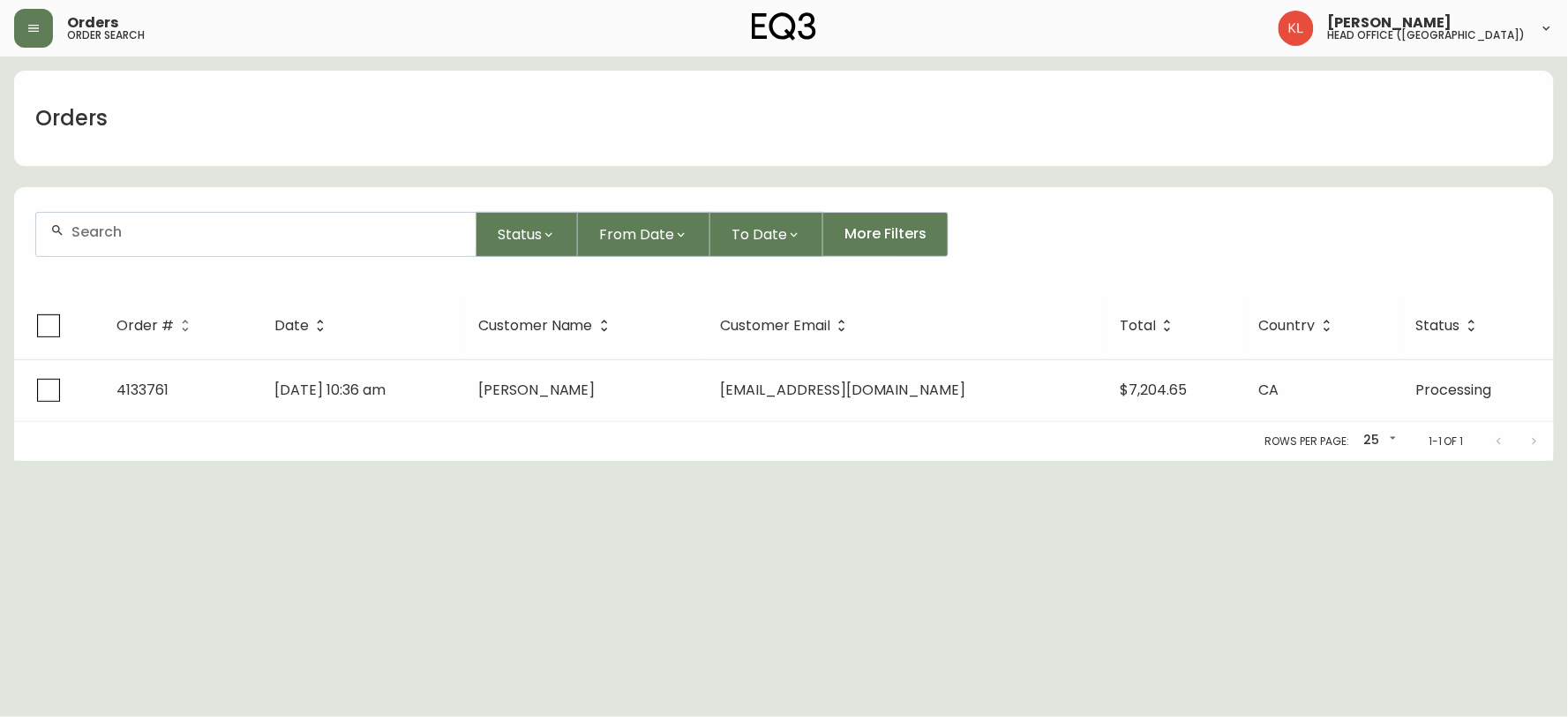
click at [215, 233] on input "text" at bounding box center [267, 232] width 390 height 17
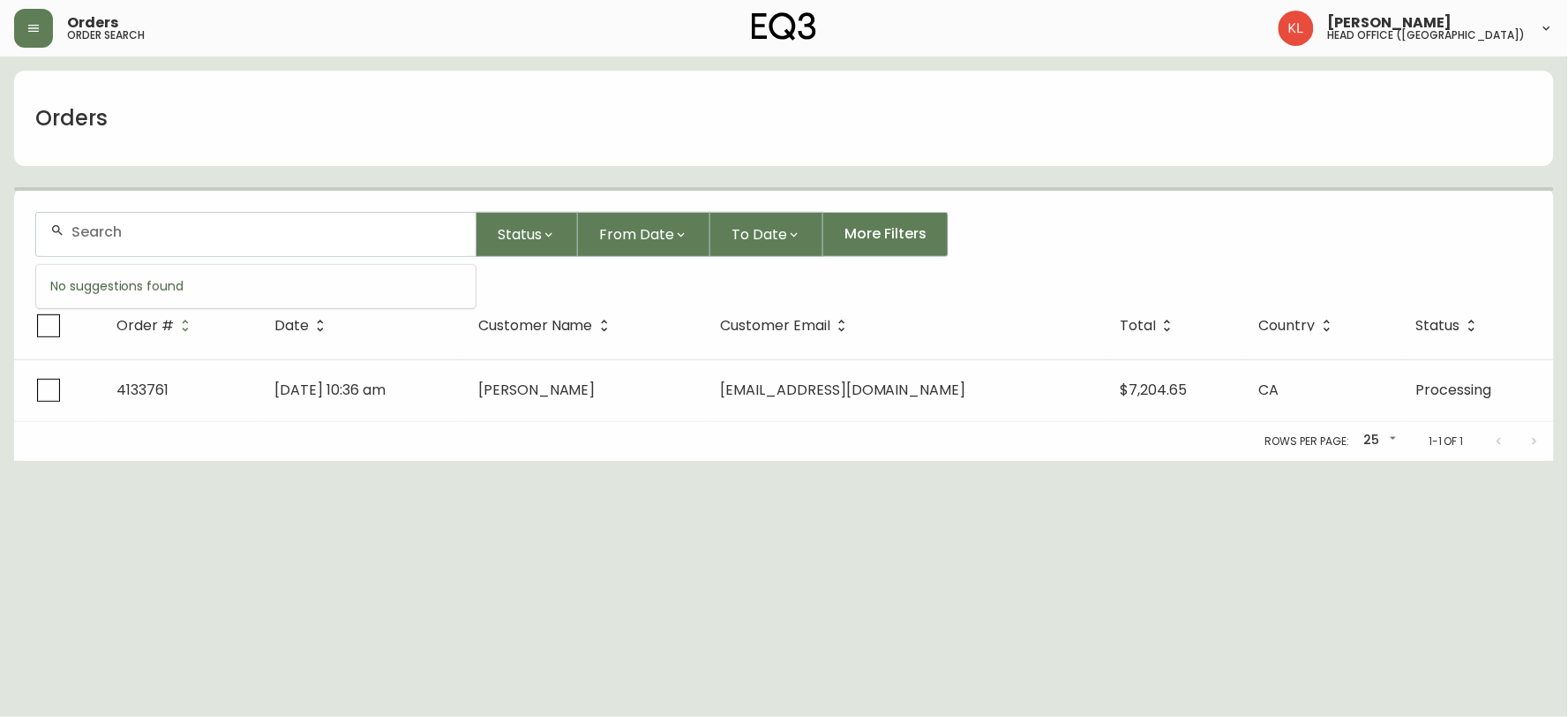
paste input "4132112"
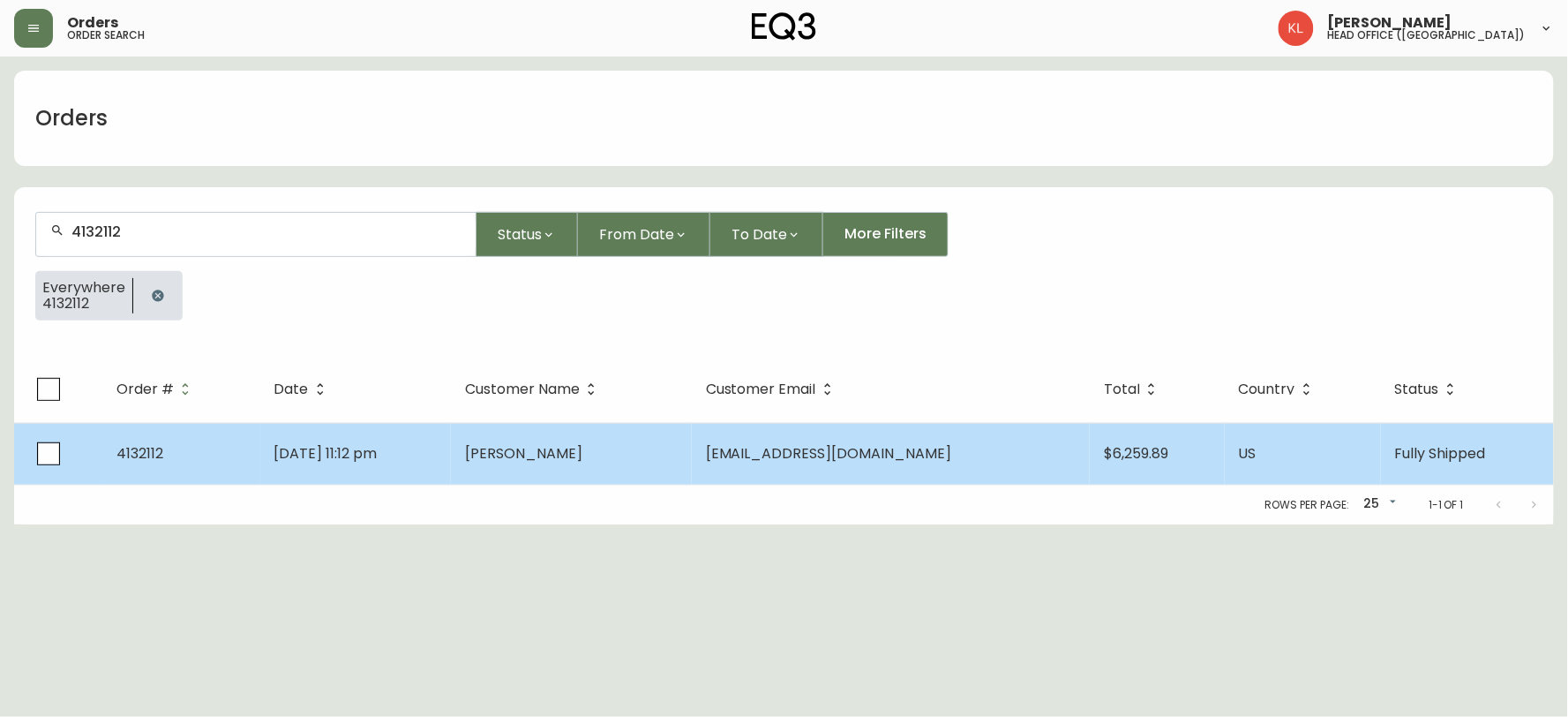
type input "4132112"
click at [430, 441] on td "[DATE] 11:12 pm" at bounding box center [355, 454] width 190 height 62
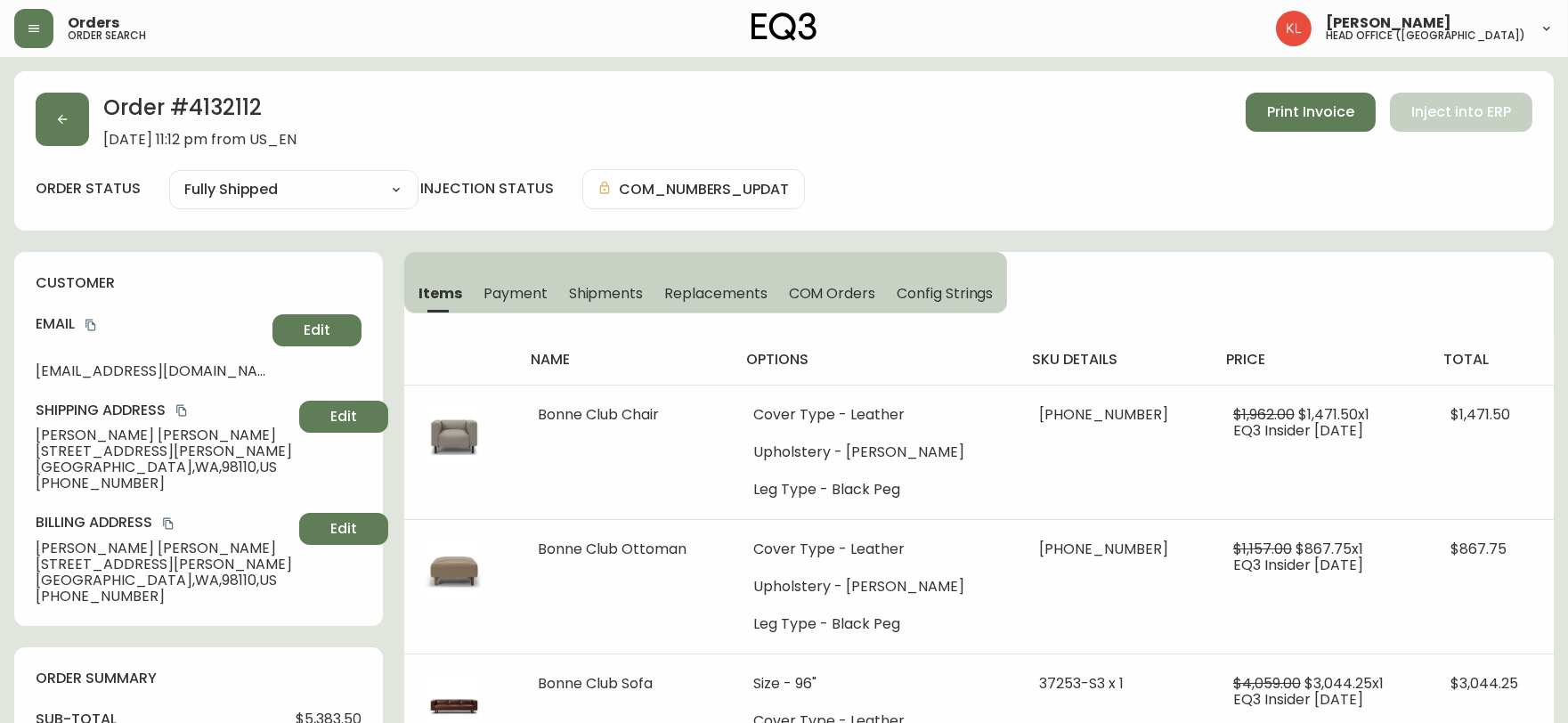
type input "Fully Shipped"
select select "FULLY_SHIPPED"
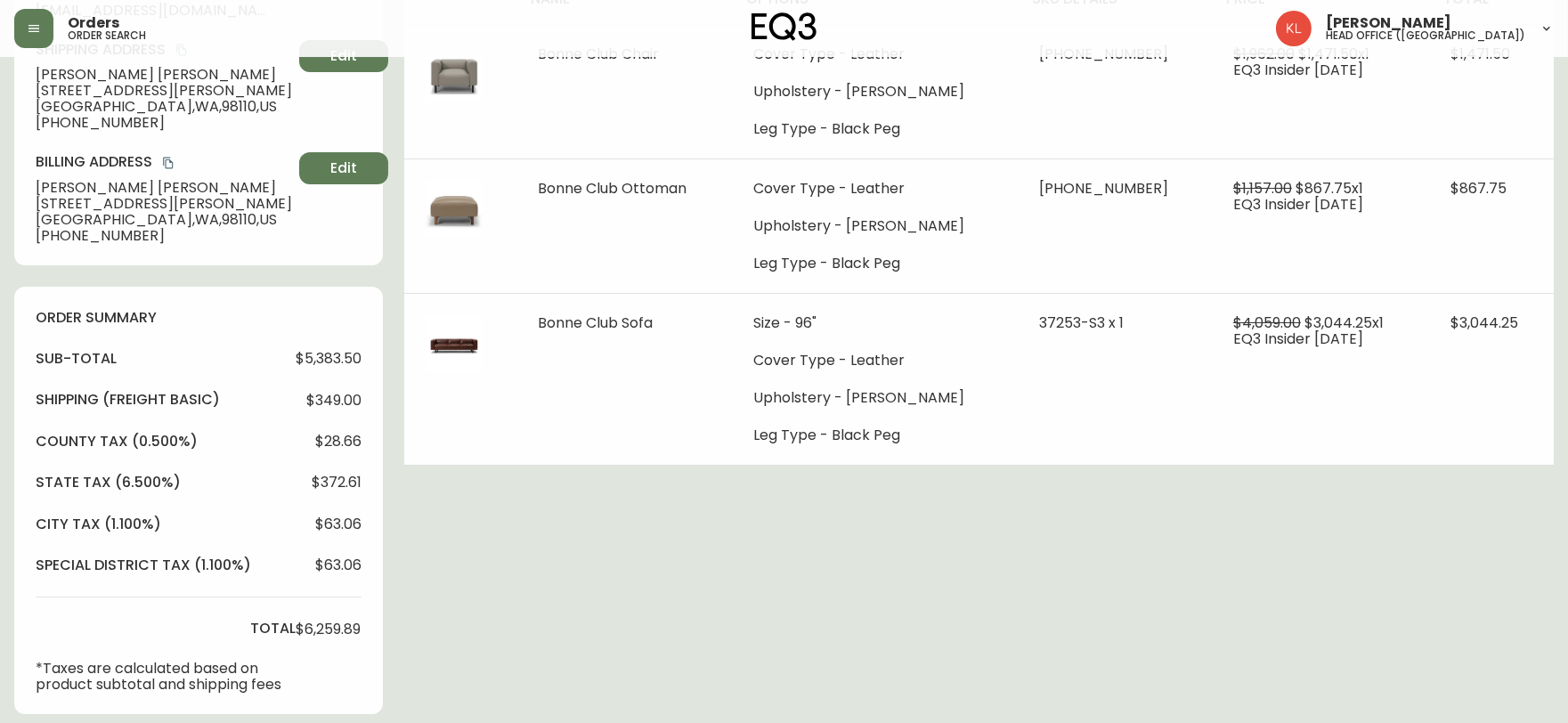
scroll to position [396, 0]
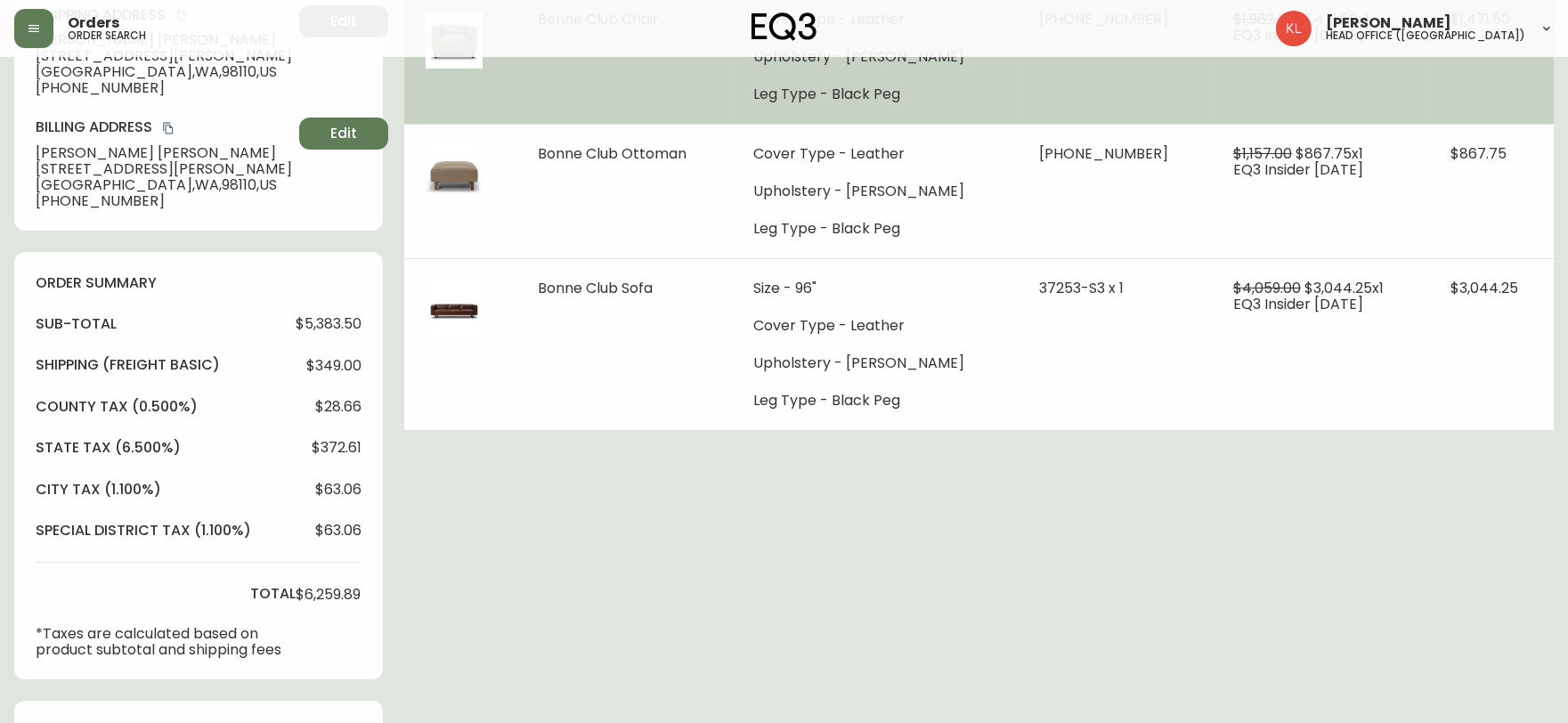
click at [1493, 98] on td "$1,471.50" at bounding box center [1491, 56] width 124 height 134
click at [1481, 97] on td "$1,471.50" at bounding box center [1491, 56] width 124 height 134
